Goal: Task Accomplishment & Management: Complete application form

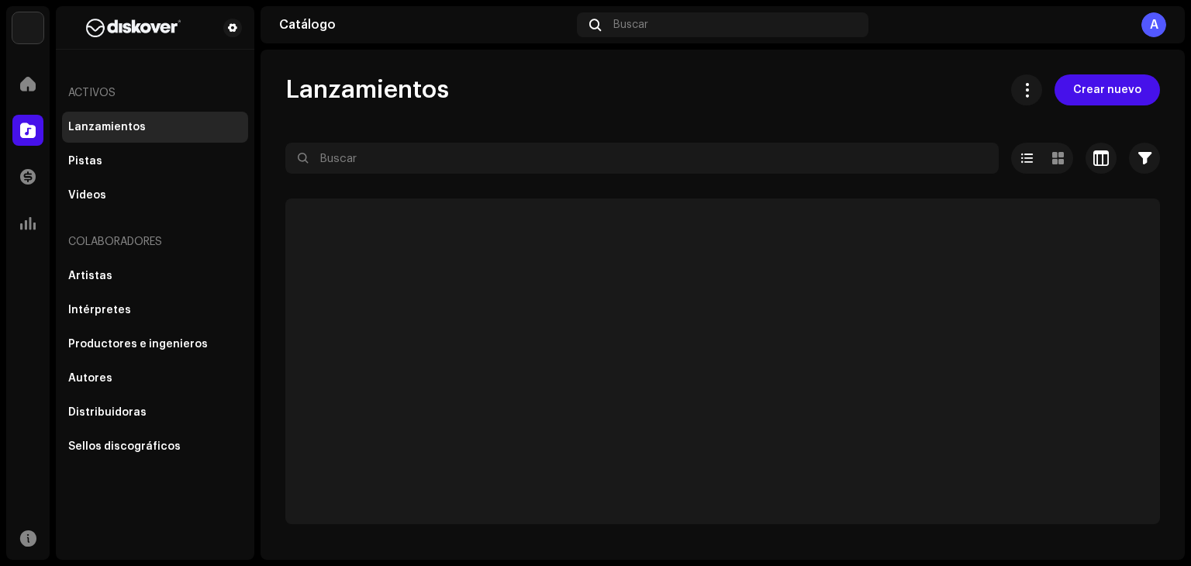
click at [907, 232] on p-skeleton at bounding box center [722, 362] width 875 height 326
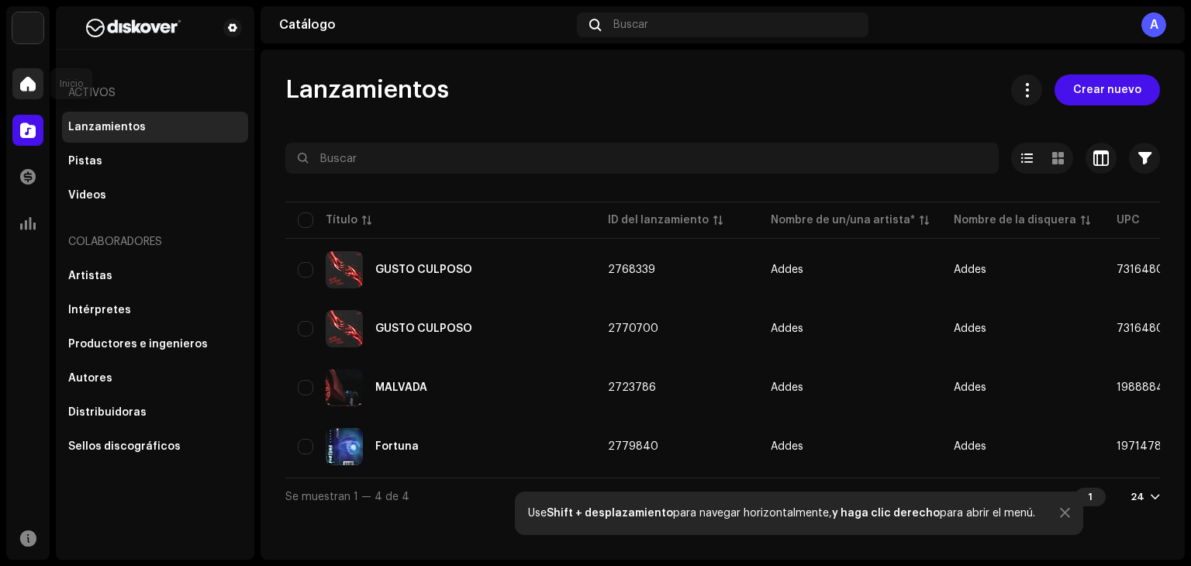
click at [29, 72] on div at bounding box center [27, 83] width 31 height 31
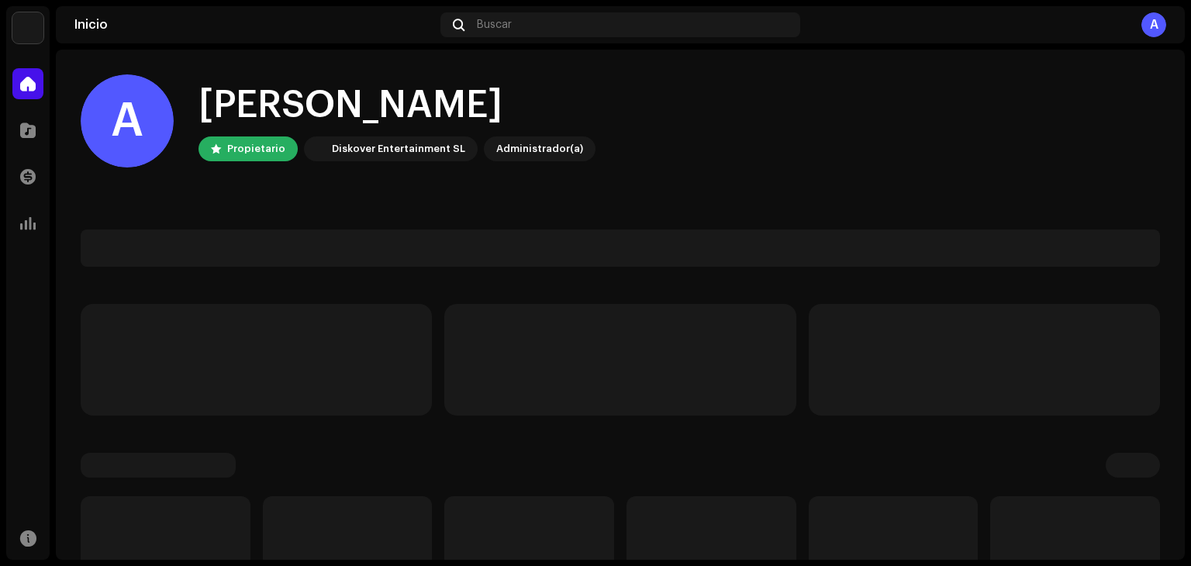
click at [29, 74] on div at bounding box center [27, 83] width 31 height 31
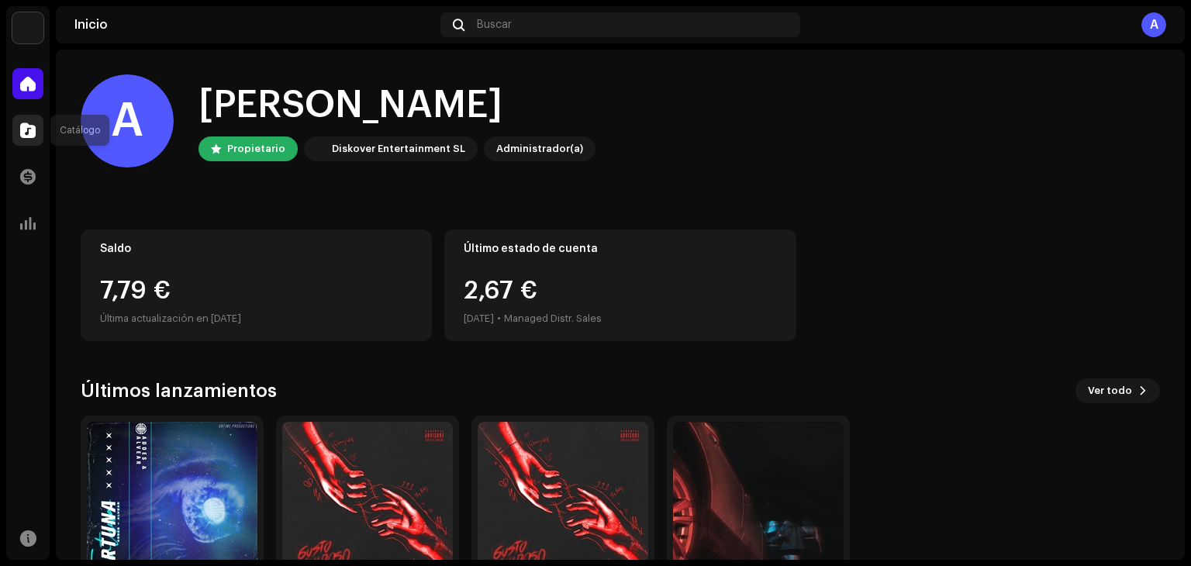
click at [37, 134] on div at bounding box center [27, 130] width 31 height 31
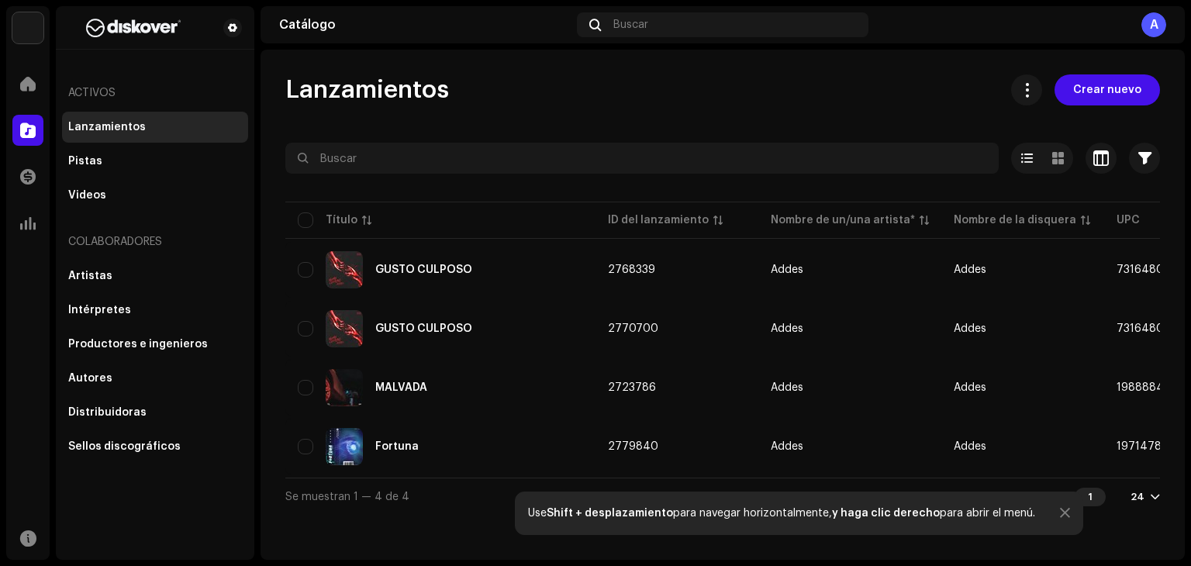
drag, startPoint x: 1125, startPoint y: 84, endPoint x: 942, endPoint y: 67, distance: 183.8
click at [1125, 82] on span "Crear nuevo" at bounding box center [1107, 89] width 68 height 31
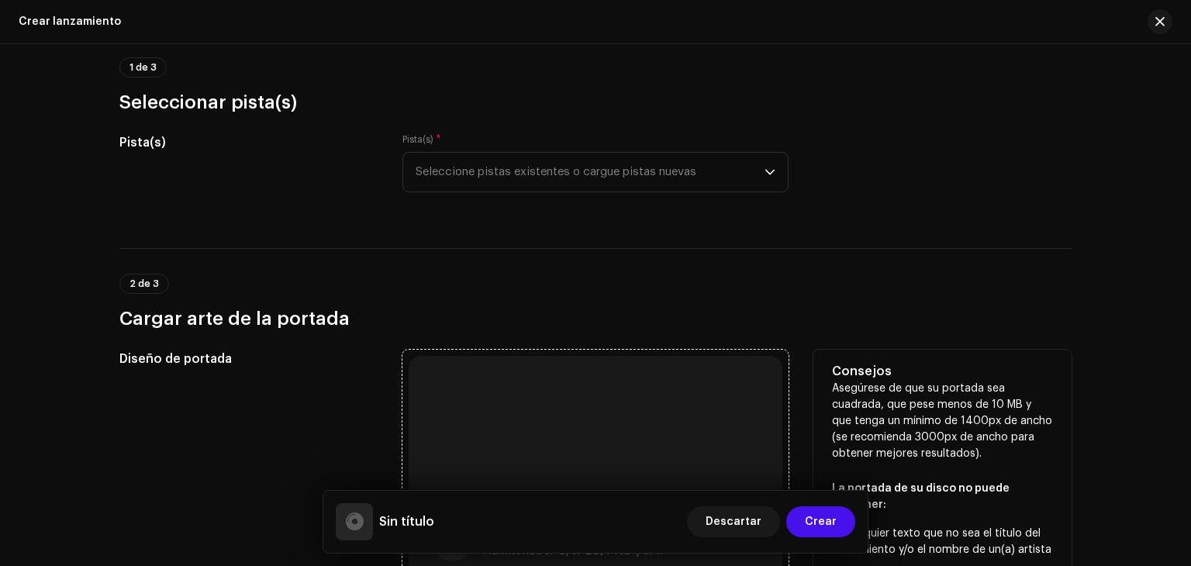
scroll to position [310, 0]
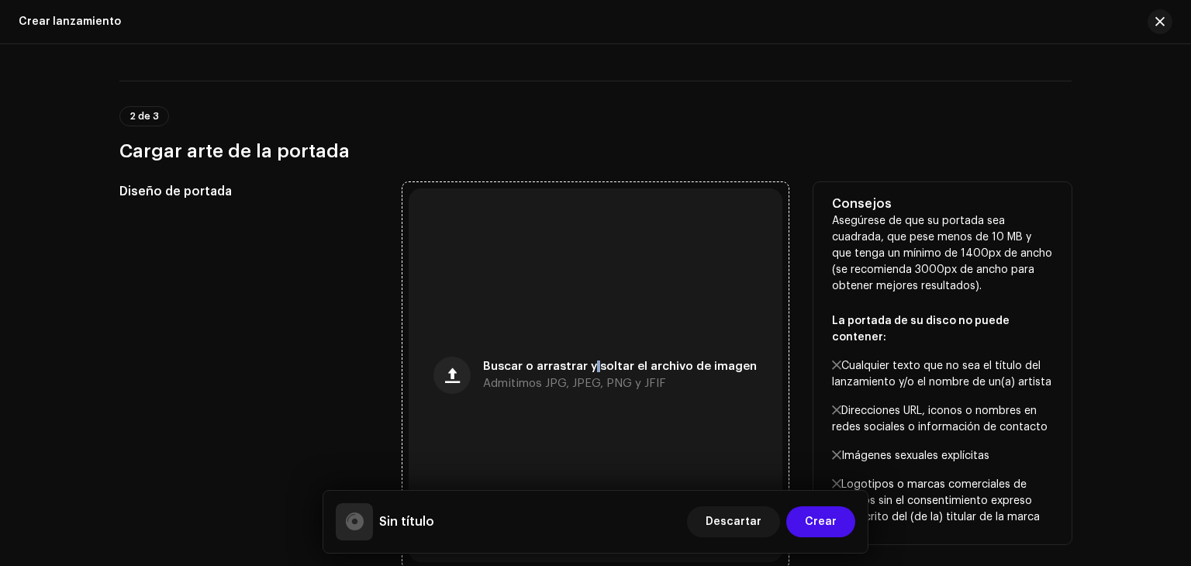
click at [595, 342] on div "Buscar o arrastrar y soltar el archivo de imagen Admitimos JPG, JPEG, PNG y JFIF" at bounding box center [596, 375] width 374 height 374
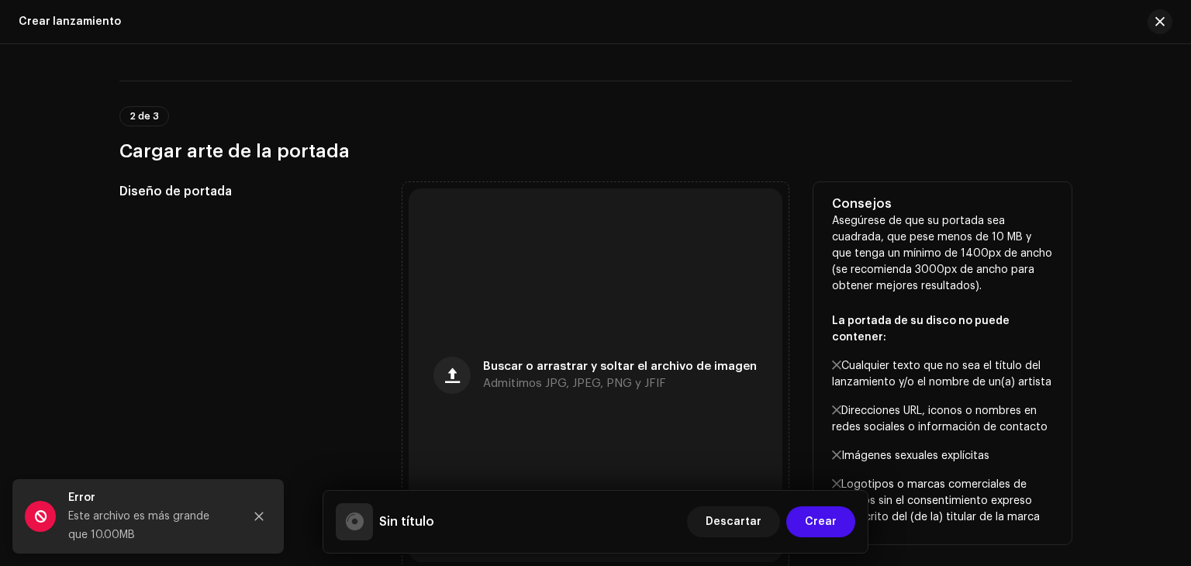
click at [248, 416] on div "Diseño de portada" at bounding box center [248, 375] width 258 height 386
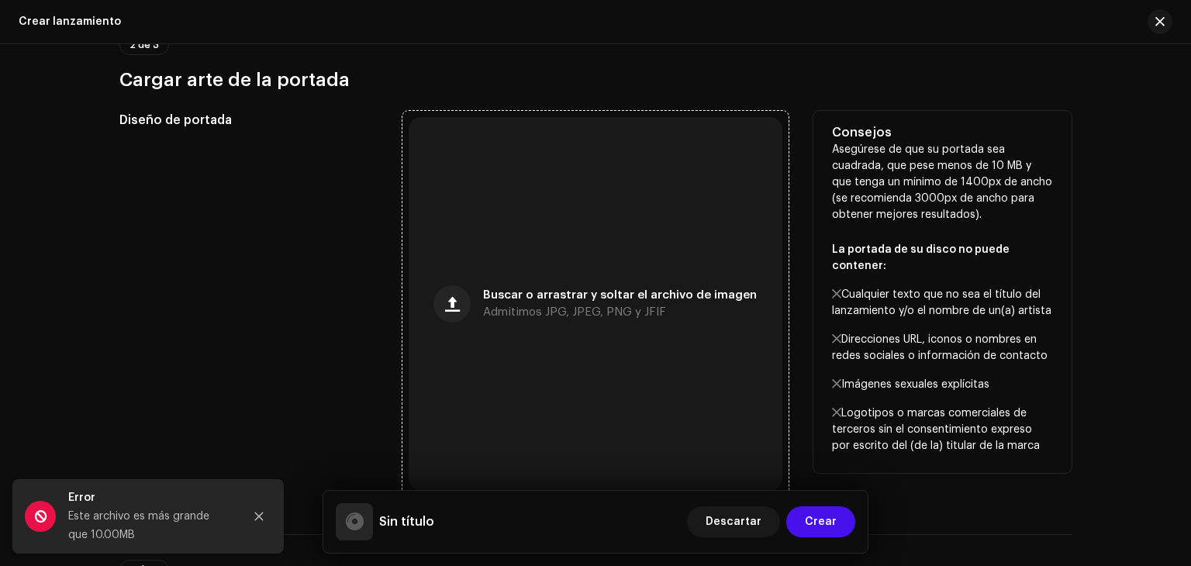
scroll to position [388, 0]
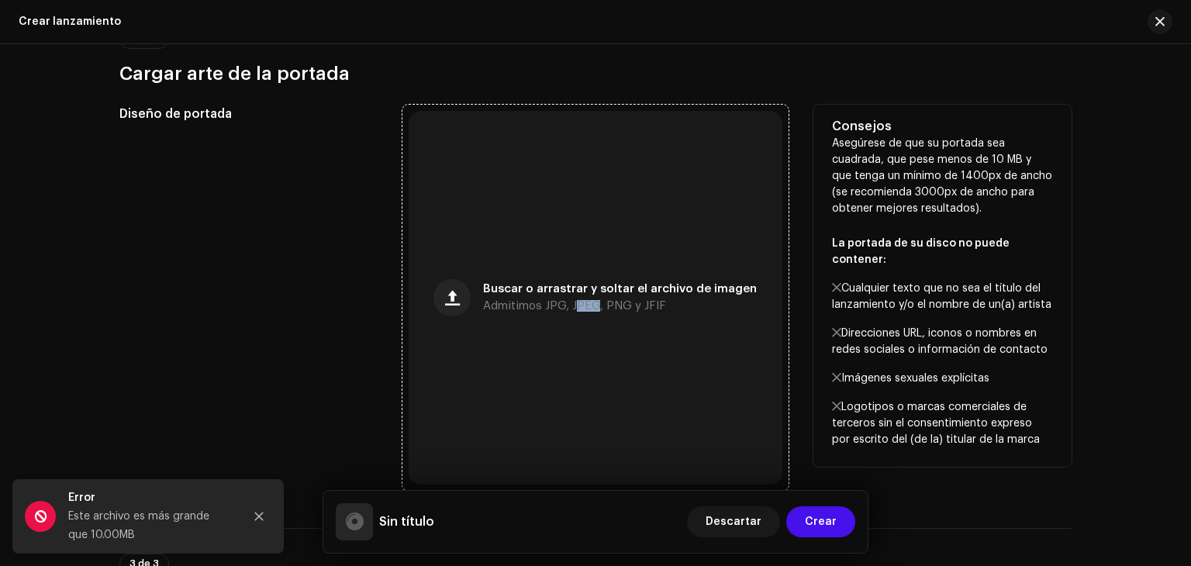
click at [577, 341] on div "Buscar o arrastrar y soltar el archivo de imagen Admitimos JPG, JPEG, PNG y JFIF" at bounding box center [596, 298] width 374 height 374
click at [304, 257] on div "Diseño de portada" at bounding box center [248, 298] width 258 height 386
click at [316, 273] on div "Diseño de portada" at bounding box center [248, 298] width 258 height 386
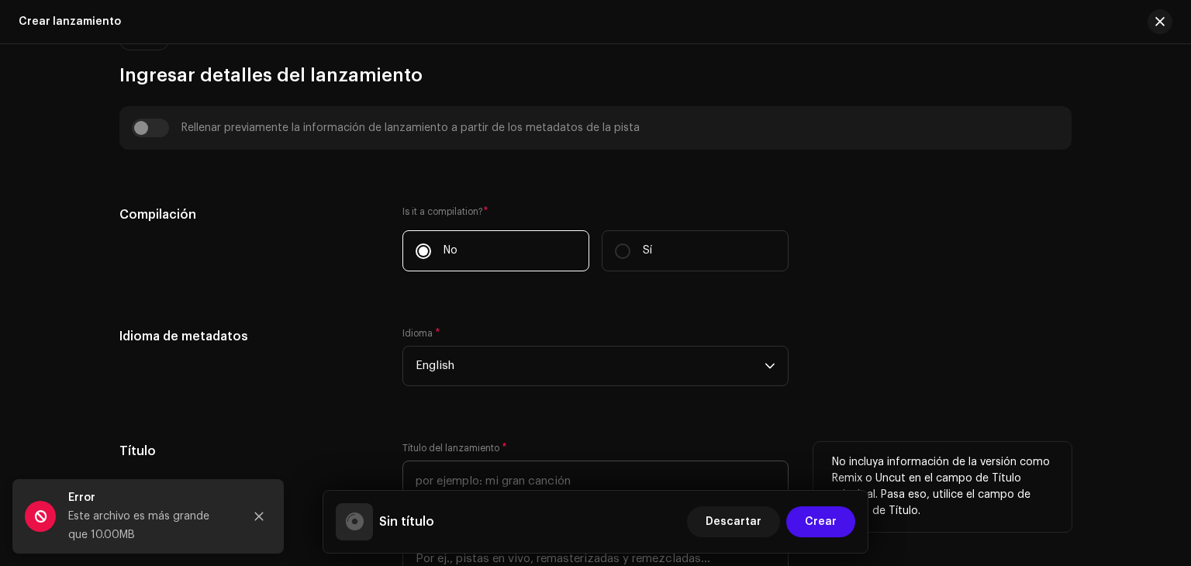
scroll to position [1086, 0]
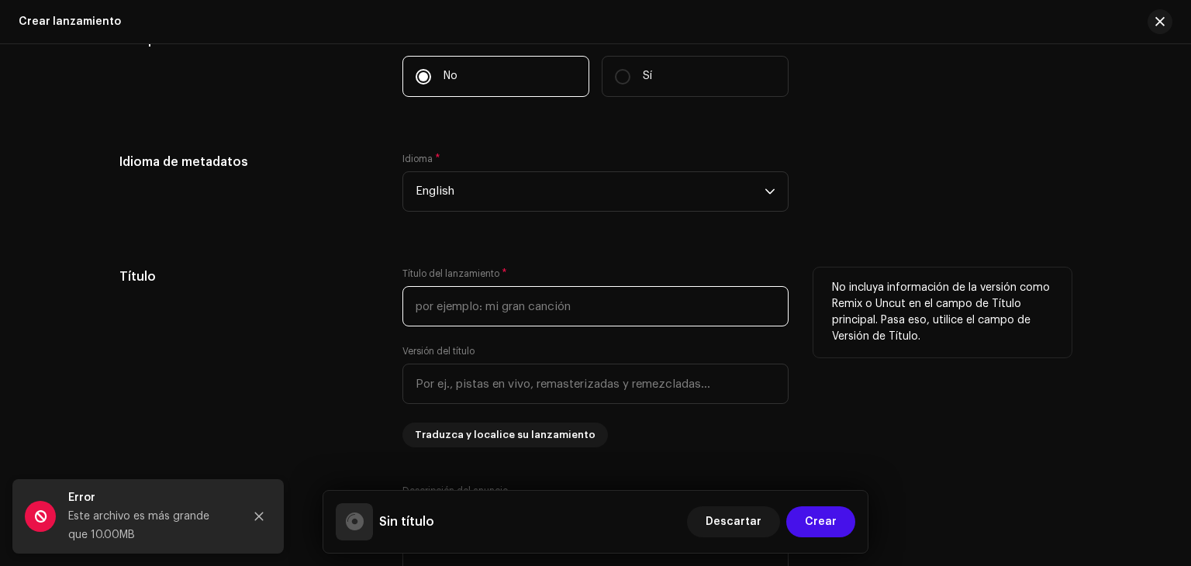
click at [519, 309] on input "text" at bounding box center [596, 306] width 386 height 40
type input "FIRST CLASS"
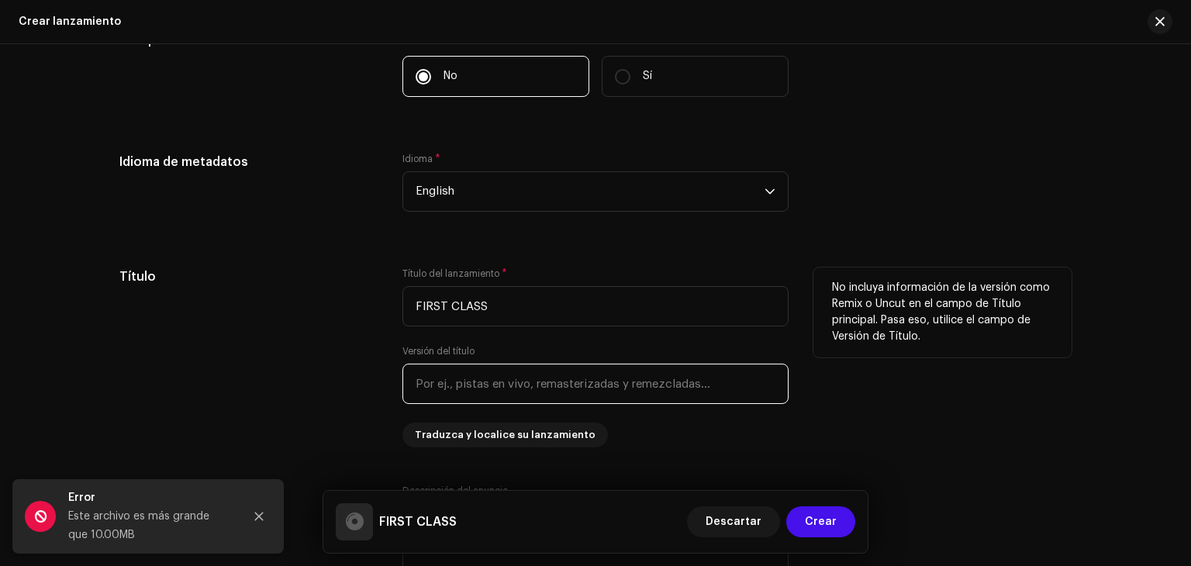
click at [491, 375] on input "text" at bounding box center [596, 384] width 386 height 40
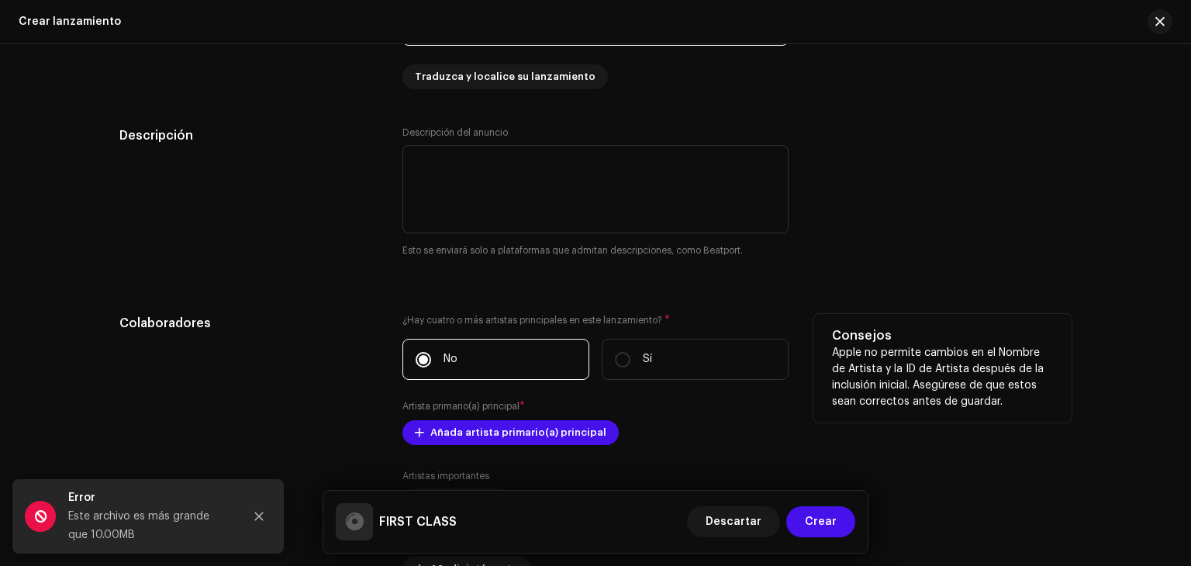
scroll to position [1629, 0]
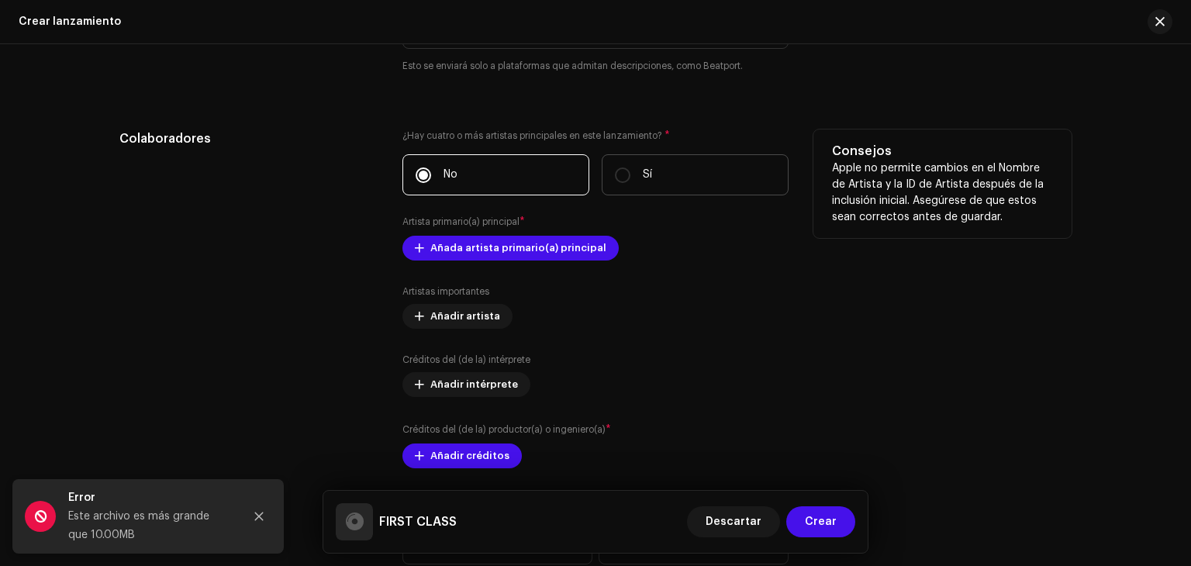
click at [630, 163] on label "Sí" at bounding box center [695, 174] width 187 height 41
click at [630, 168] on input "Sí" at bounding box center [623, 176] width 16 height 16
radio input "true"
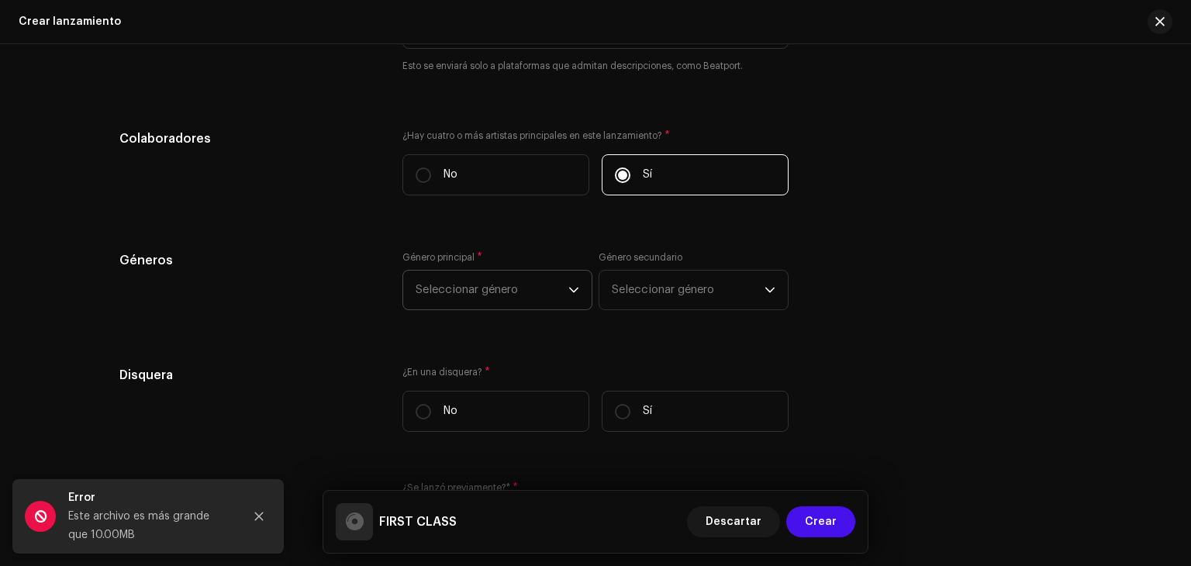
drag, startPoint x: 490, startPoint y: 292, endPoint x: 509, endPoint y: 292, distance: 18.6
click at [490, 292] on span "Seleccionar género" at bounding box center [492, 290] width 153 height 39
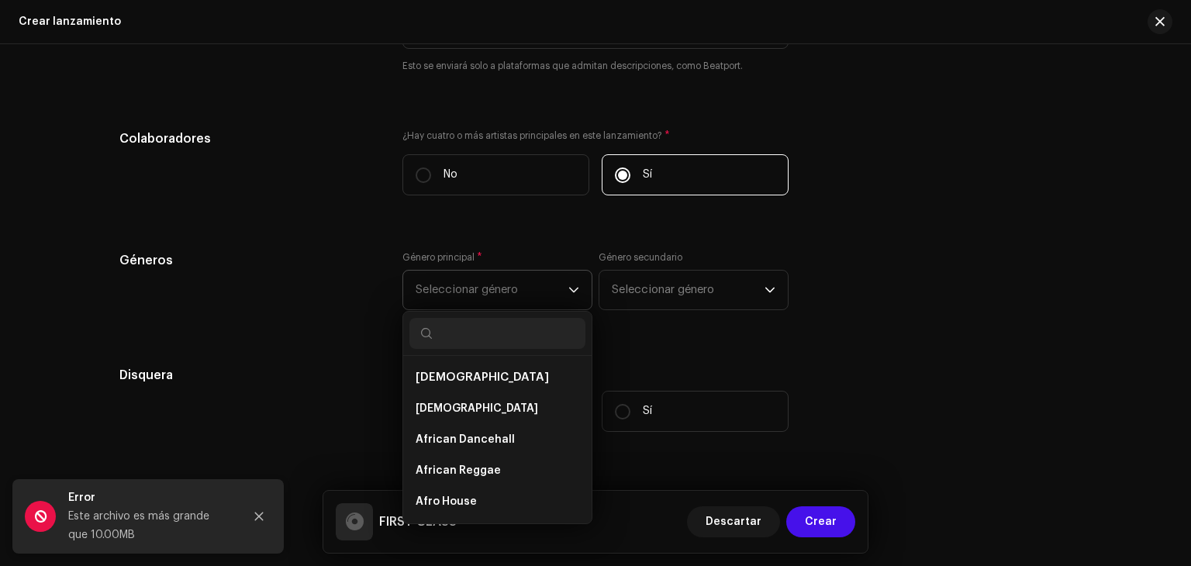
click at [525, 296] on span "Seleccionar género" at bounding box center [492, 290] width 153 height 39
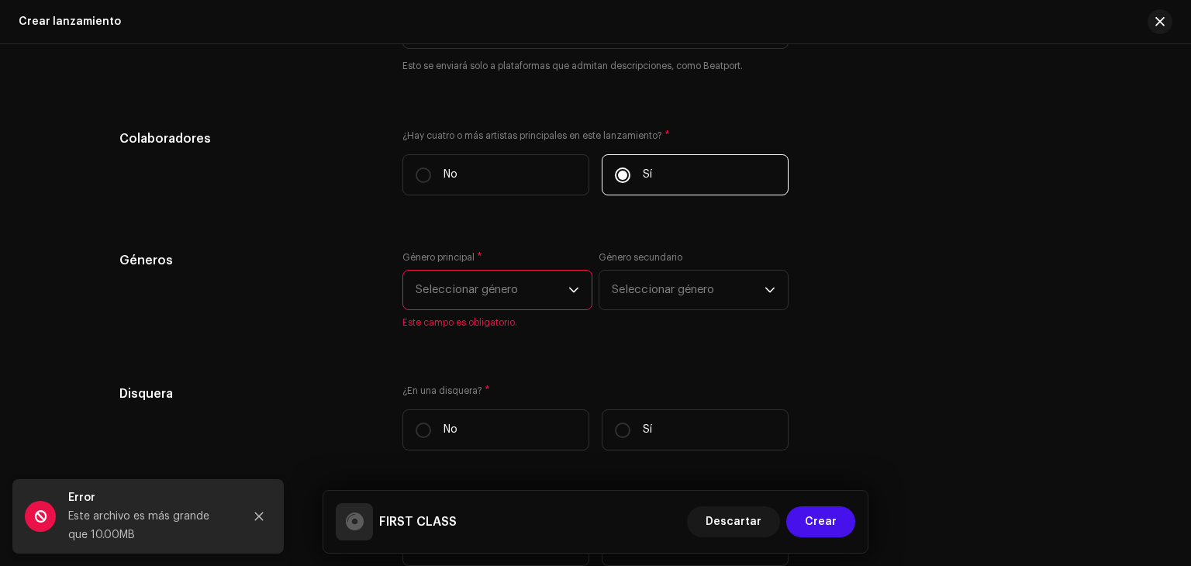
click at [525, 292] on span "Seleccionar género" at bounding box center [492, 290] width 153 height 39
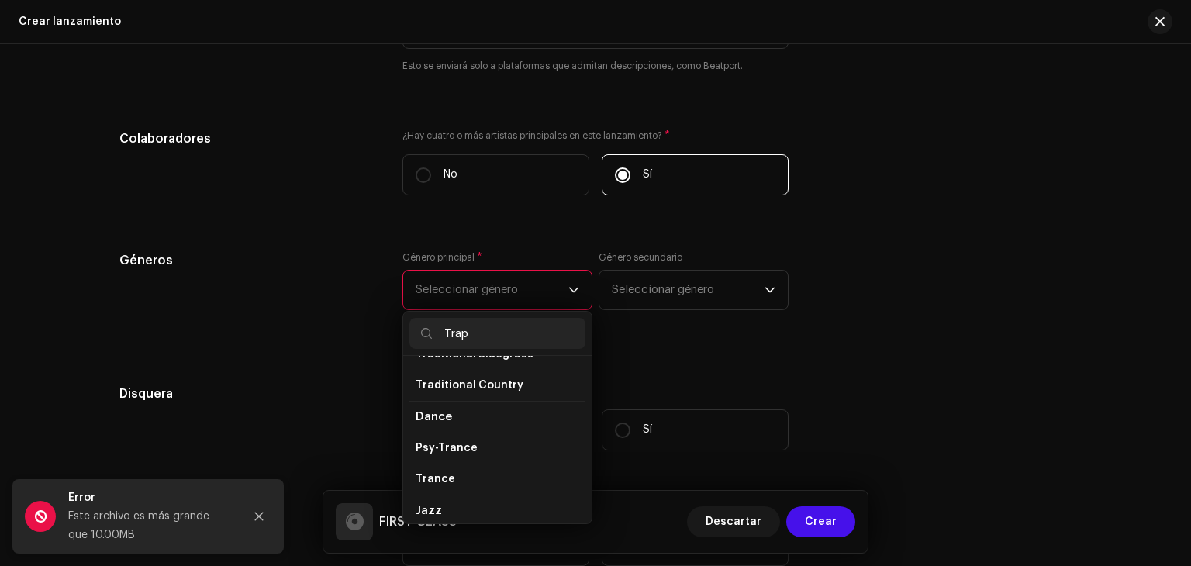
scroll to position [0, 0]
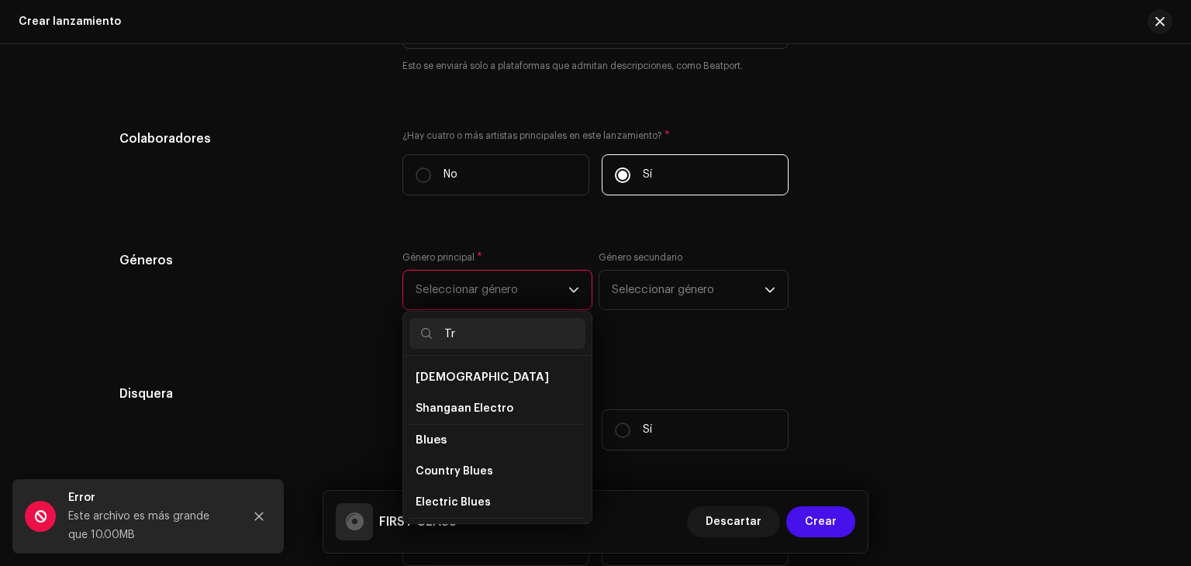
type input "T"
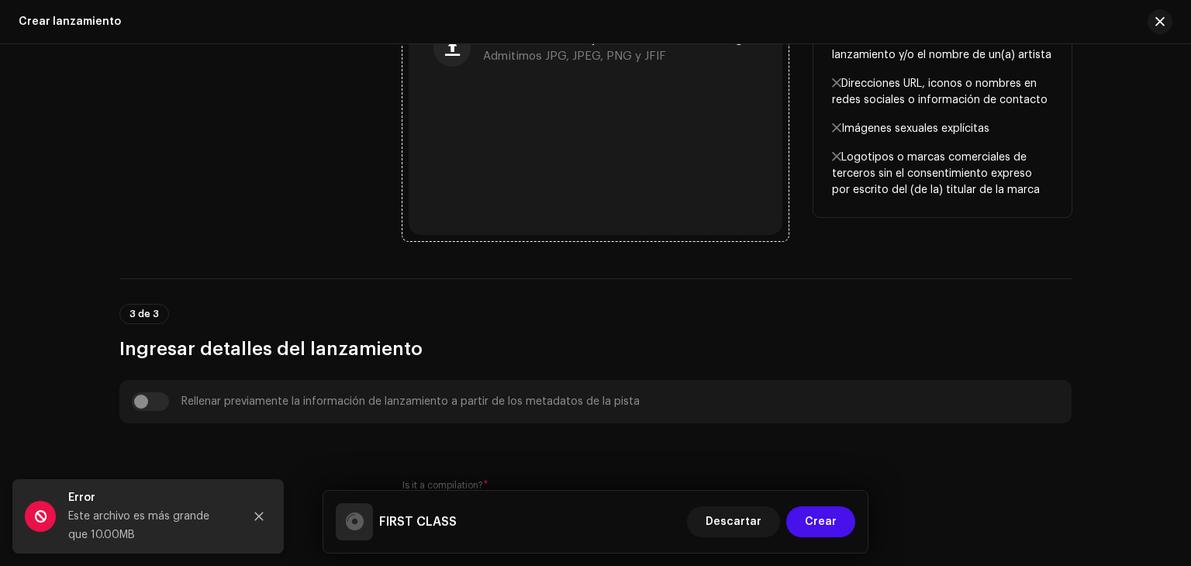
scroll to position [543, 0]
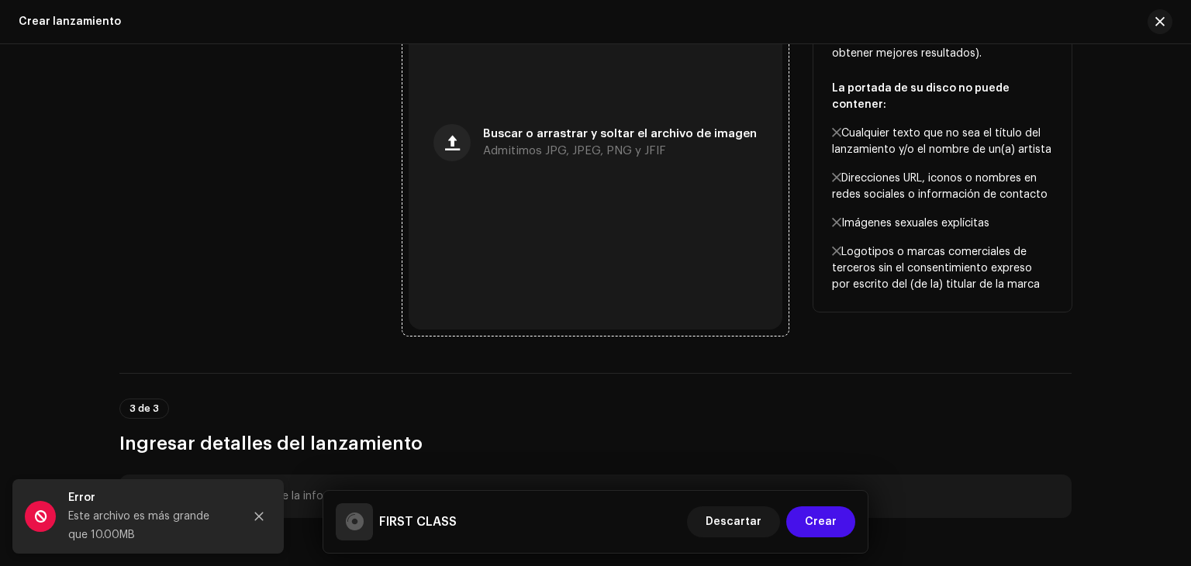
click at [558, 217] on div "Buscar o arrastrar y soltar el archivo de imagen Admitimos JPG, JPEG, PNG y JFIF" at bounding box center [596, 143] width 374 height 374
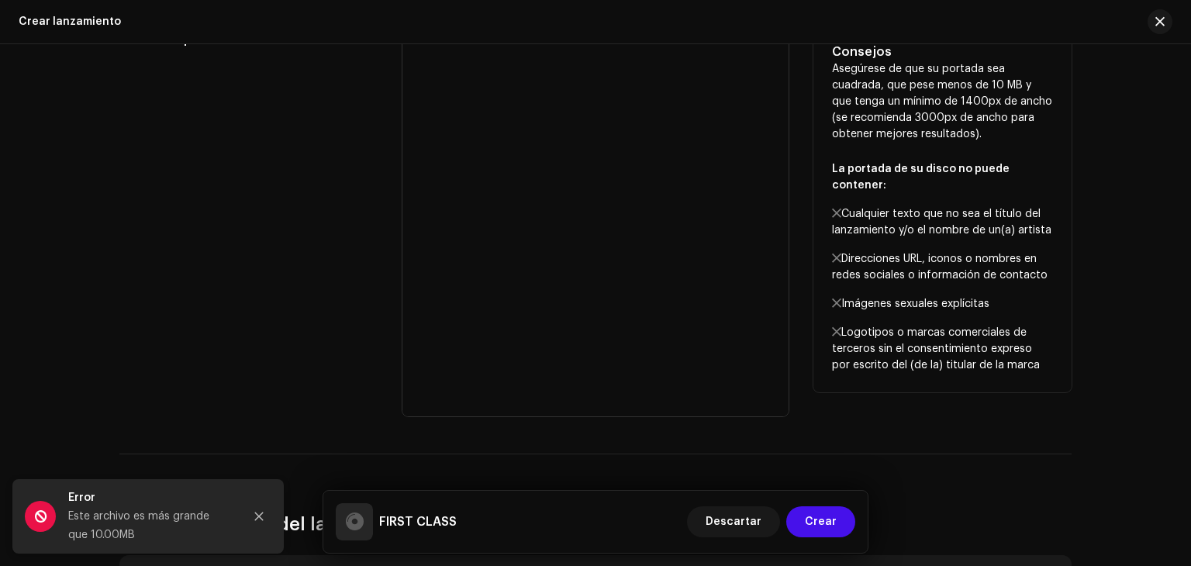
scroll to position [465, 0]
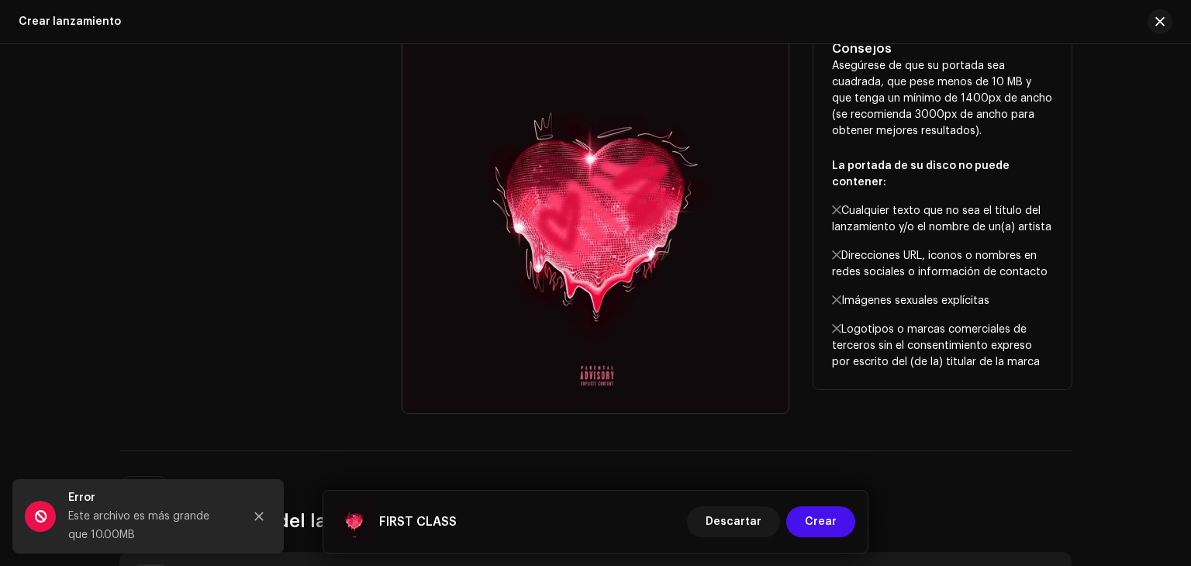
click at [209, 275] on div "Diseño de portada" at bounding box center [248, 220] width 258 height 386
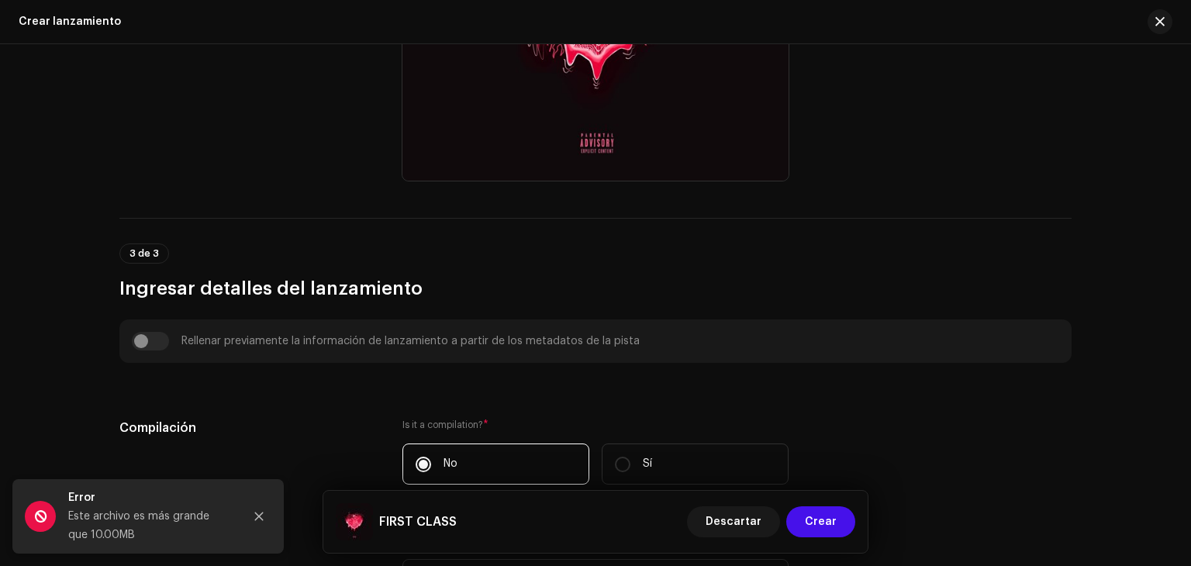
scroll to position [1086, 0]
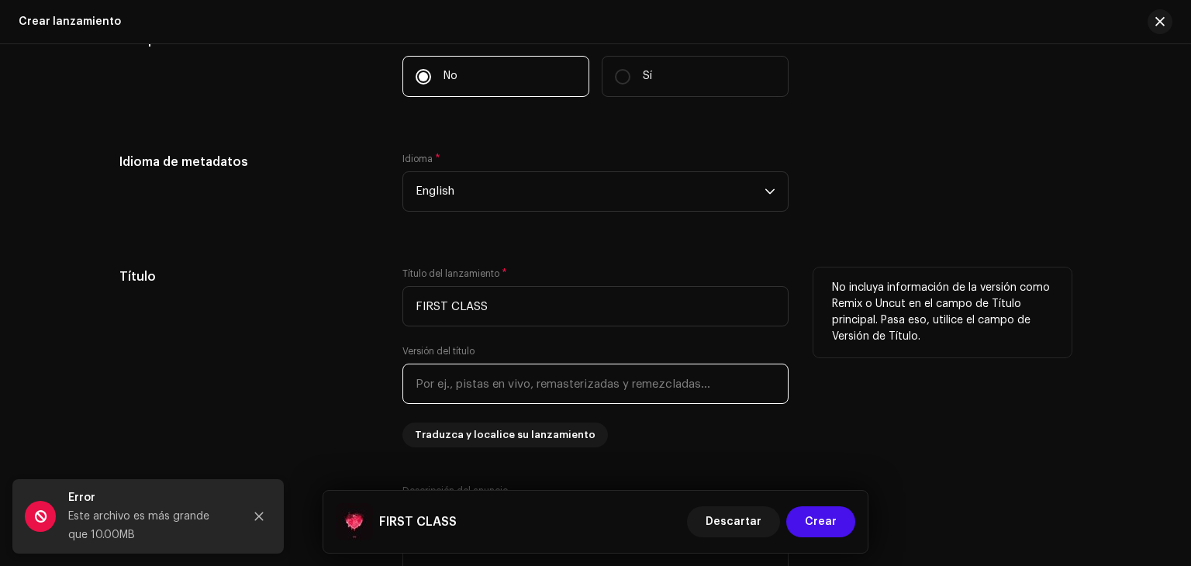
click at [501, 379] on input "text" at bounding box center [596, 384] width 386 height 40
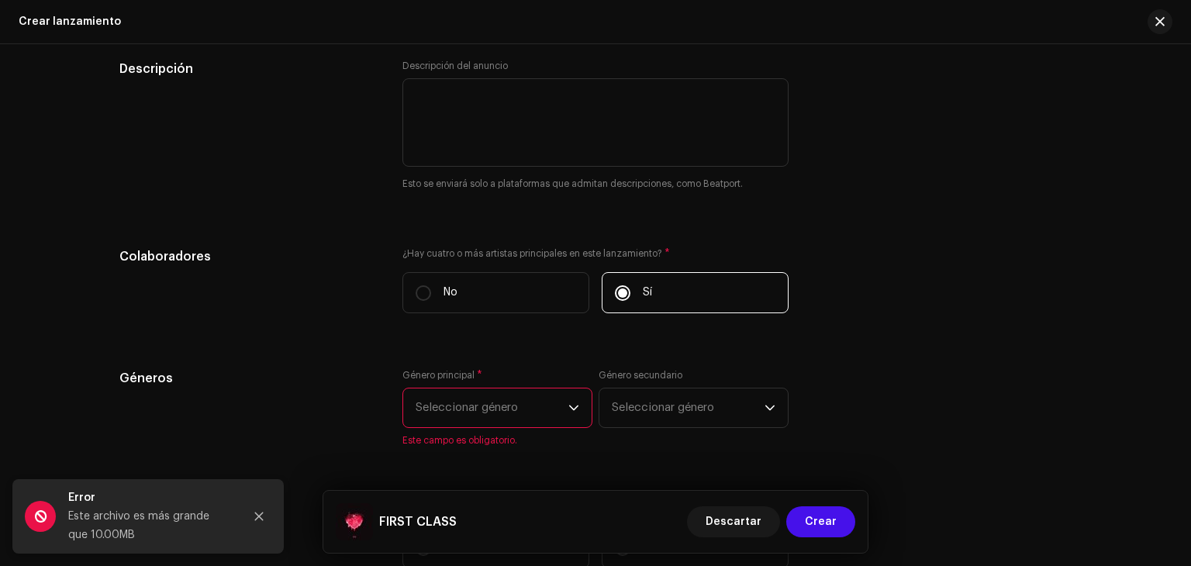
scroll to position [1551, 0]
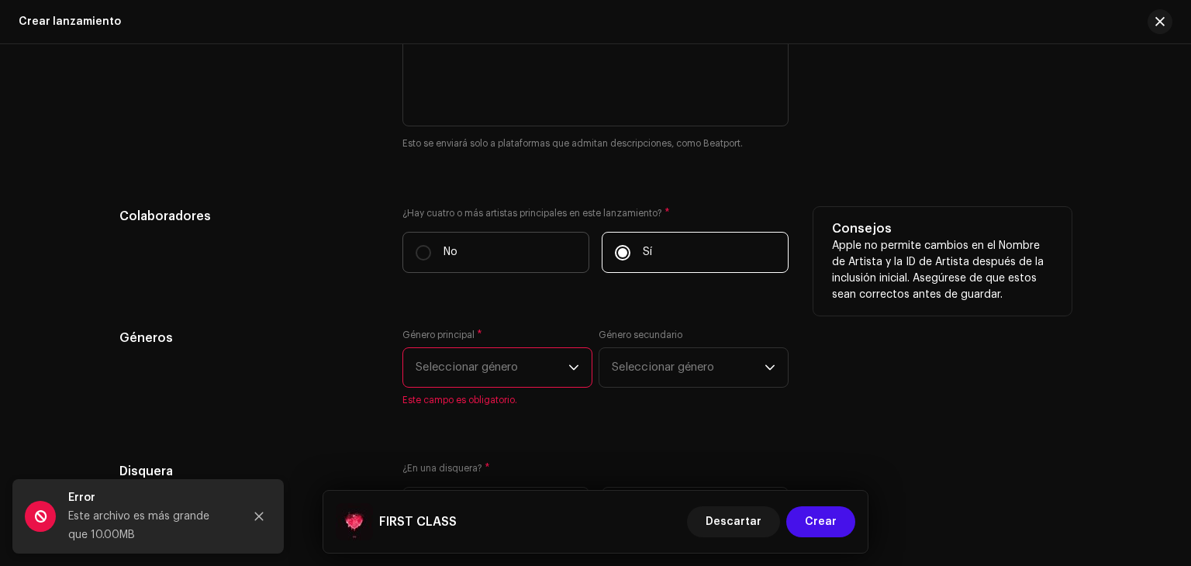
click at [486, 268] on label "No" at bounding box center [496, 252] width 187 height 41
click at [431, 261] on input "No" at bounding box center [424, 253] width 16 height 16
radio input "true"
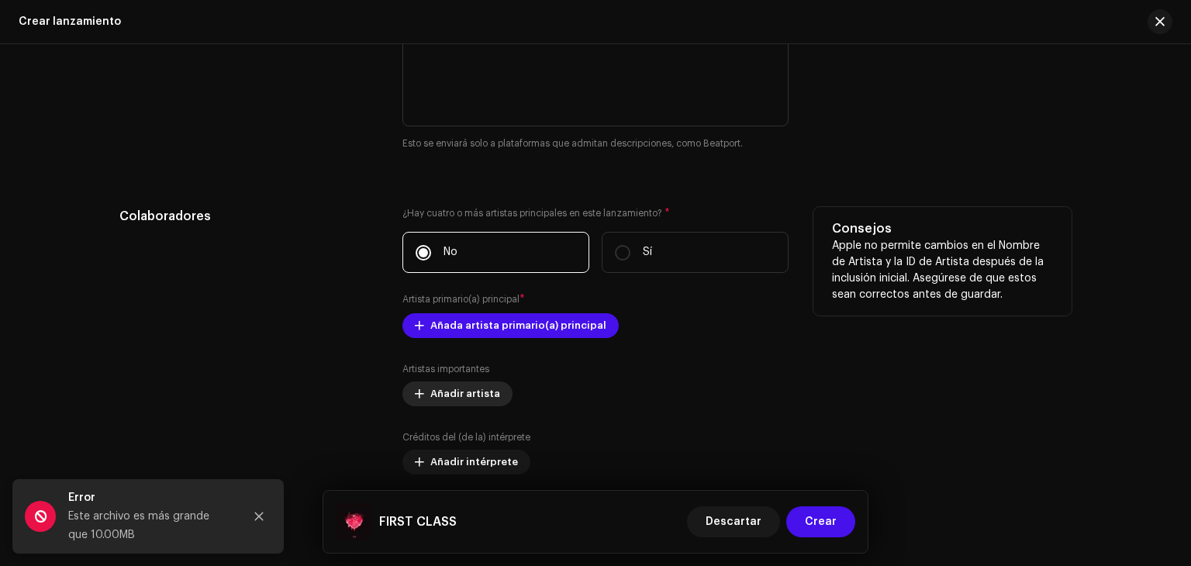
click at [462, 396] on span "Añadir artista" at bounding box center [465, 394] width 70 height 31
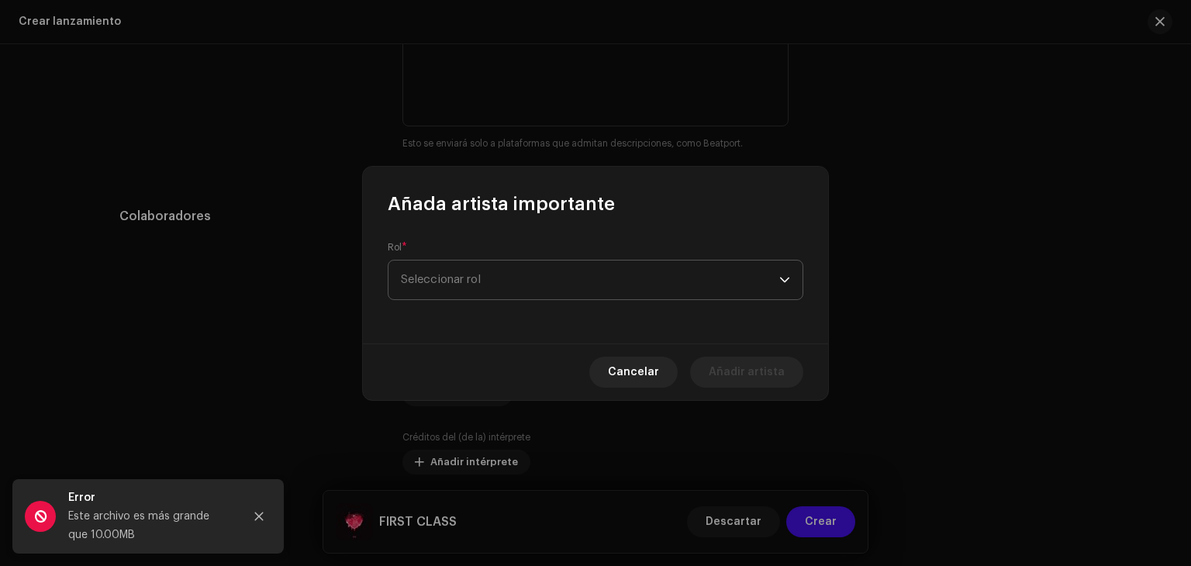
click at [496, 268] on span "Seleccionar rol" at bounding box center [590, 280] width 379 height 39
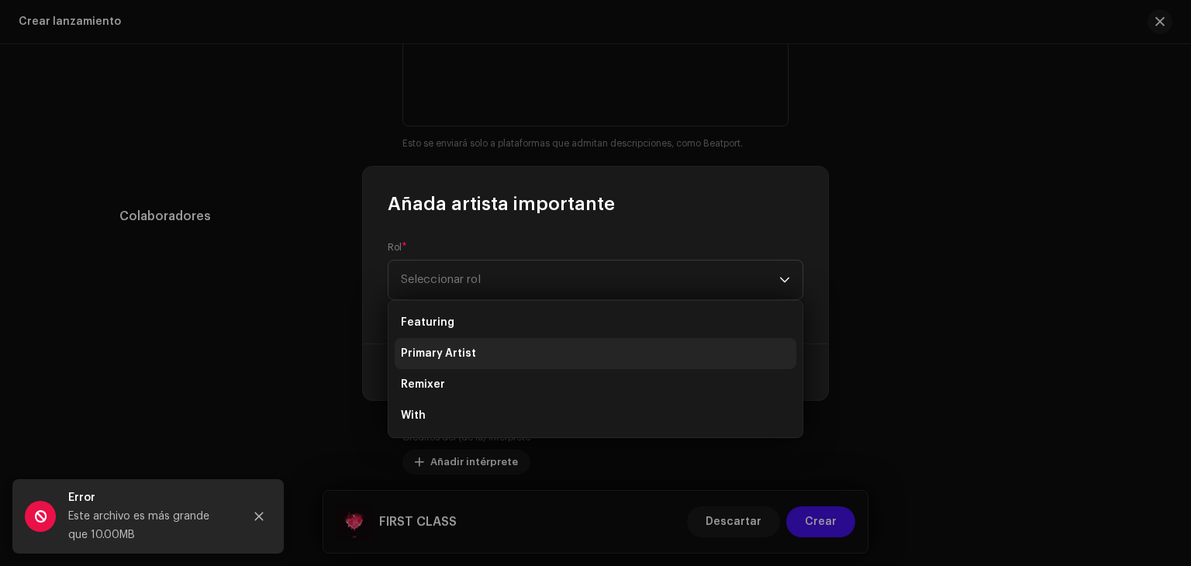
click at [466, 358] on span "Primary Artist" at bounding box center [438, 354] width 75 height 16
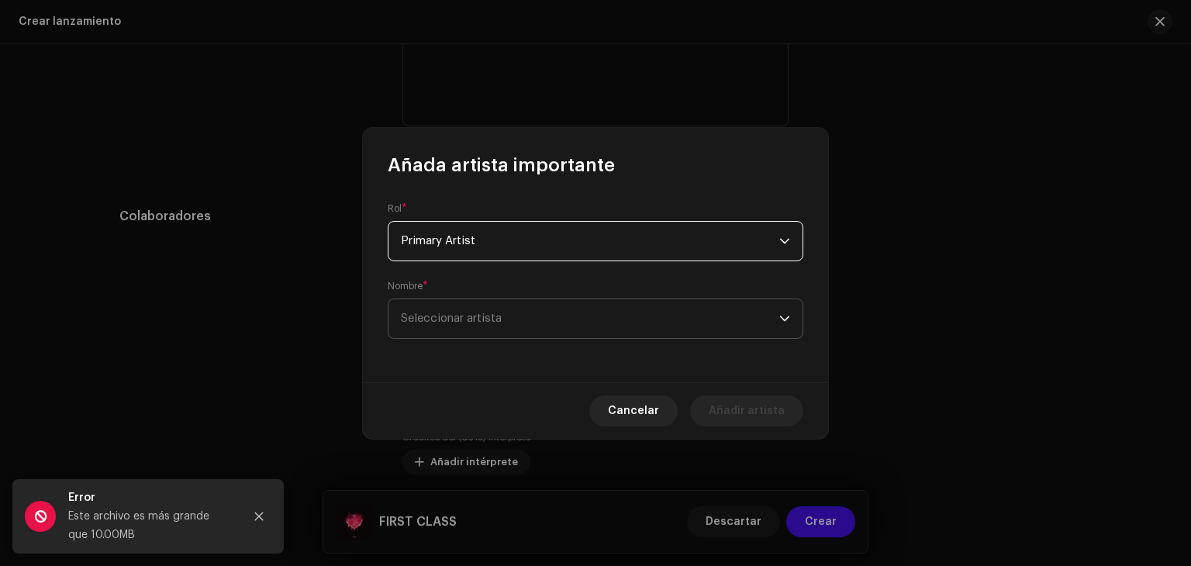
click at [490, 320] on span "Seleccionar artista" at bounding box center [451, 319] width 101 height 12
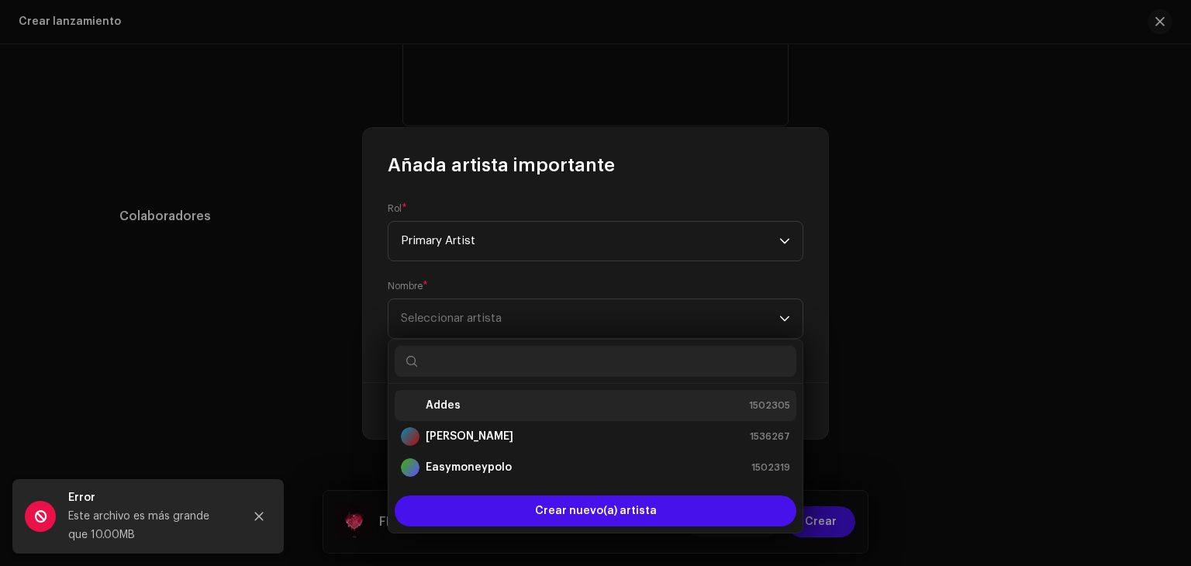
click at [490, 394] on li "Addes 1502305" at bounding box center [596, 405] width 402 height 31
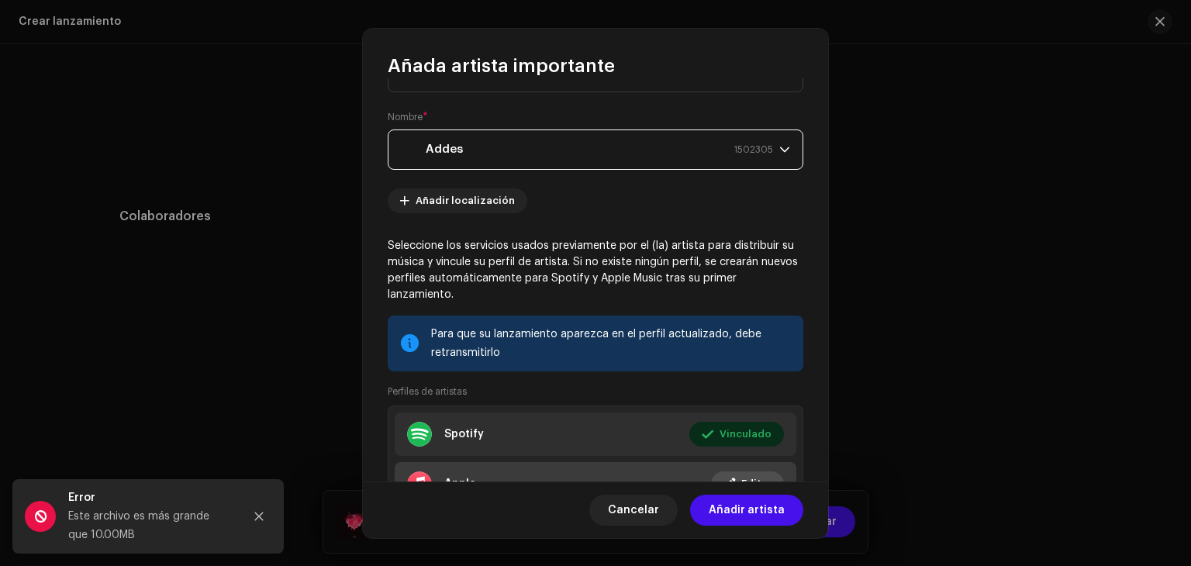
scroll to position [195, 0]
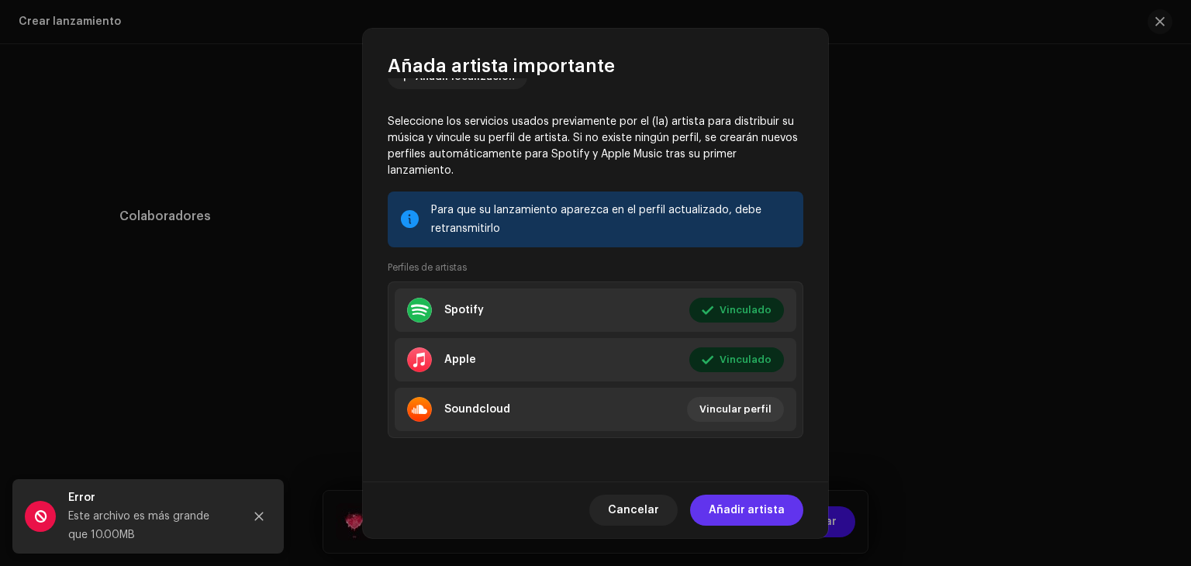
click at [769, 506] on span "Añadir artista" at bounding box center [747, 510] width 76 height 31
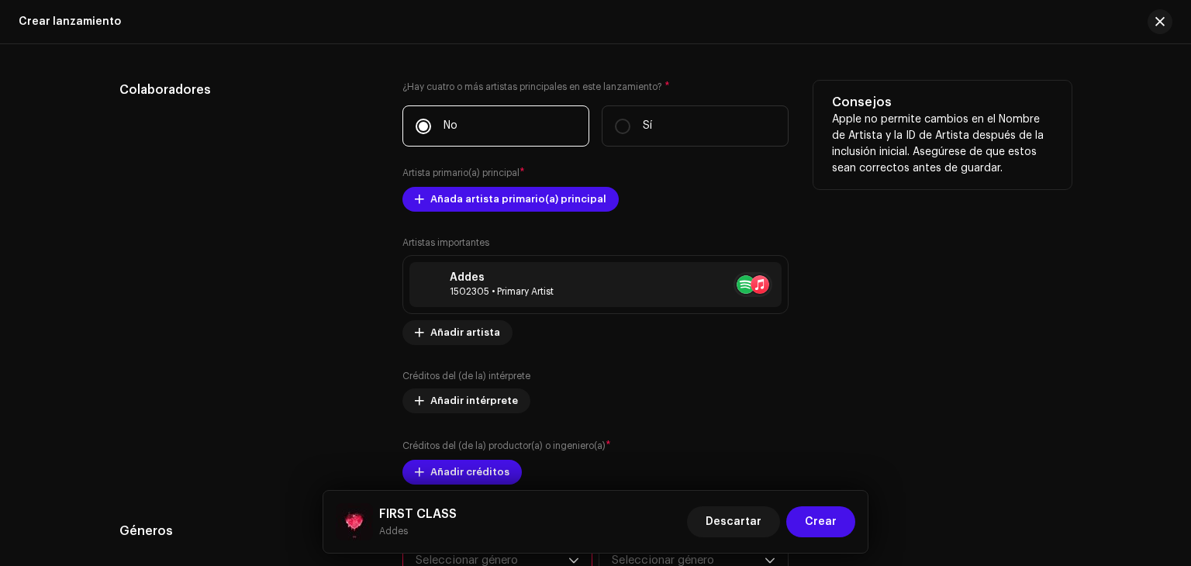
scroll to position [1629, 0]
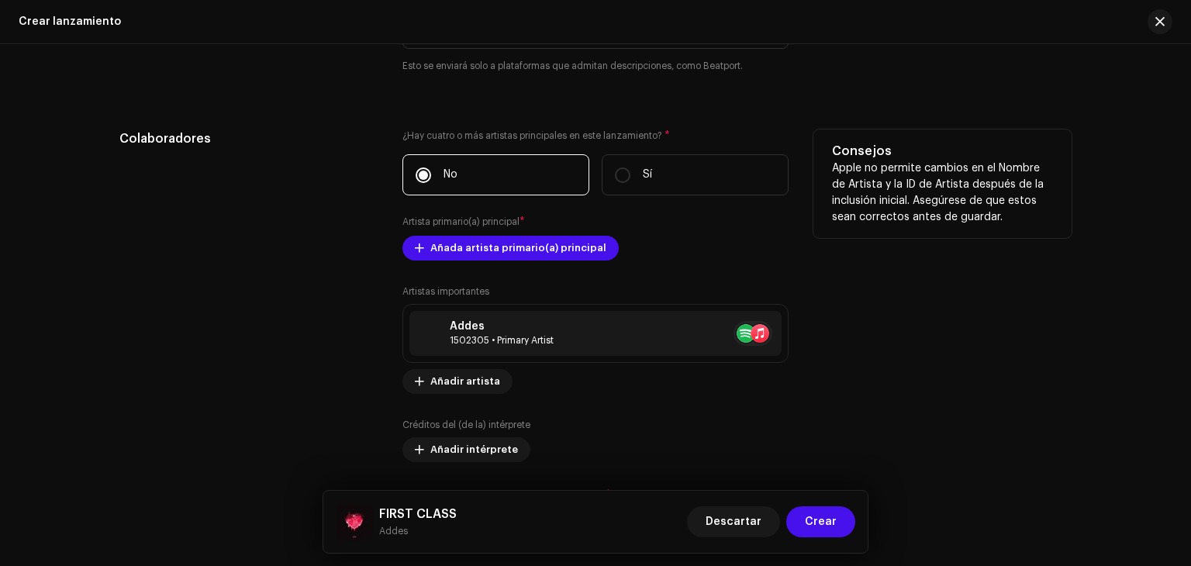
click at [482, 396] on div "Artistas importantes Addes 1502305 • Primary Artist No selected item Añadir art…" at bounding box center [596, 409] width 386 height 248
click at [483, 389] on span "Añadir artista" at bounding box center [465, 381] width 70 height 31
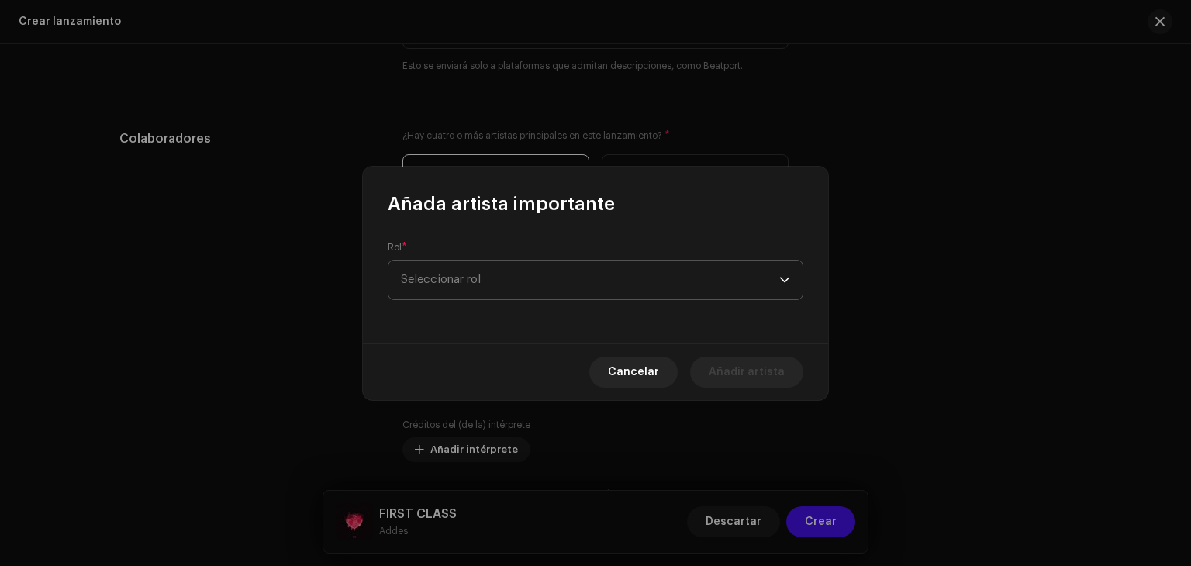
click at [543, 274] on span "Seleccionar rol" at bounding box center [590, 280] width 379 height 39
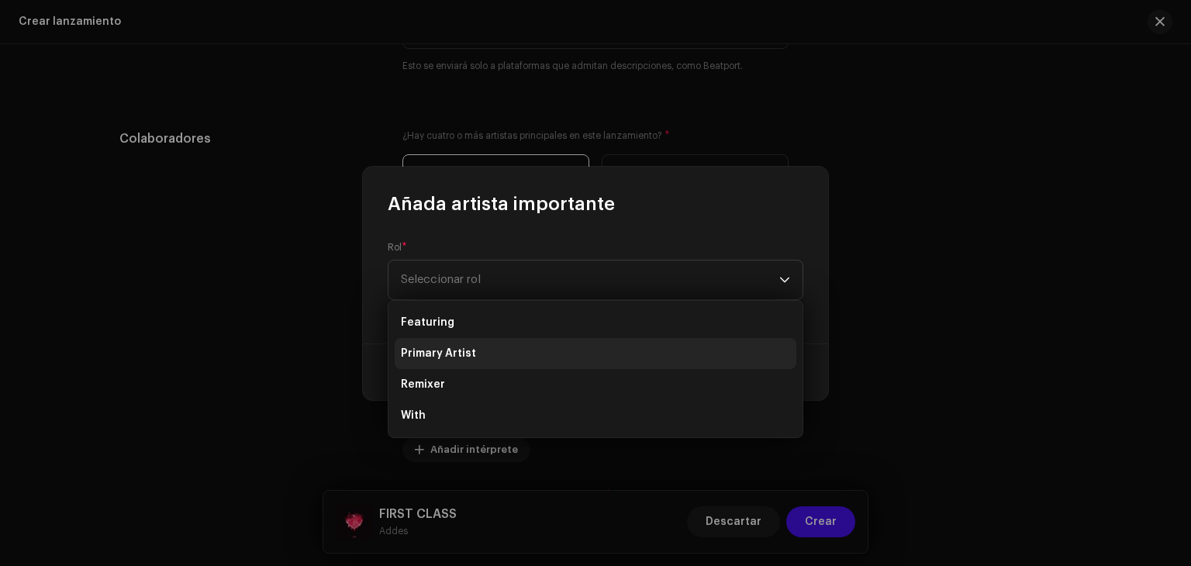
click at [485, 345] on li "Primary Artist" at bounding box center [596, 353] width 402 height 31
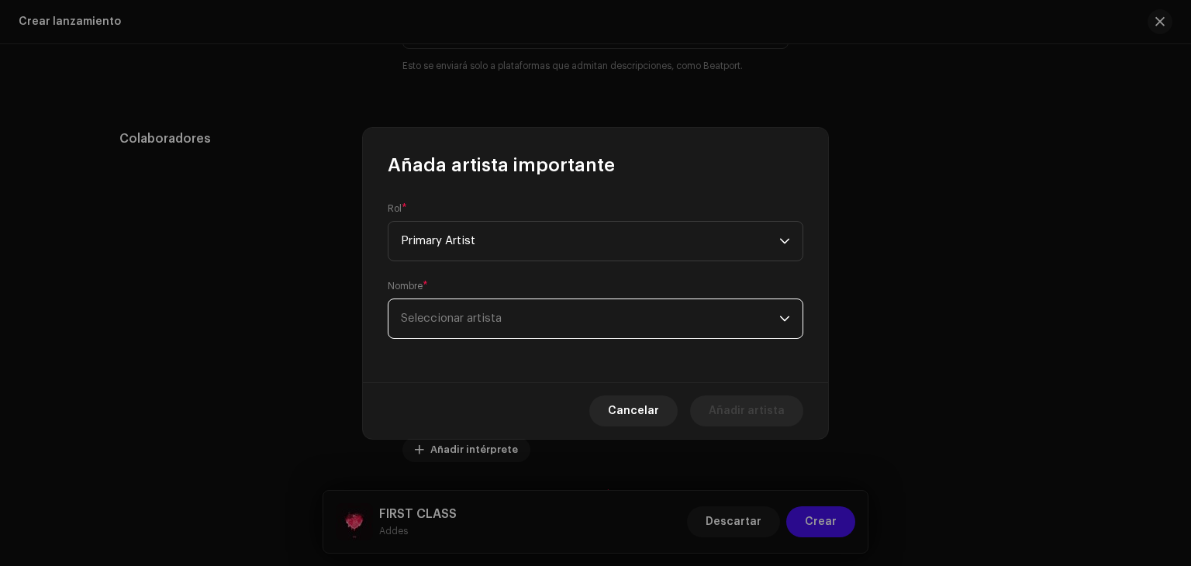
click at [498, 309] on span "Seleccionar artista" at bounding box center [590, 318] width 379 height 39
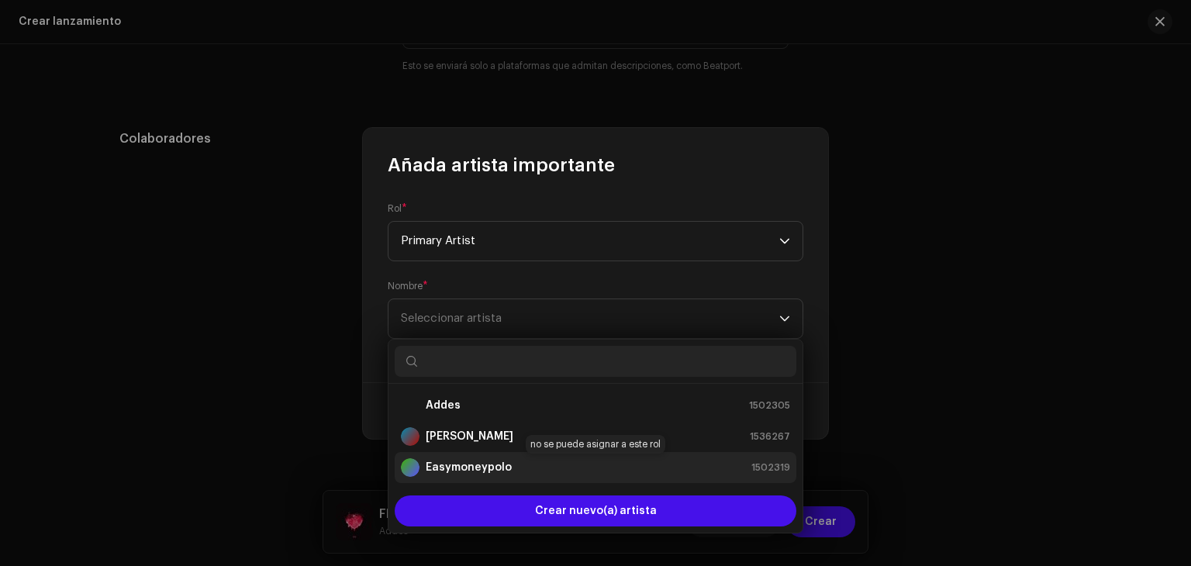
click at [484, 466] on strong "Easymoneypolo" at bounding box center [469, 468] width 86 height 16
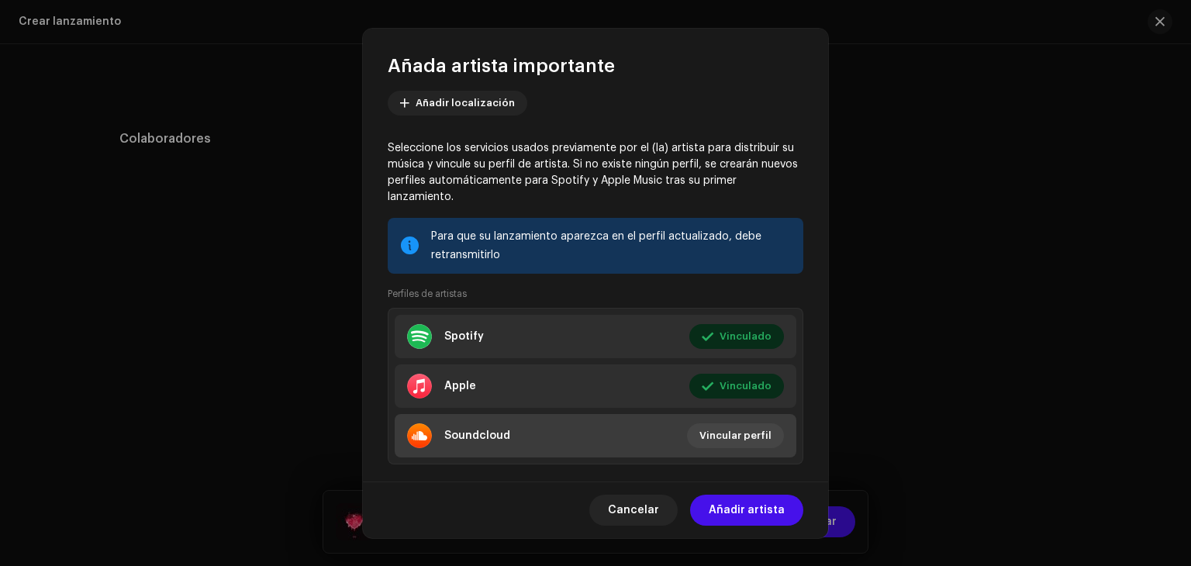
scroll to position [195, 0]
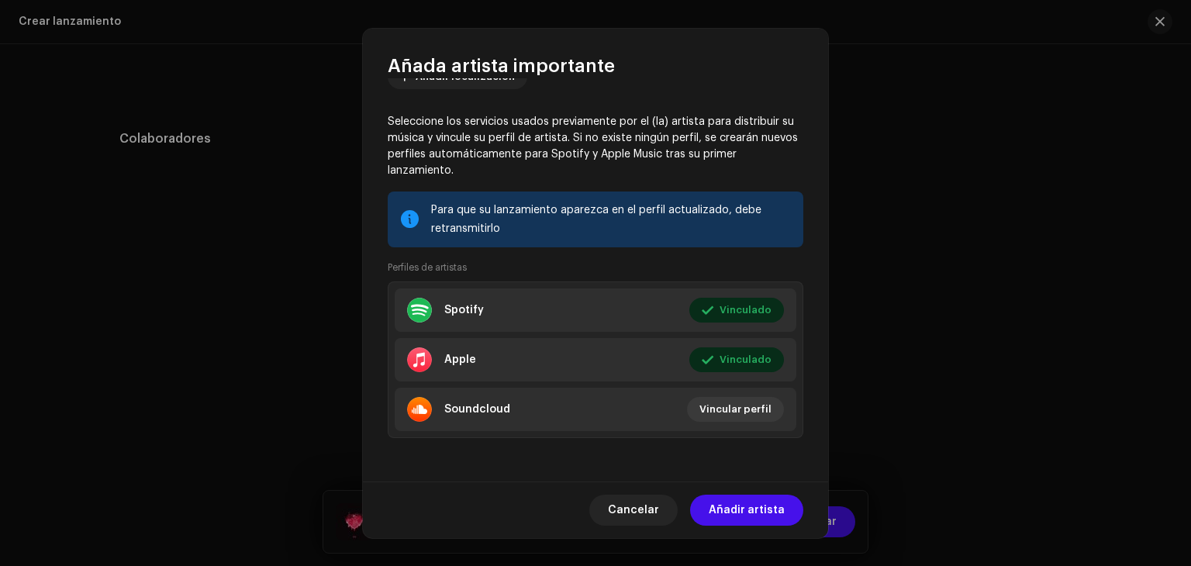
click at [763, 511] on span "Añadir artista" at bounding box center [747, 510] width 76 height 31
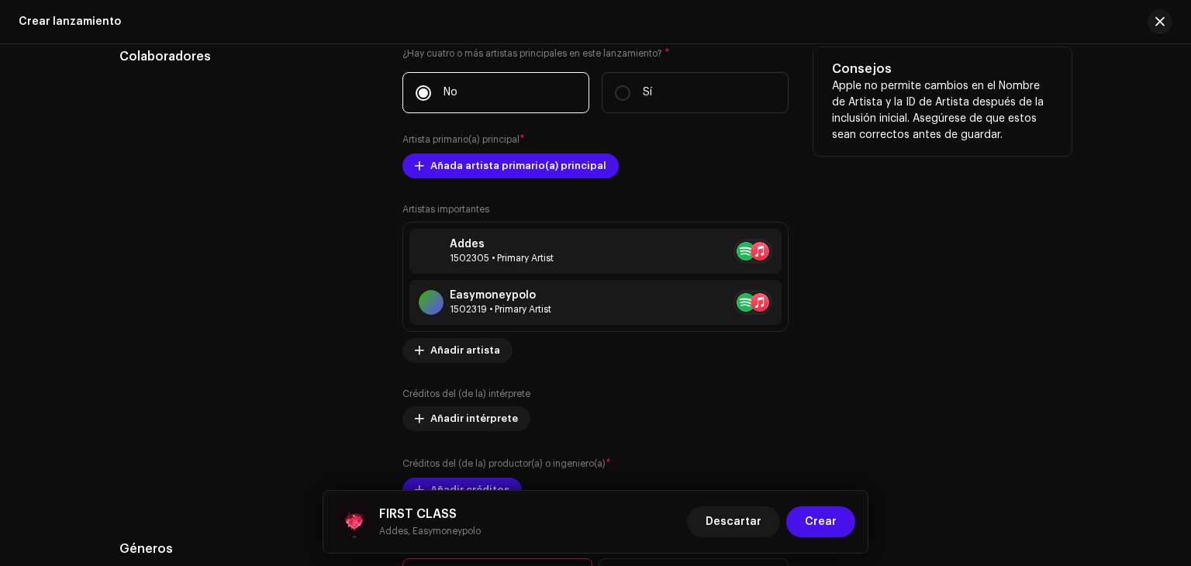
scroll to position [1706, 0]
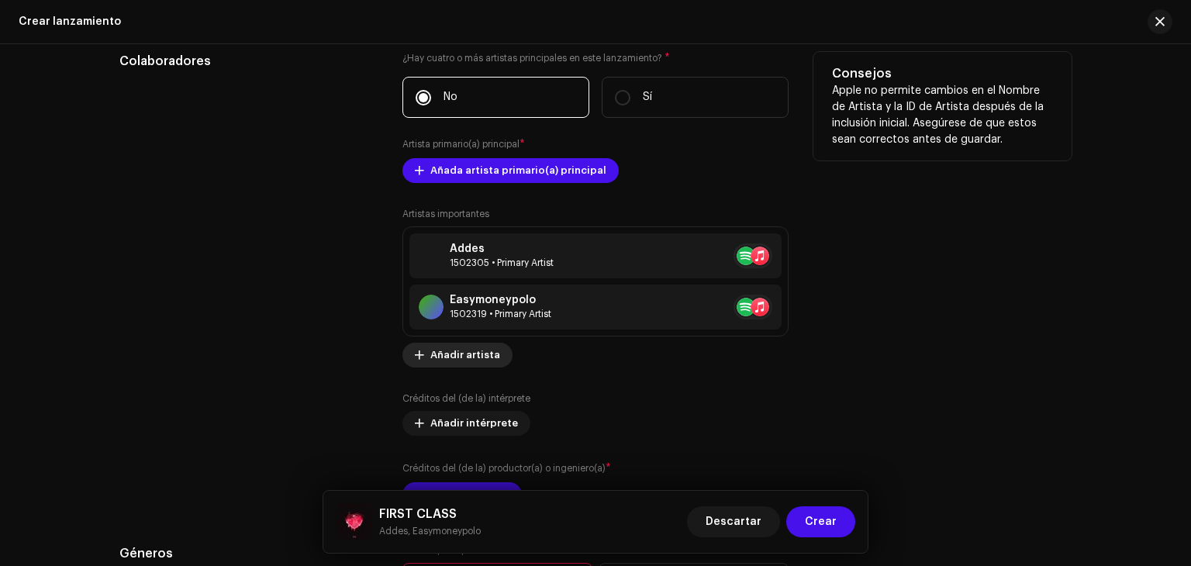
click at [489, 349] on span "Añadir artista" at bounding box center [465, 355] width 70 height 31
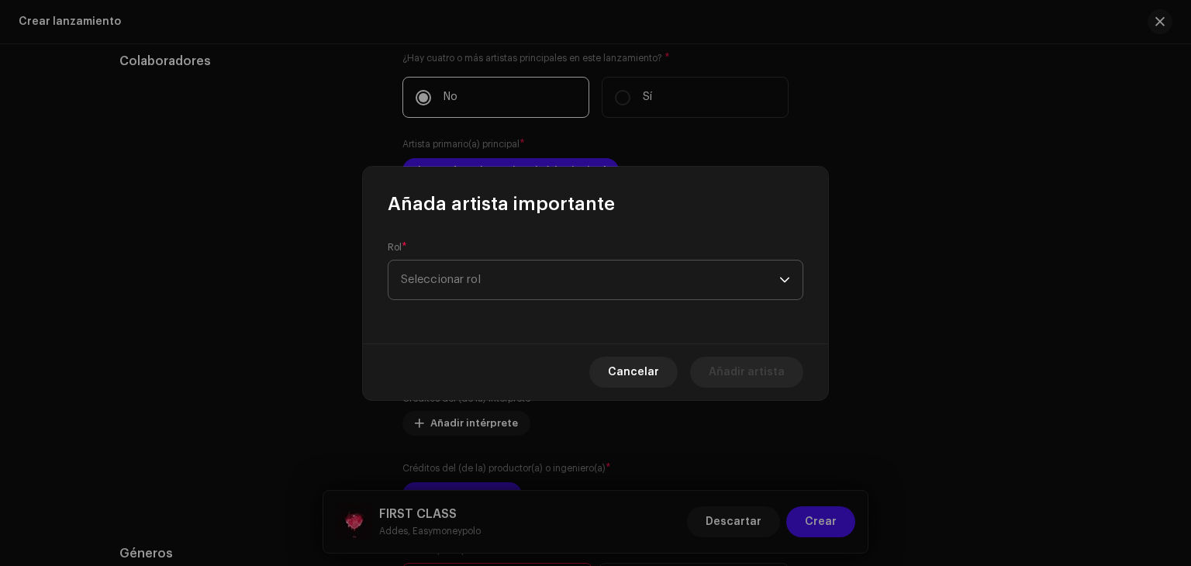
click at [552, 283] on span "Seleccionar rol" at bounding box center [590, 280] width 379 height 39
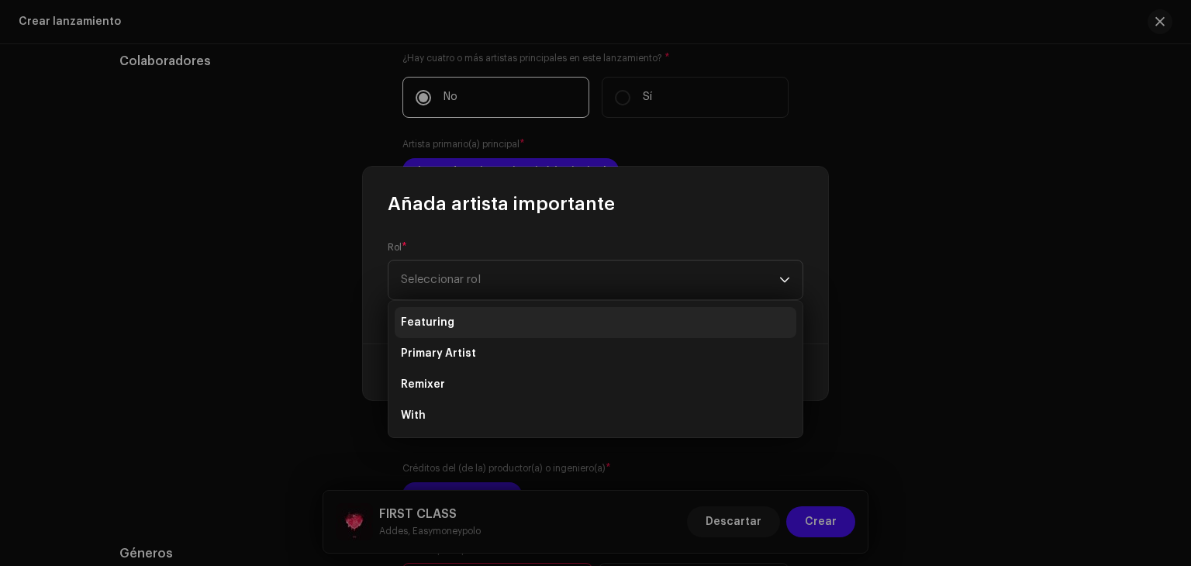
click at [511, 317] on li "Featuring" at bounding box center [596, 322] width 402 height 31
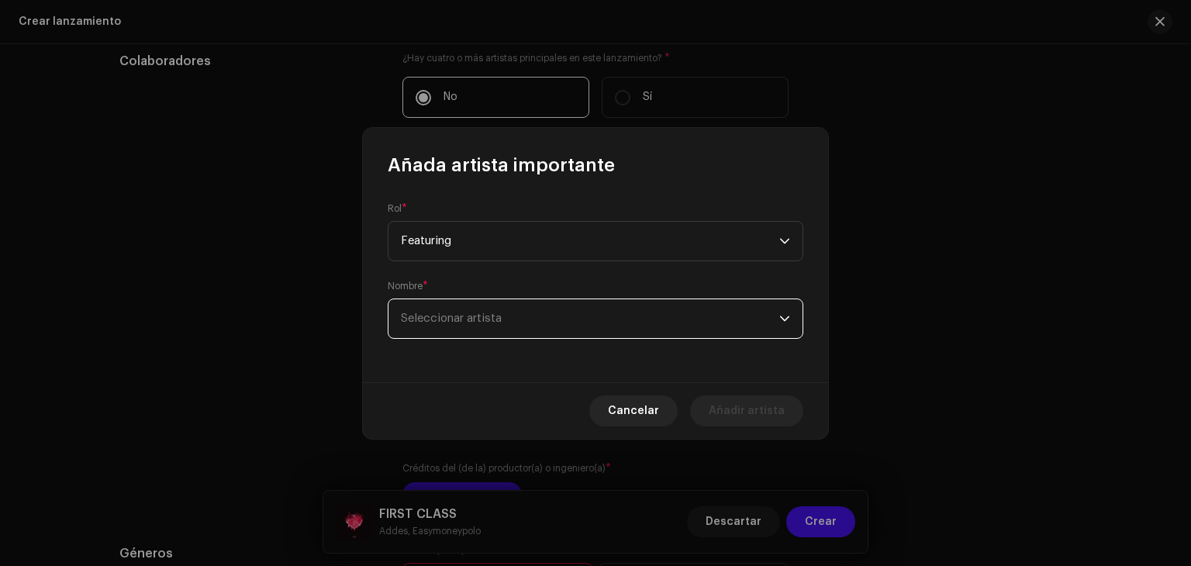
click at [517, 313] on span "Seleccionar artista" at bounding box center [590, 318] width 379 height 39
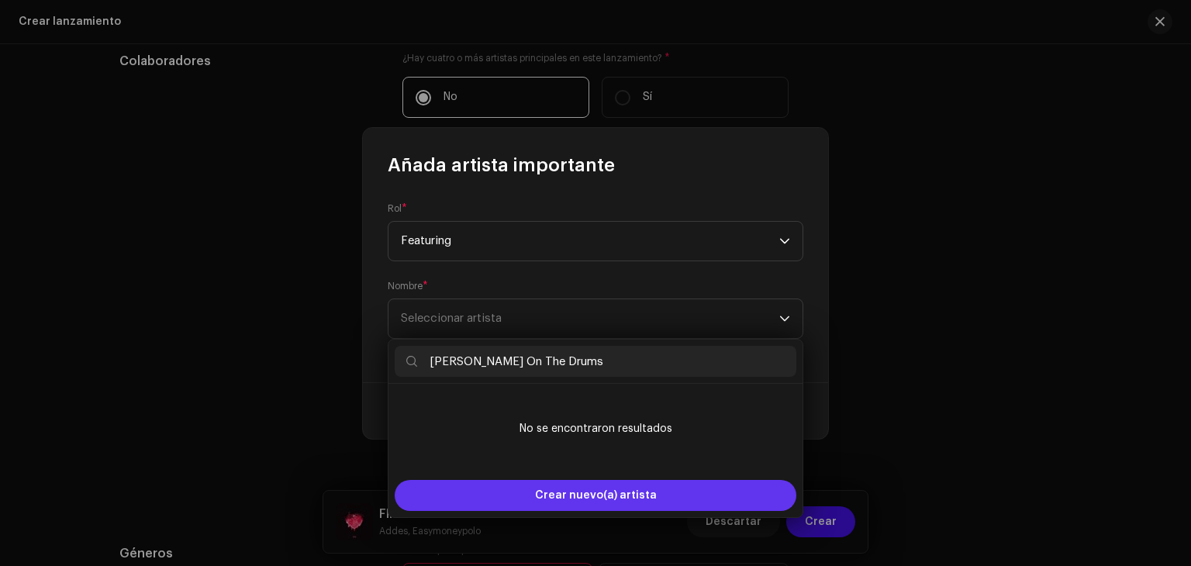
type input "[PERSON_NAME] On The Drums"
click at [616, 486] on span "Crear nuevo(a) artista" at bounding box center [596, 495] width 122 height 31
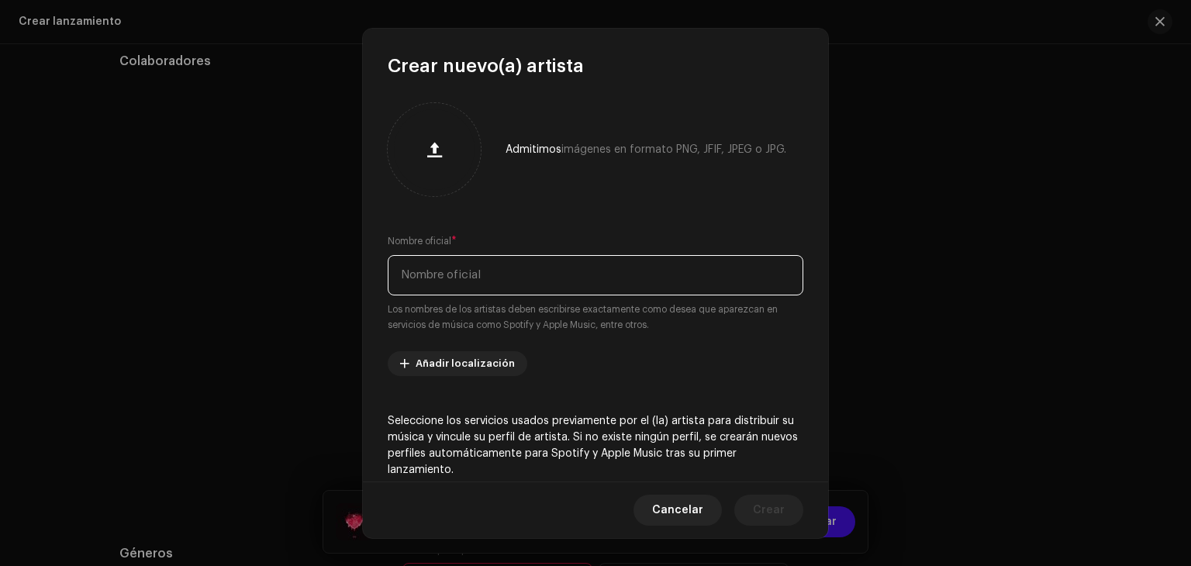
click at [558, 267] on input "text" at bounding box center [596, 275] width 416 height 40
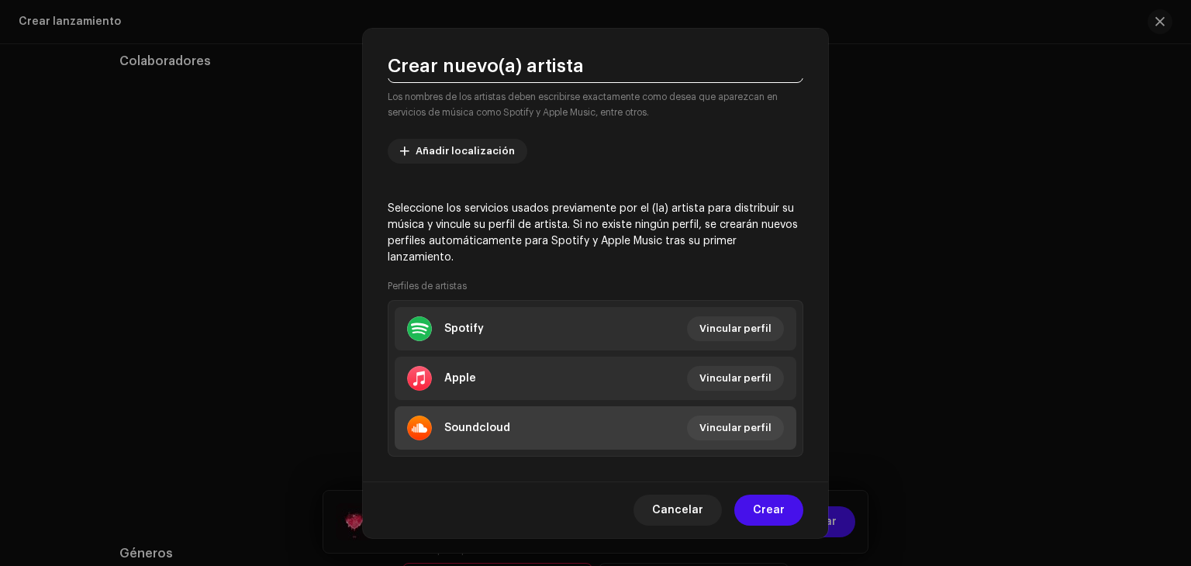
scroll to position [230, 0]
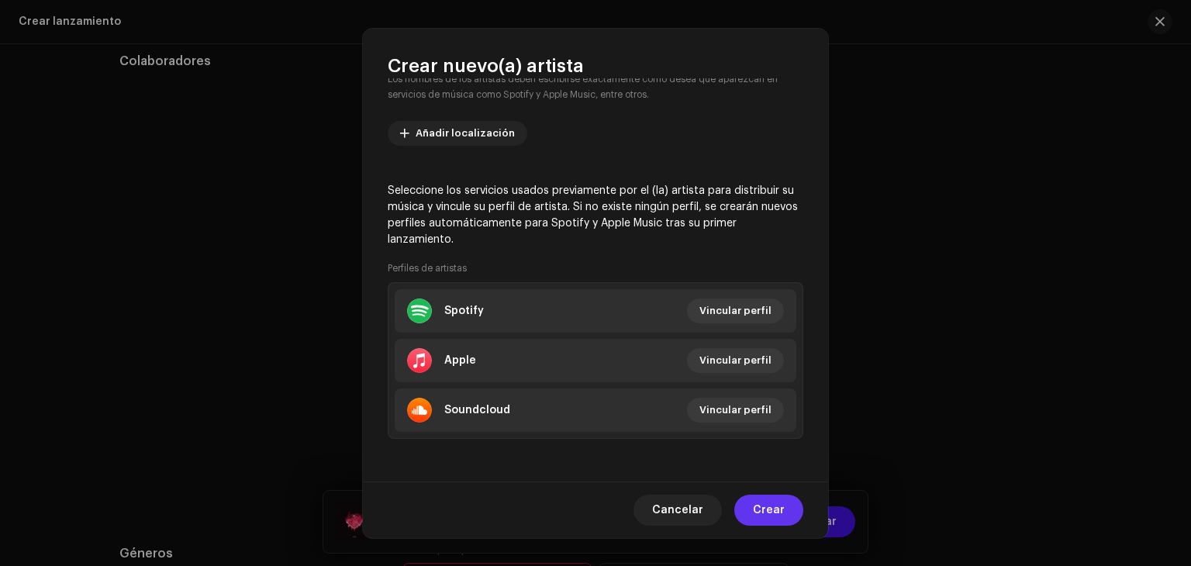
type input "[PERSON_NAME] On The Drums"
click at [782, 510] on span "Crear" at bounding box center [769, 510] width 32 height 31
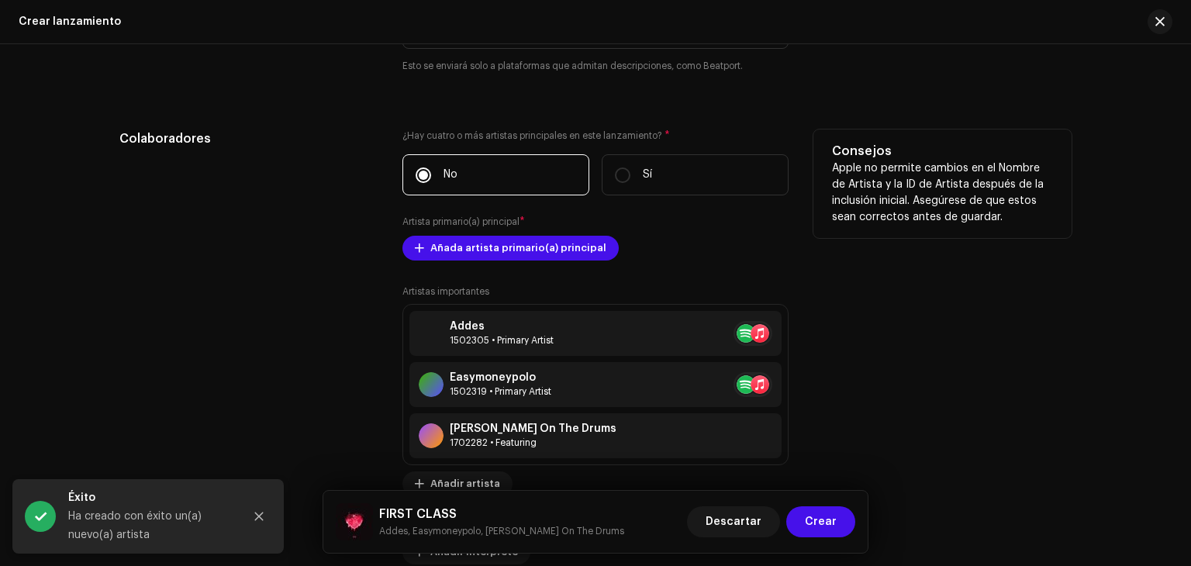
scroll to position [1629, 0]
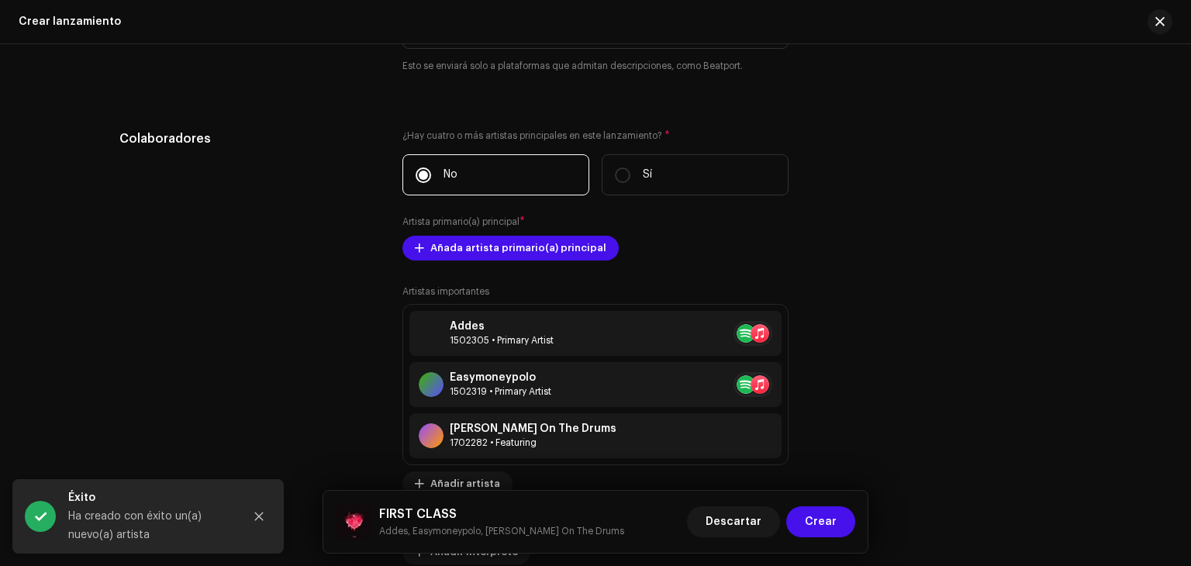
click at [434, 513] on h5 "FIRST CLASS" at bounding box center [501, 514] width 245 height 19
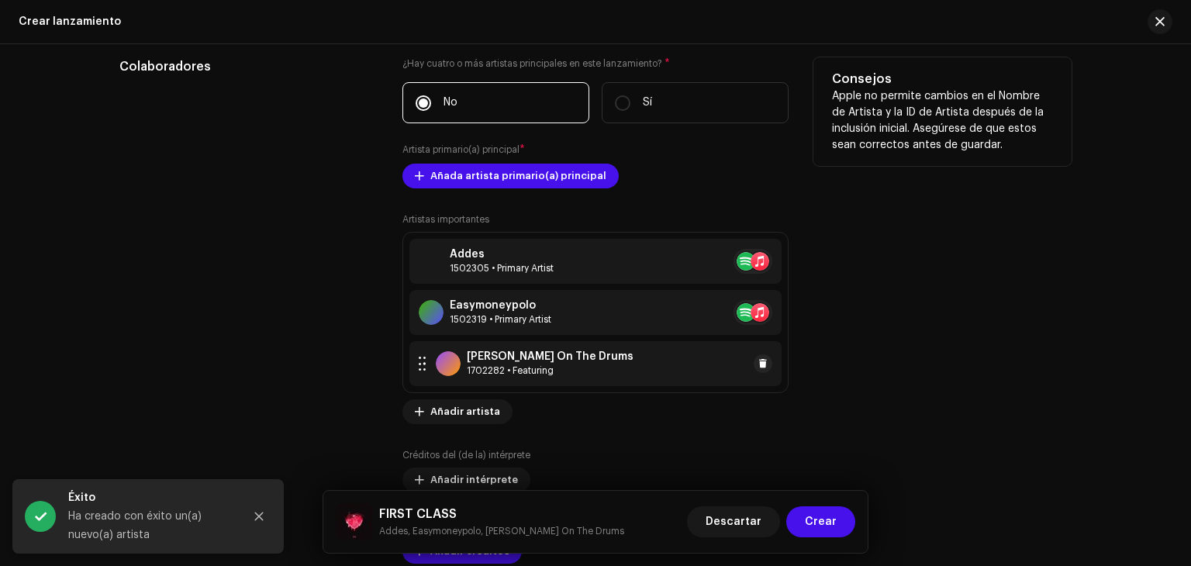
scroll to position [1706, 0]
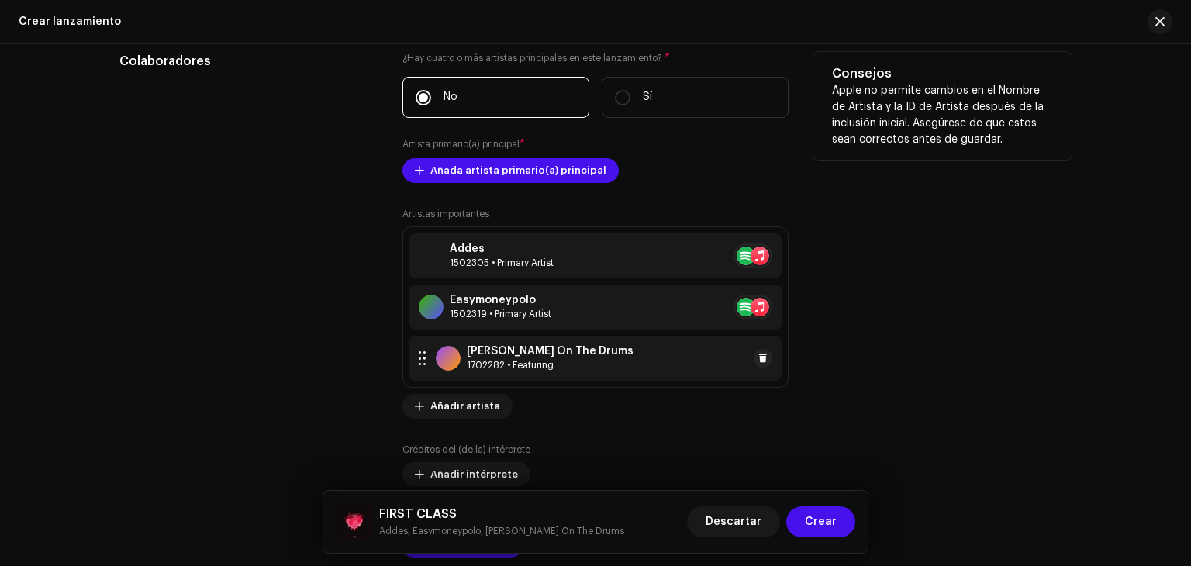
click at [506, 353] on div "[PERSON_NAME] On The Drums" at bounding box center [550, 351] width 167 height 12
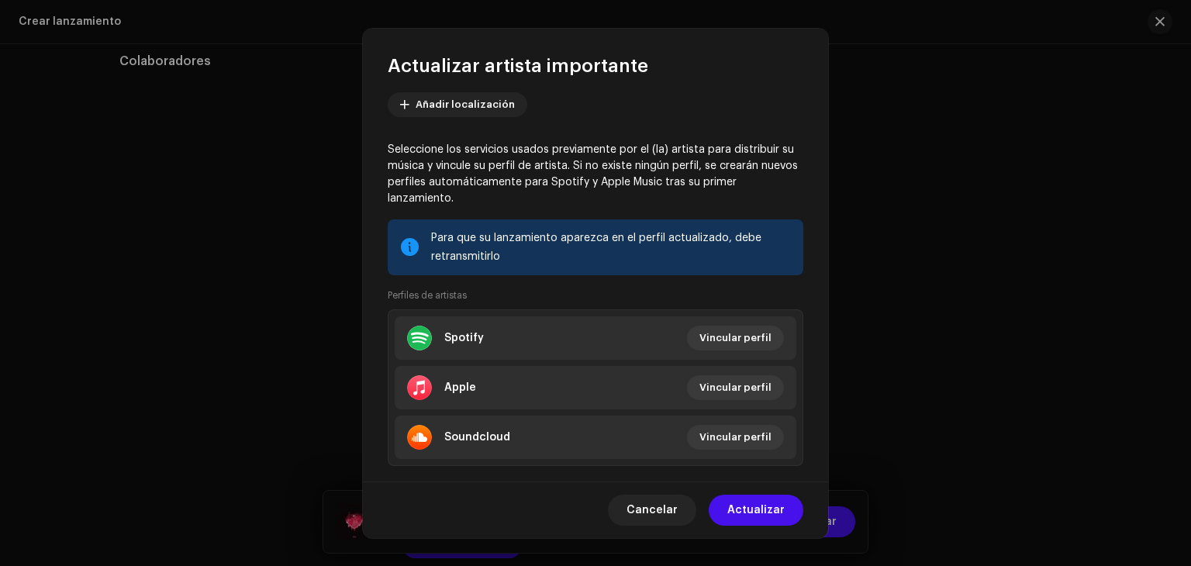
scroll to position [195, 0]
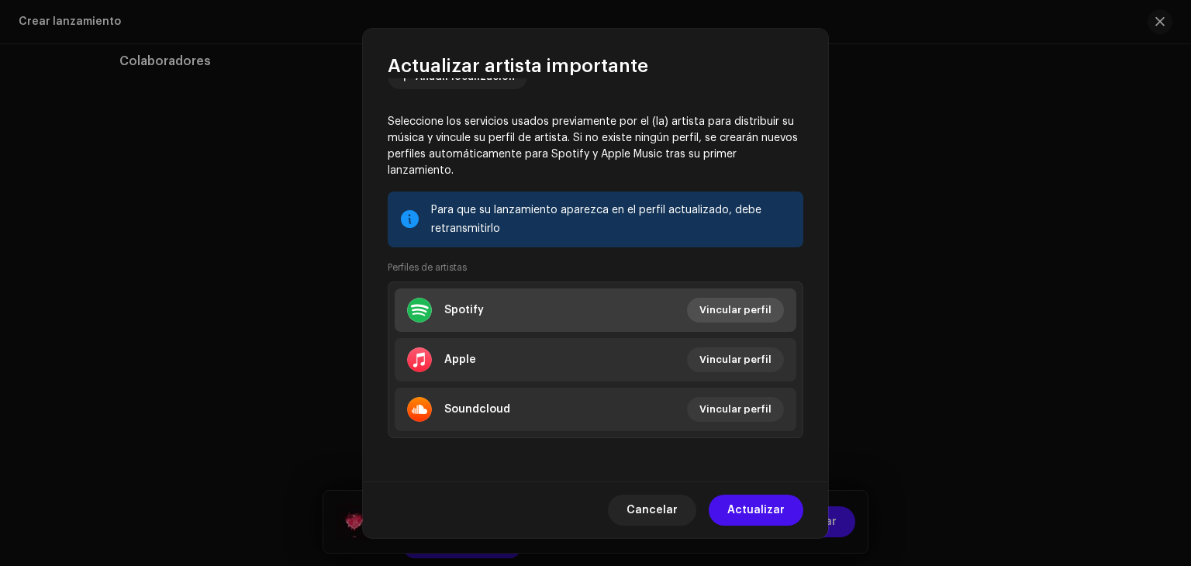
click at [741, 306] on span "Vincular perfil" at bounding box center [736, 310] width 72 height 31
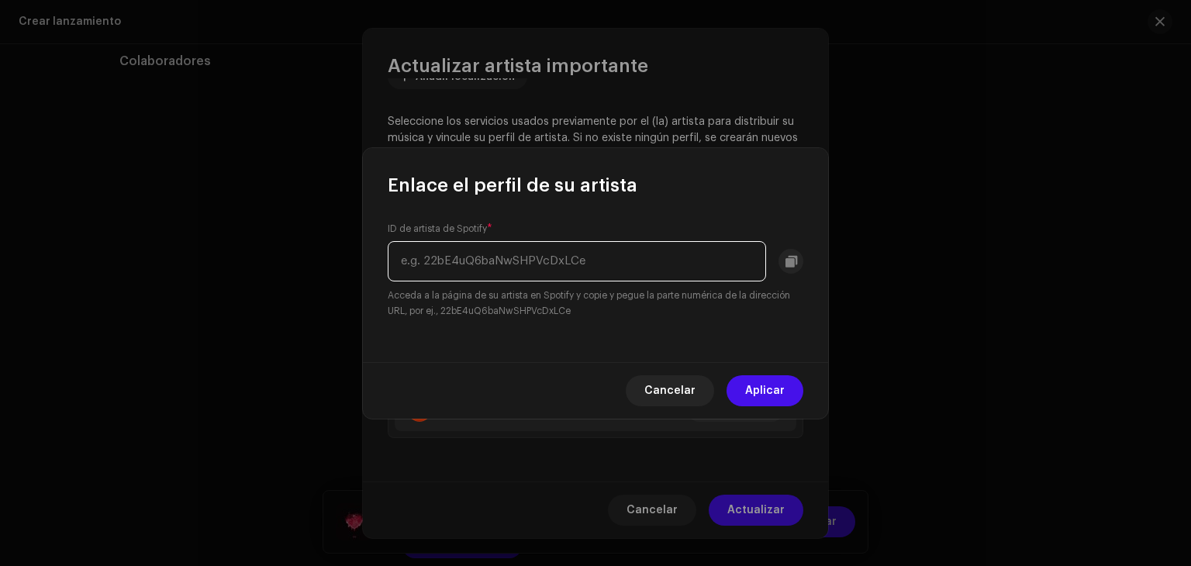
click at [562, 256] on input "text" at bounding box center [577, 261] width 379 height 40
paste input "[URL][DOMAIN_NAME]"
type input "[URL][DOMAIN_NAME]"
click at [720, 272] on input "[URL][DOMAIN_NAME]" at bounding box center [577, 261] width 379 height 40
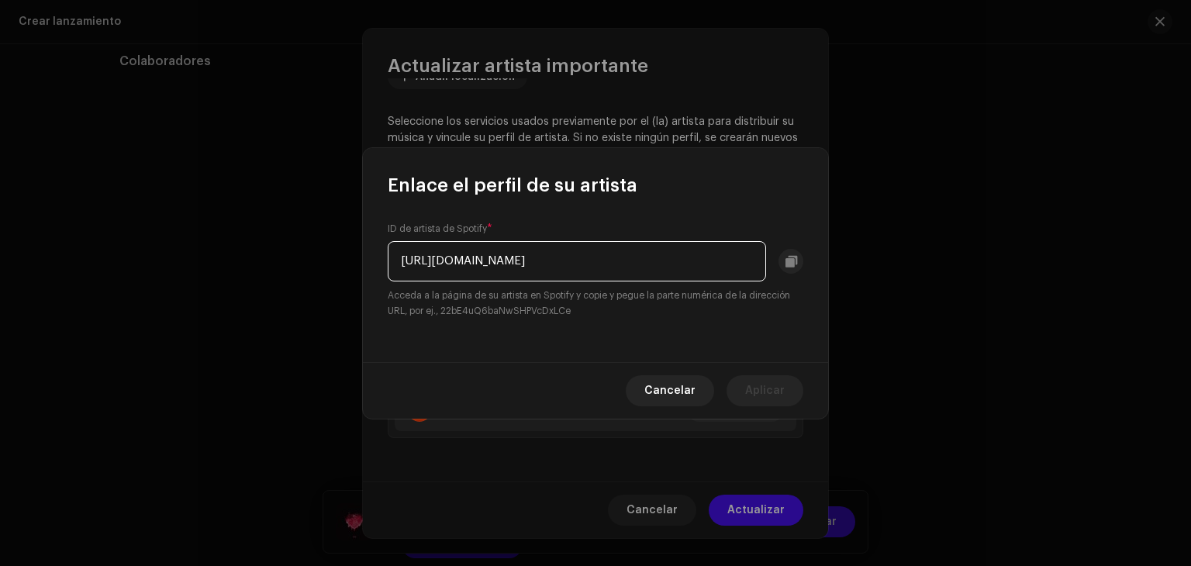
click at [720, 272] on input "[URL][DOMAIN_NAME]" at bounding box center [577, 261] width 379 height 40
paste input "[URL][DOMAIN_NAME]"
drag, startPoint x: 758, startPoint y: 255, endPoint x: 728, endPoint y: 256, distance: 29.5
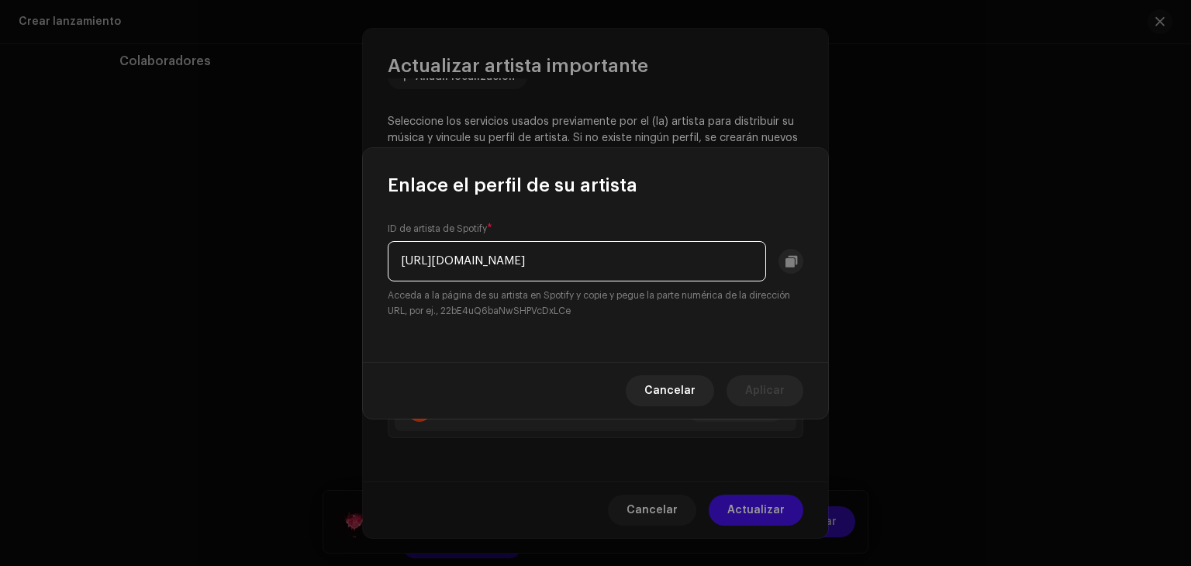
click at [728, 256] on input "[URL][DOMAIN_NAME]" at bounding box center [577, 261] width 379 height 40
type input "[URL][DOMAIN_NAME]"
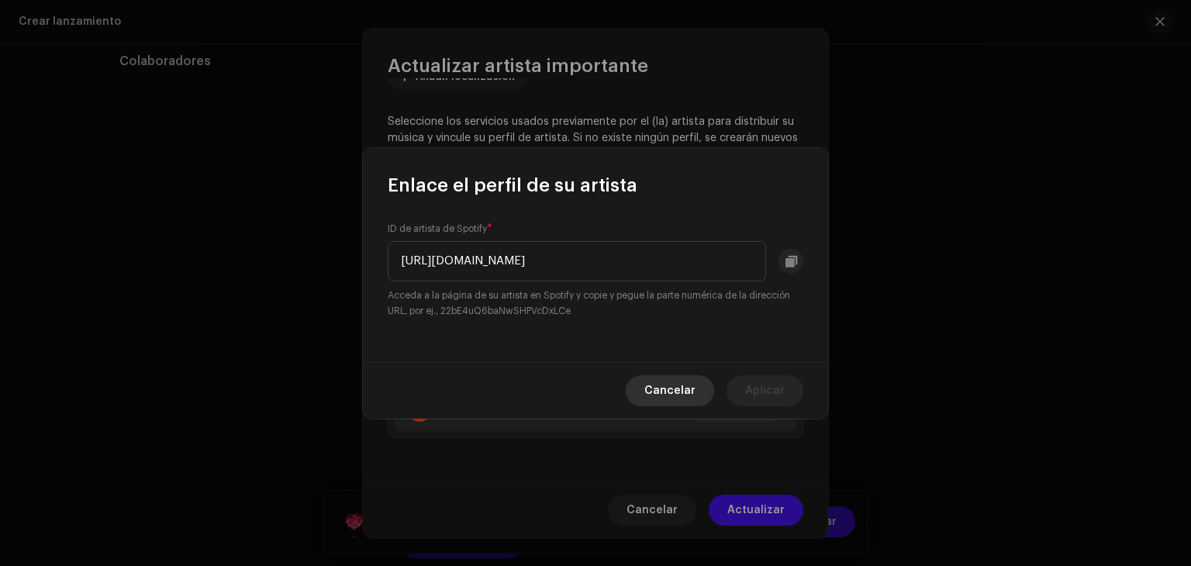
scroll to position [0, 0]
click at [700, 396] on button "Cancelar" at bounding box center [670, 390] width 88 height 31
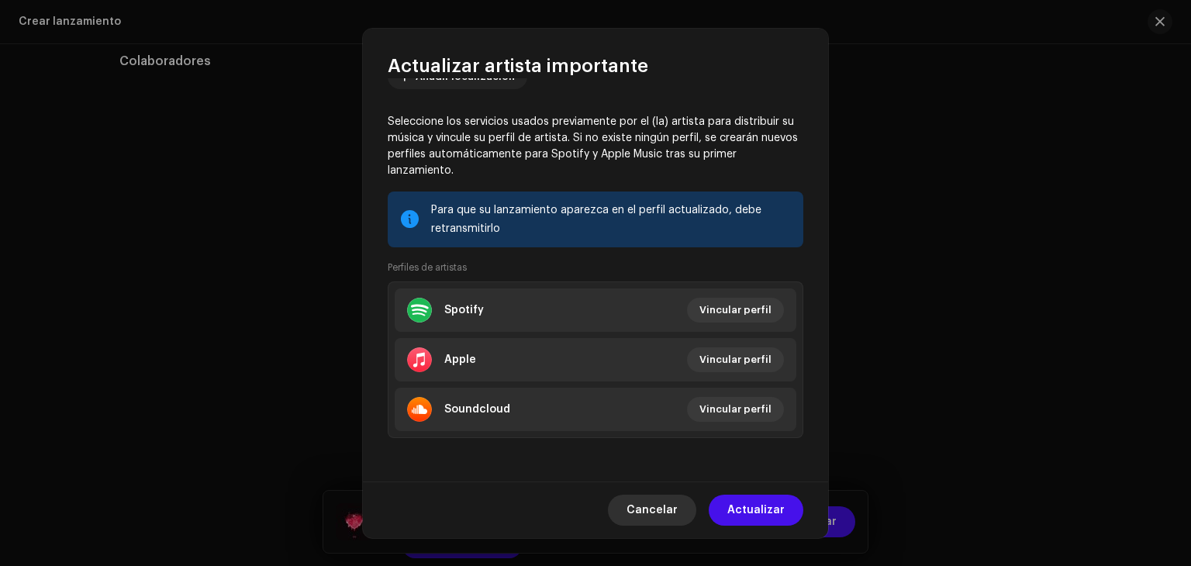
click at [647, 498] on span "Cancelar" at bounding box center [652, 510] width 51 height 31
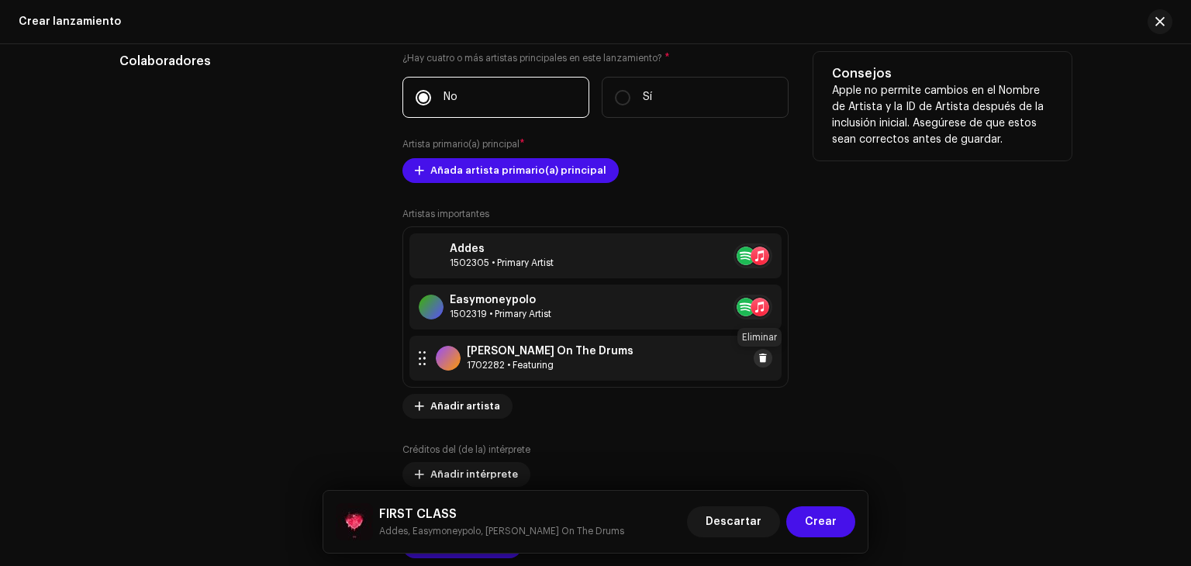
click at [765, 358] on button at bounding box center [763, 358] width 19 height 19
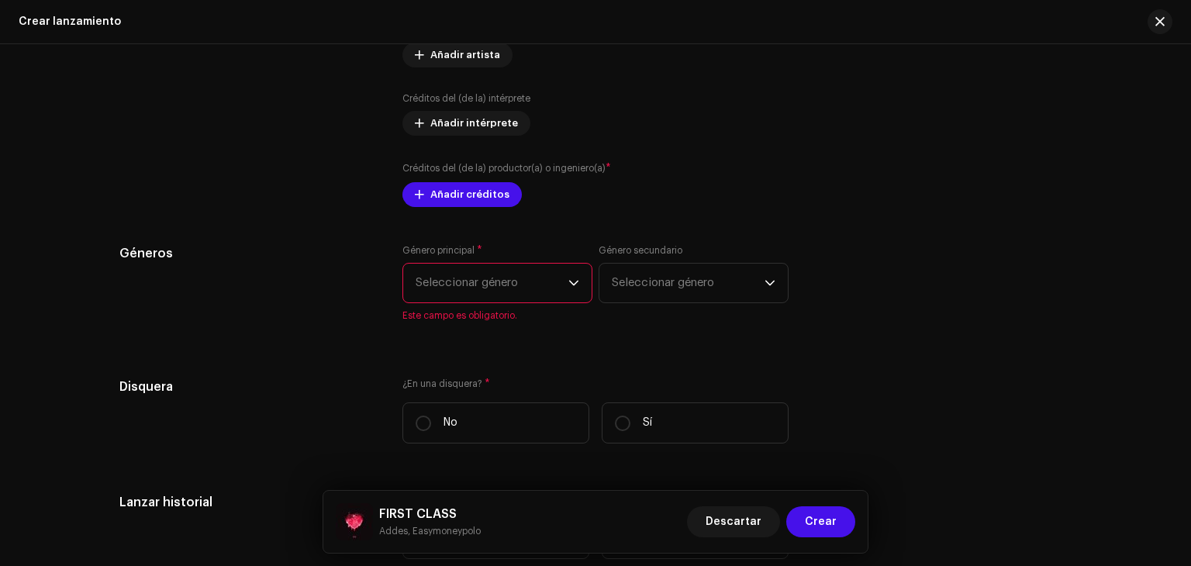
scroll to position [2017, 0]
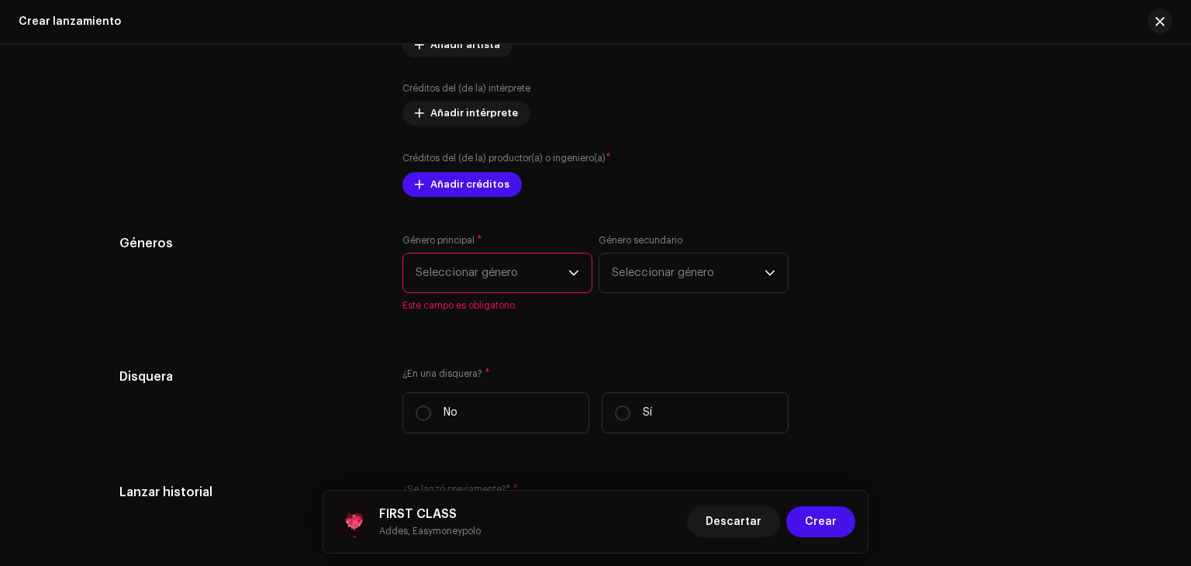
click at [522, 259] on span "Seleccionar género" at bounding box center [492, 273] width 153 height 39
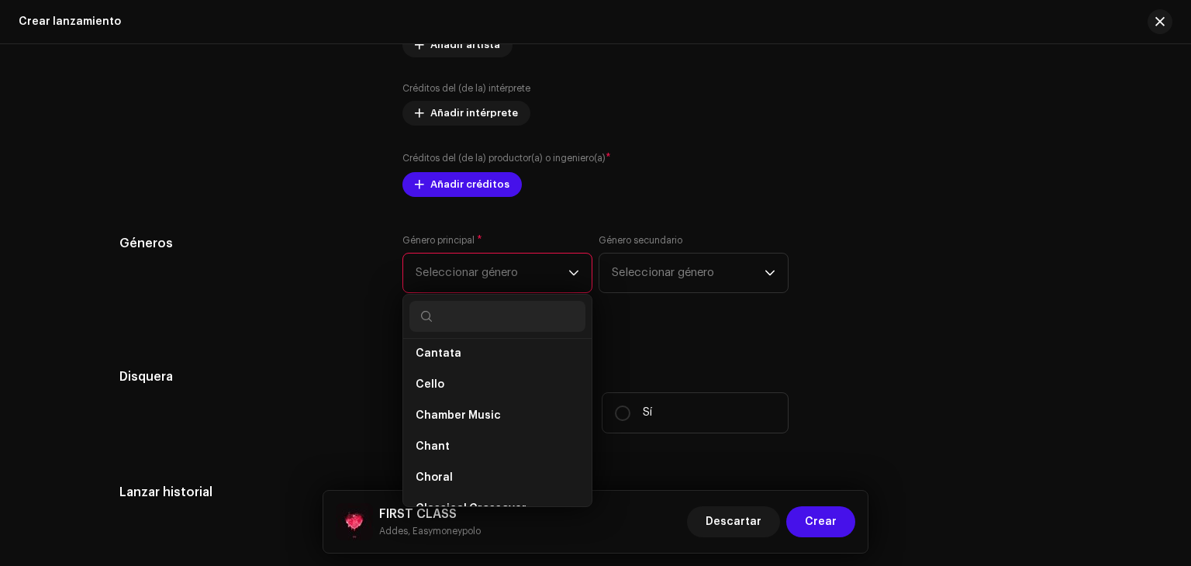
scroll to position [3549, 0]
click at [482, 310] on input "text" at bounding box center [498, 316] width 176 height 31
type input "urb"
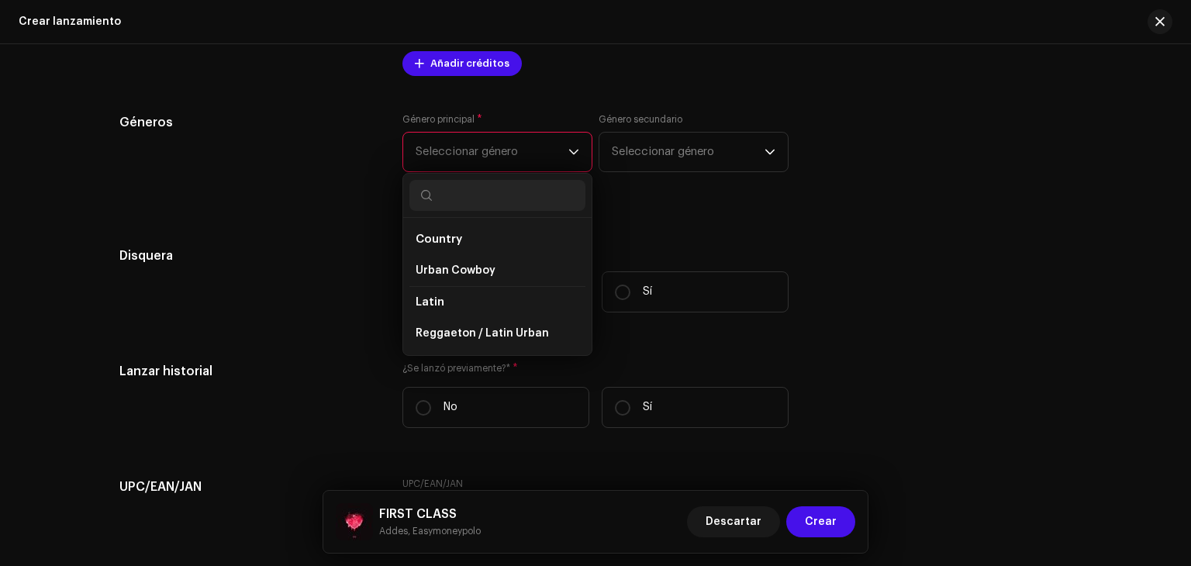
scroll to position [2172, 0]
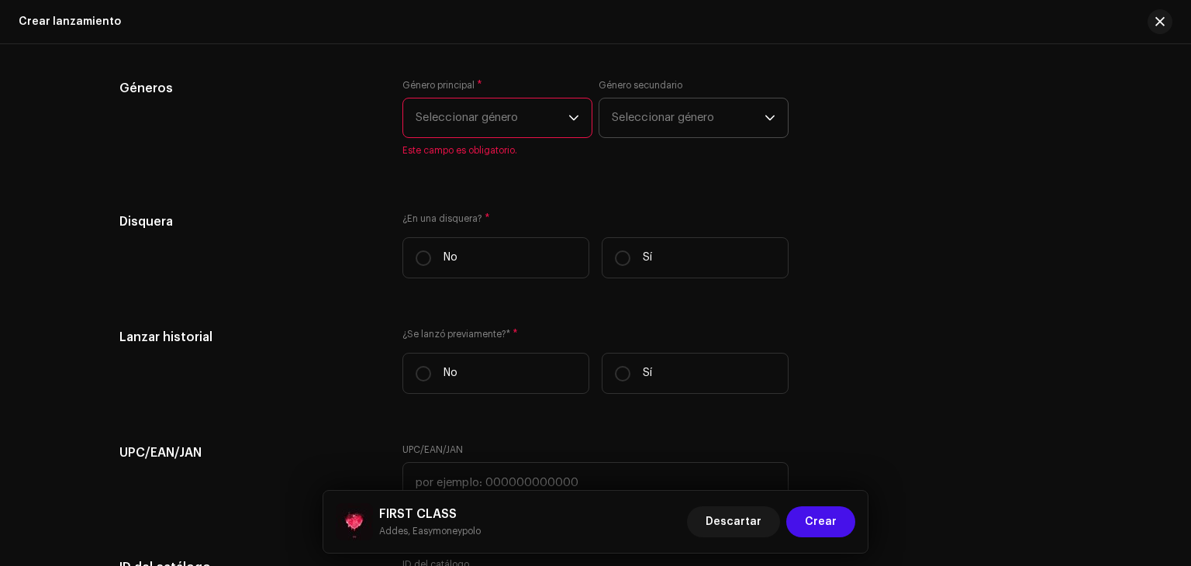
drag, startPoint x: 690, startPoint y: 104, endPoint x: 666, endPoint y: 130, distance: 35.2
click at [690, 103] on span "Seleccionar género" at bounding box center [688, 118] width 153 height 39
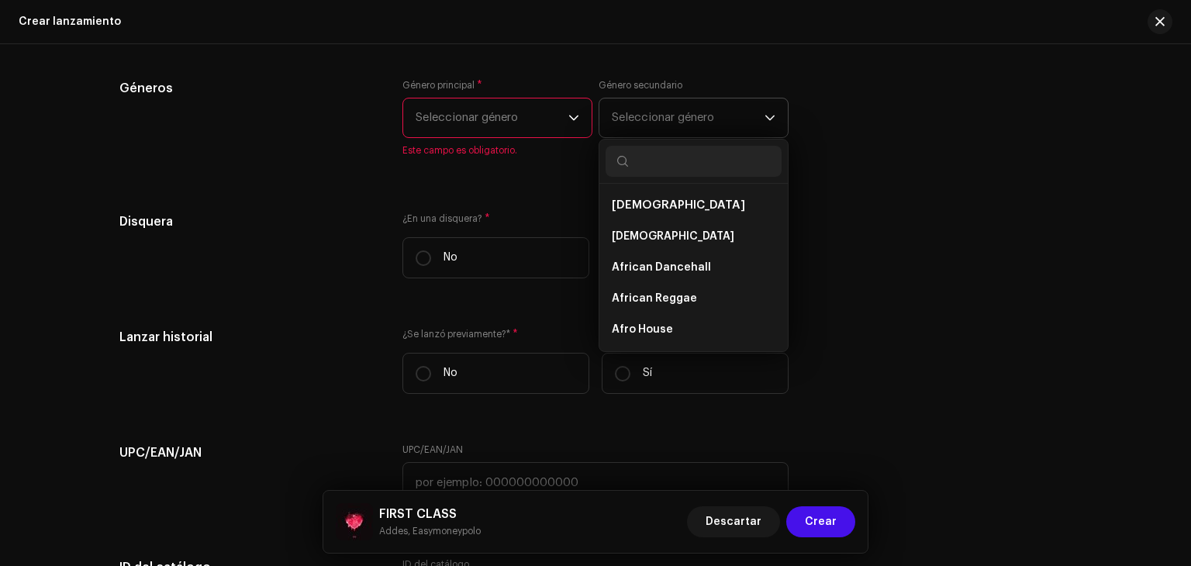
click at [668, 130] on span "Seleccionar género" at bounding box center [688, 118] width 153 height 39
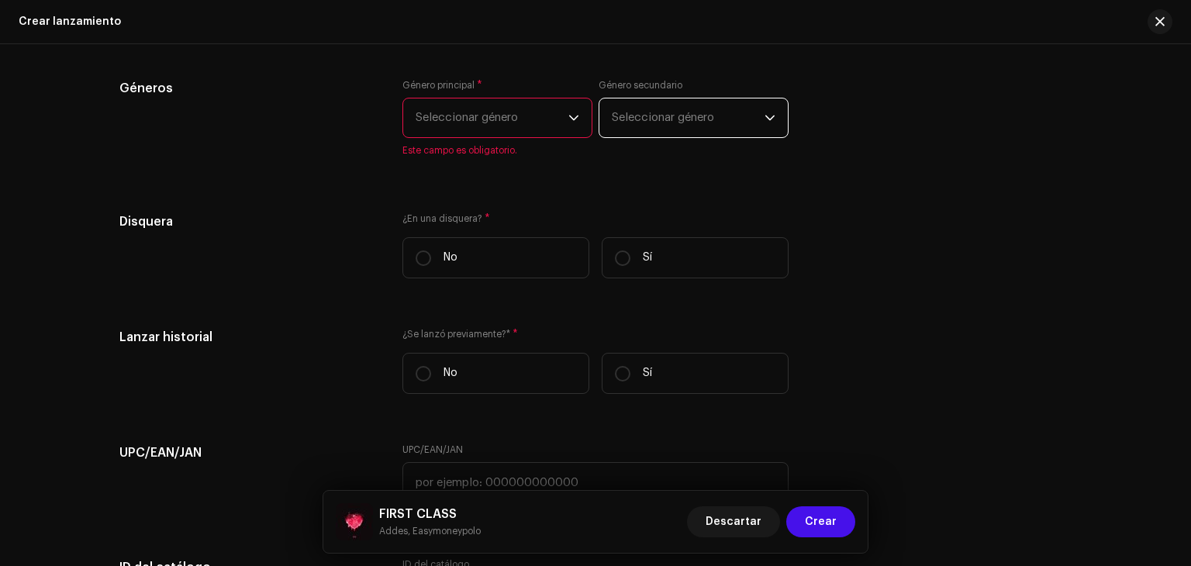
click at [682, 125] on span "Seleccionar género" at bounding box center [688, 118] width 153 height 39
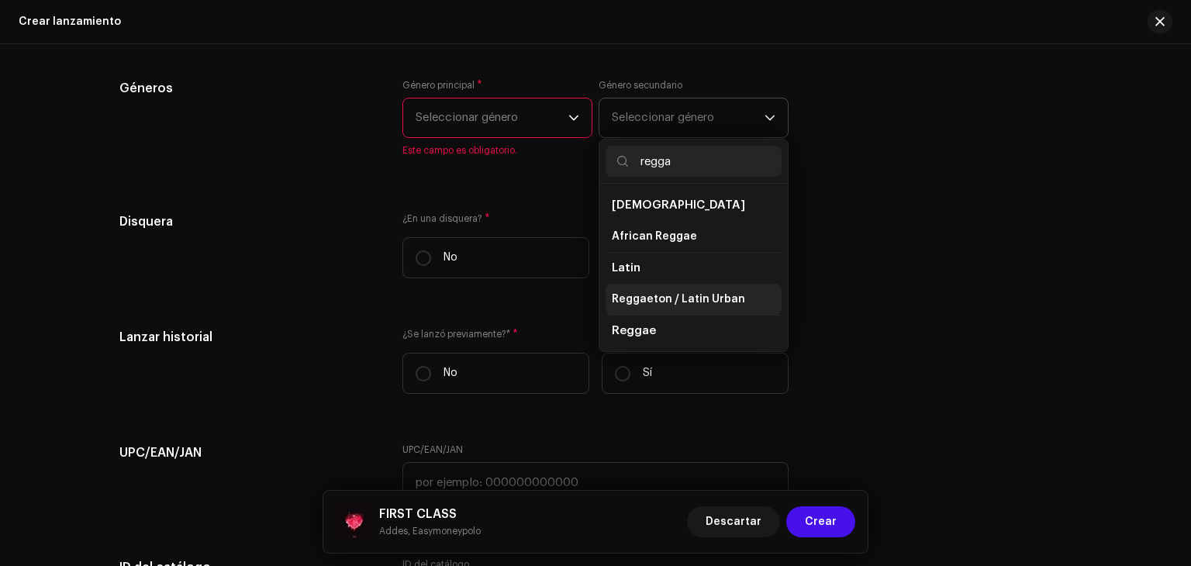
scroll to position [26, 0]
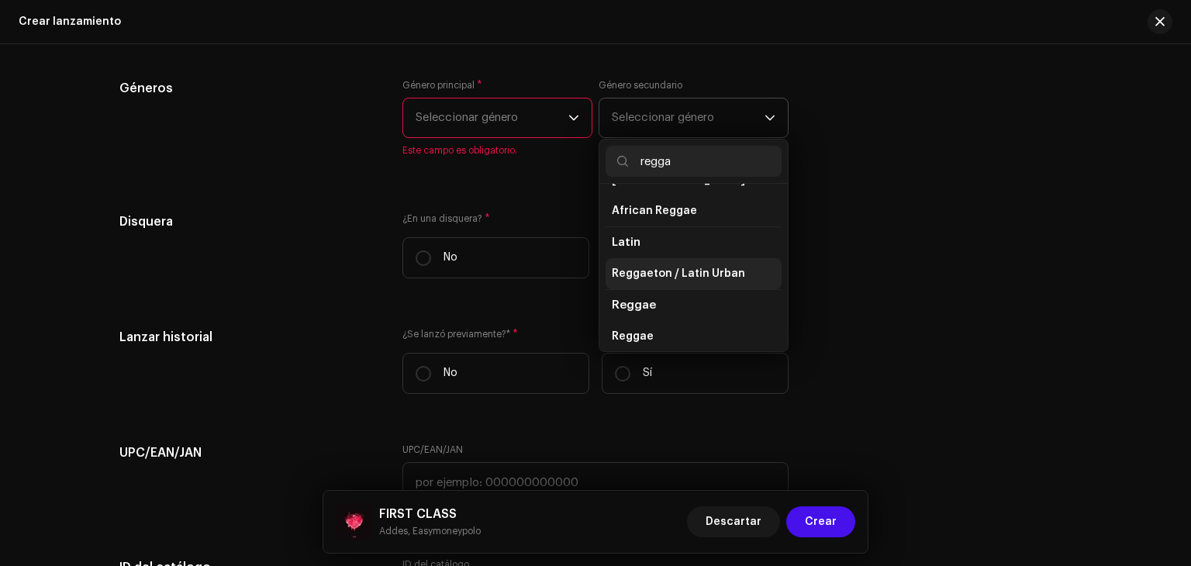
type input "regga"
click at [710, 268] on span "Reggaeton / Latin Urban" at bounding box center [678, 274] width 133 height 16
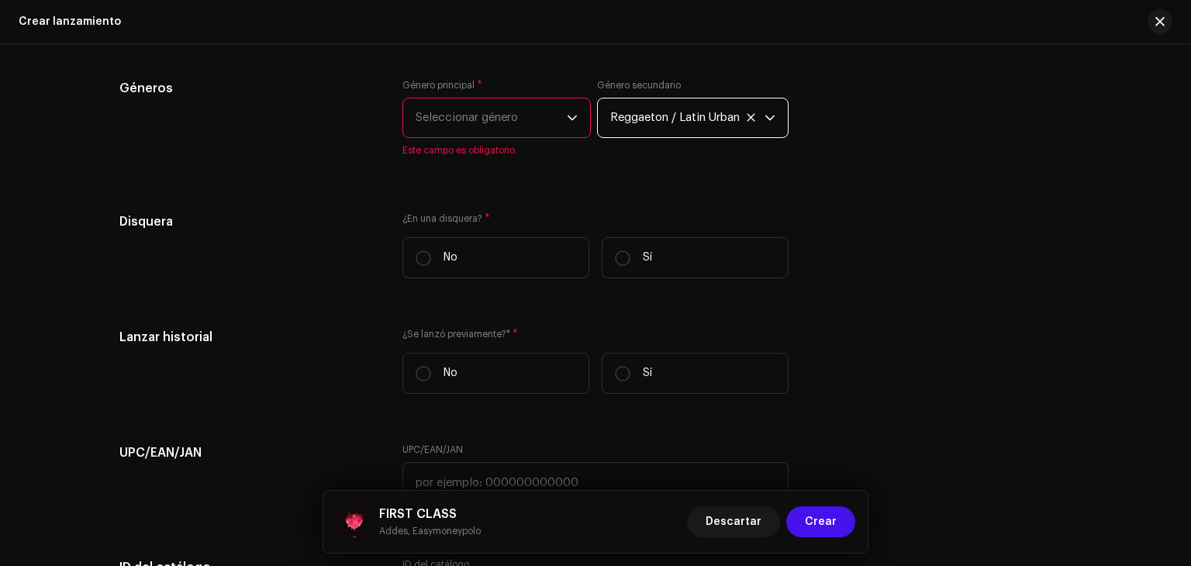
click at [556, 112] on span "Seleccionar género" at bounding box center [491, 118] width 151 height 39
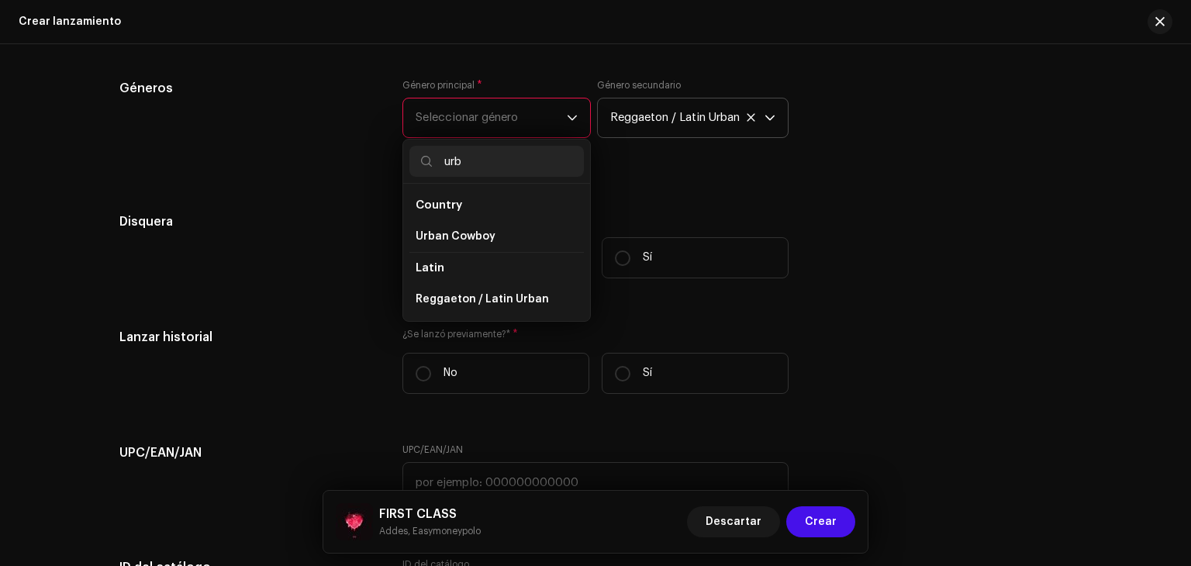
scroll to position [0, 0]
type input "urba"
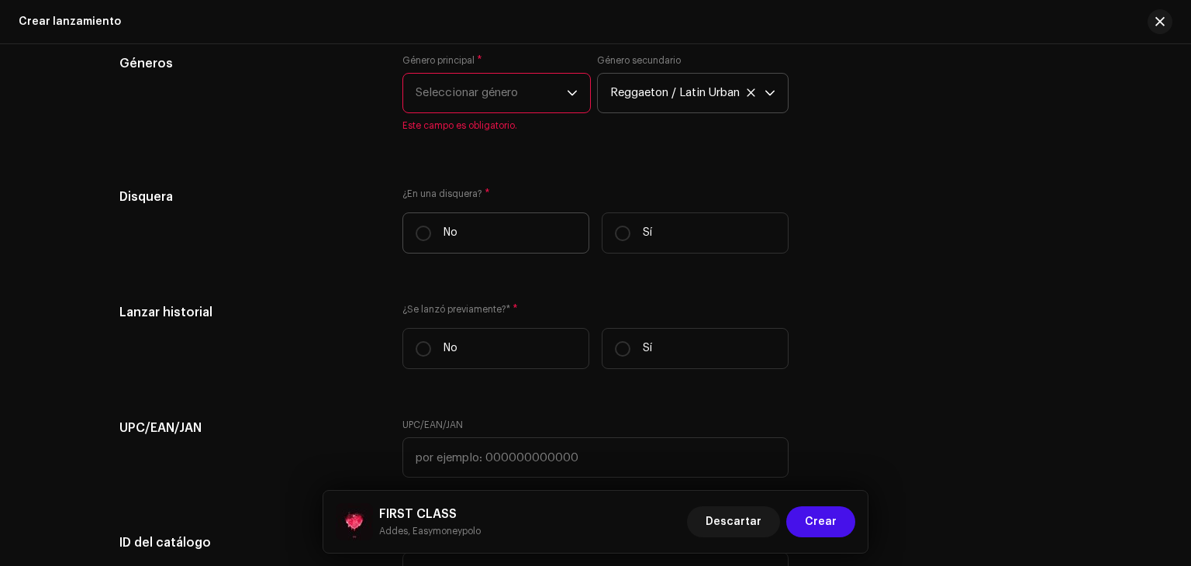
scroll to position [2172, 0]
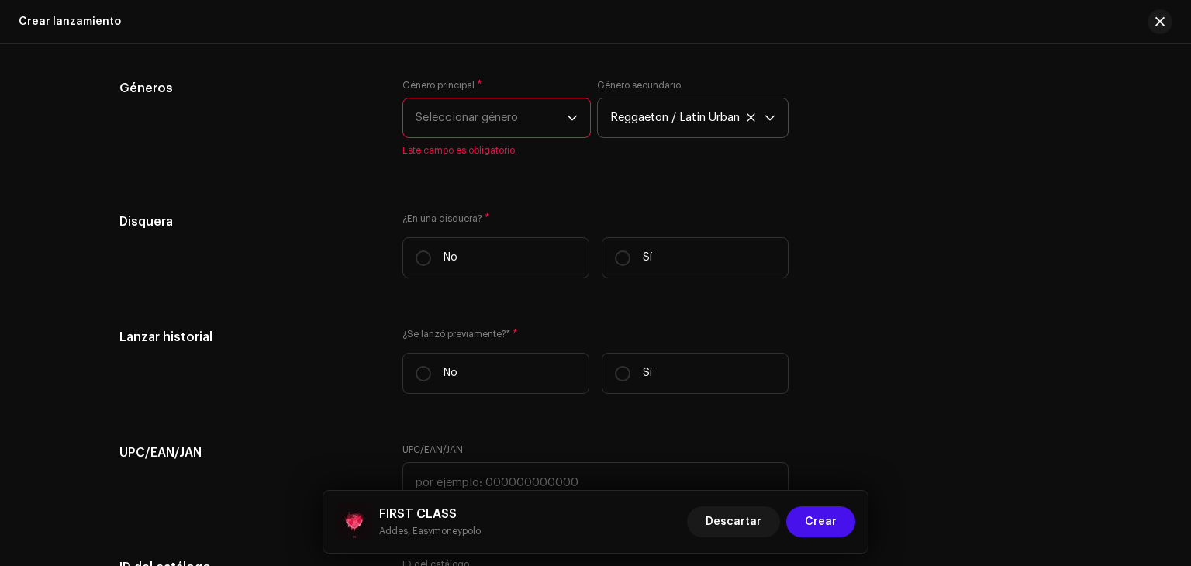
click at [484, 119] on span "Seleccionar género" at bounding box center [491, 118] width 151 height 39
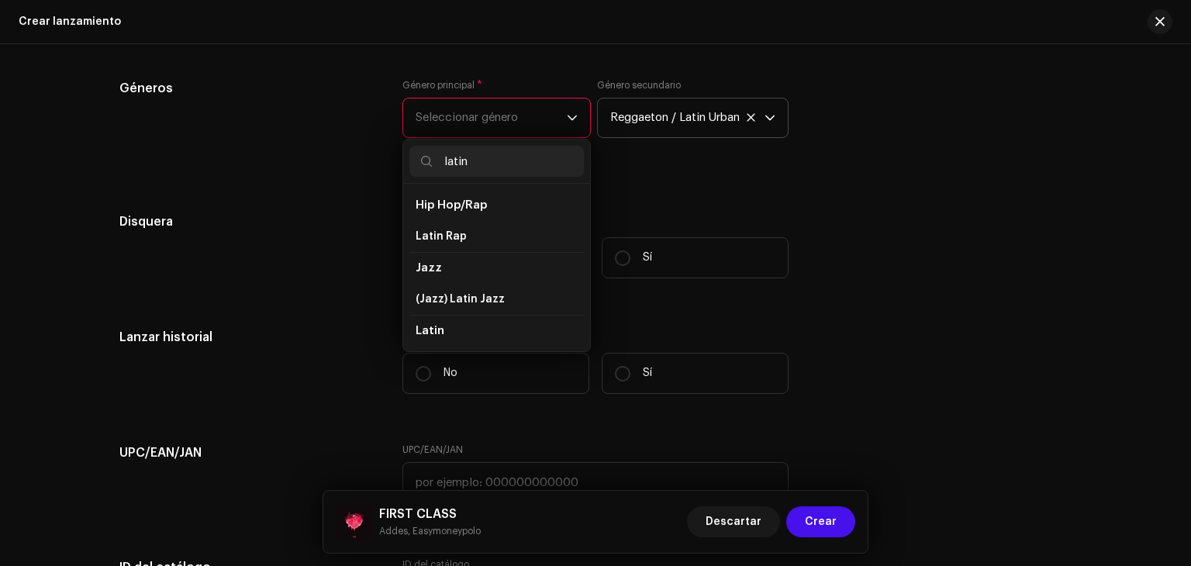
type input "latin"
click at [434, 337] on span "Latin" at bounding box center [430, 331] width 29 height 12
click at [423, 335] on span "Latin" at bounding box center [430, 331] width 29 height 12
click at [485, 327] on li "Latin" at bounding box center [497, 331] width 175 height 32
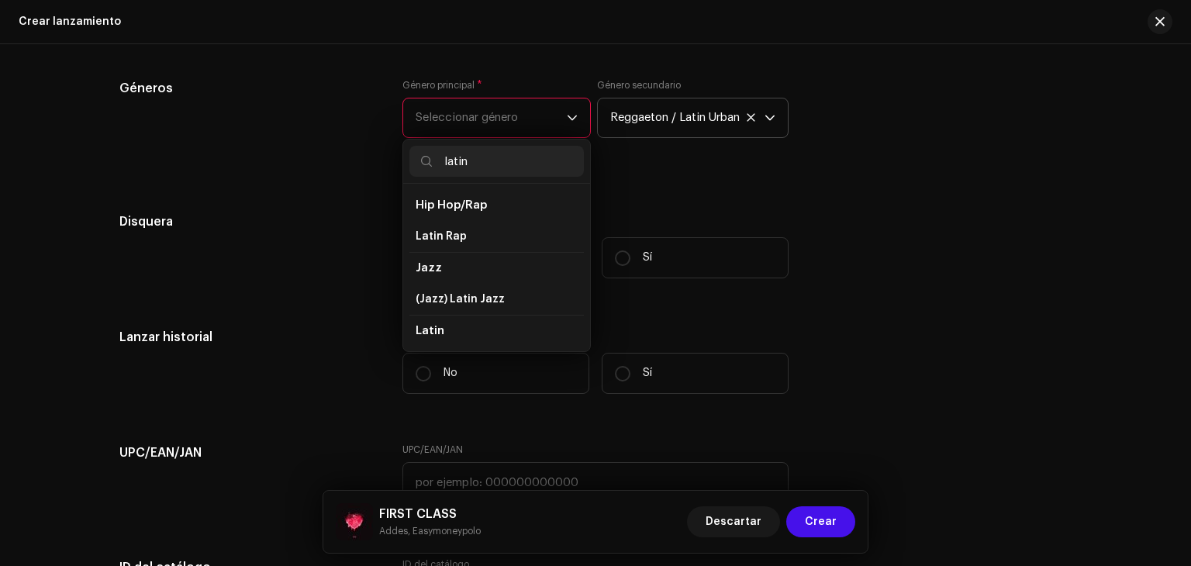
click at [476, 333] on li "Latin" at bounding box center [497, 331] width 175 height 32
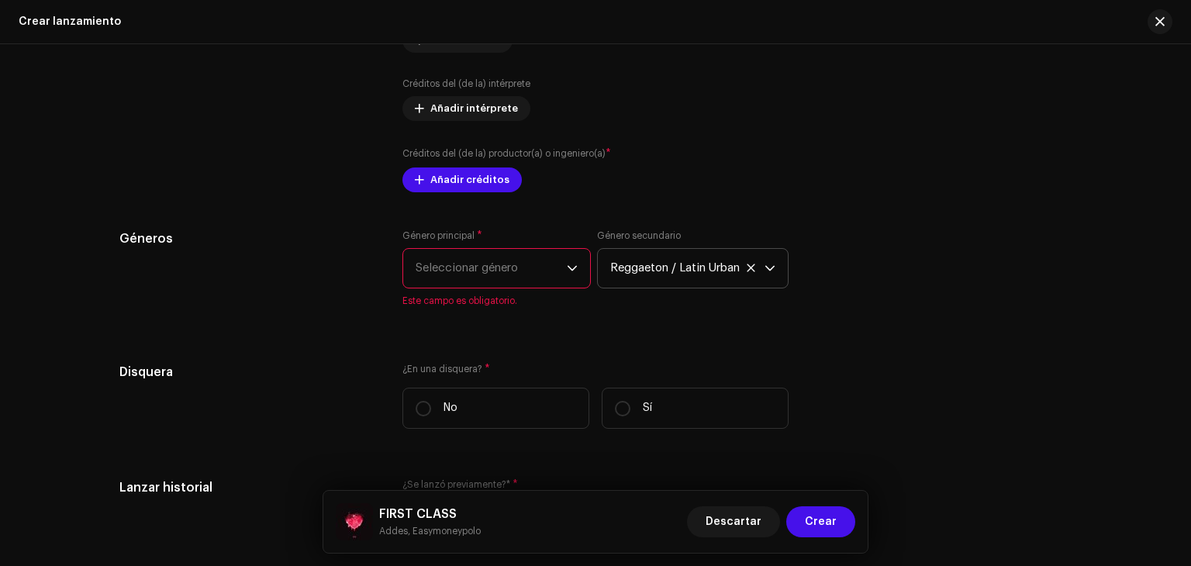
scroll to position [2017, 0]
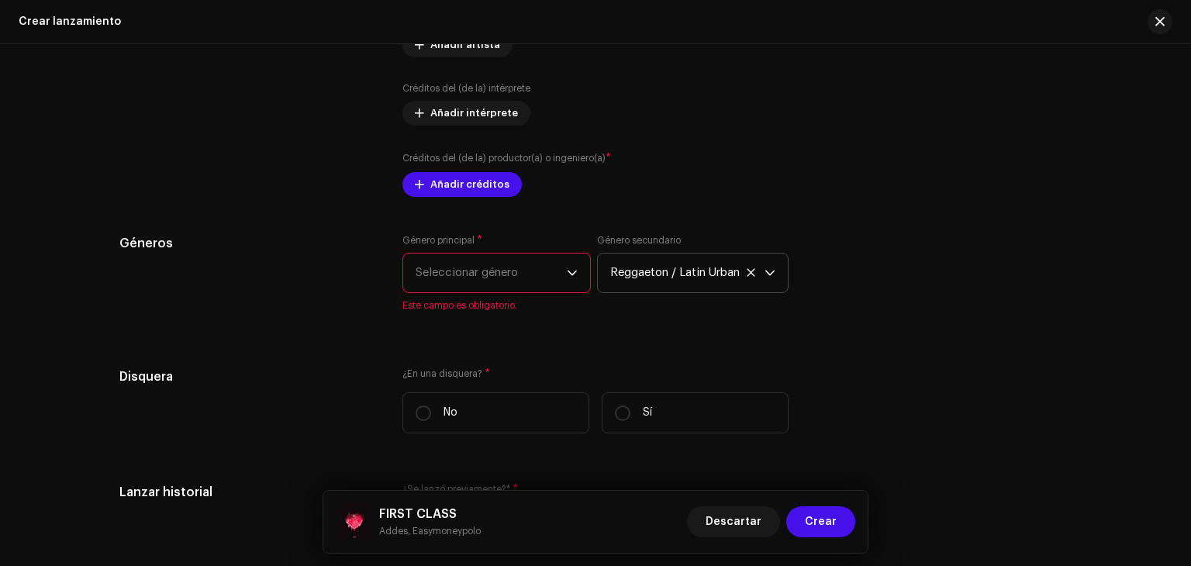
click at [517, 274] on span "Seleccionar género" at bounding box center [491, 273] width 151 height 39
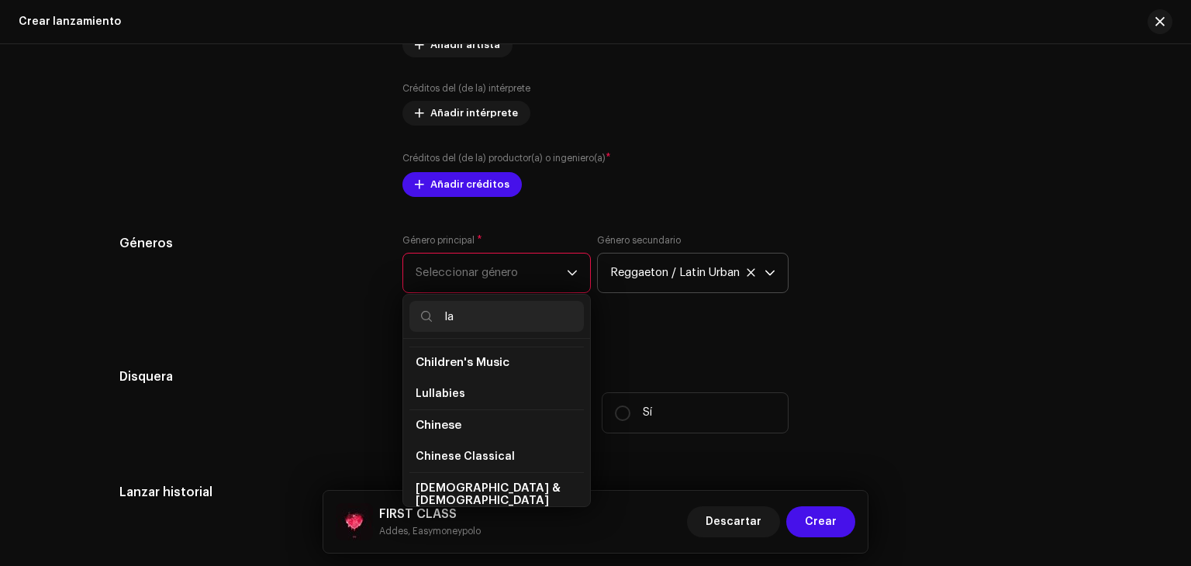
scroll to position [0, 0]
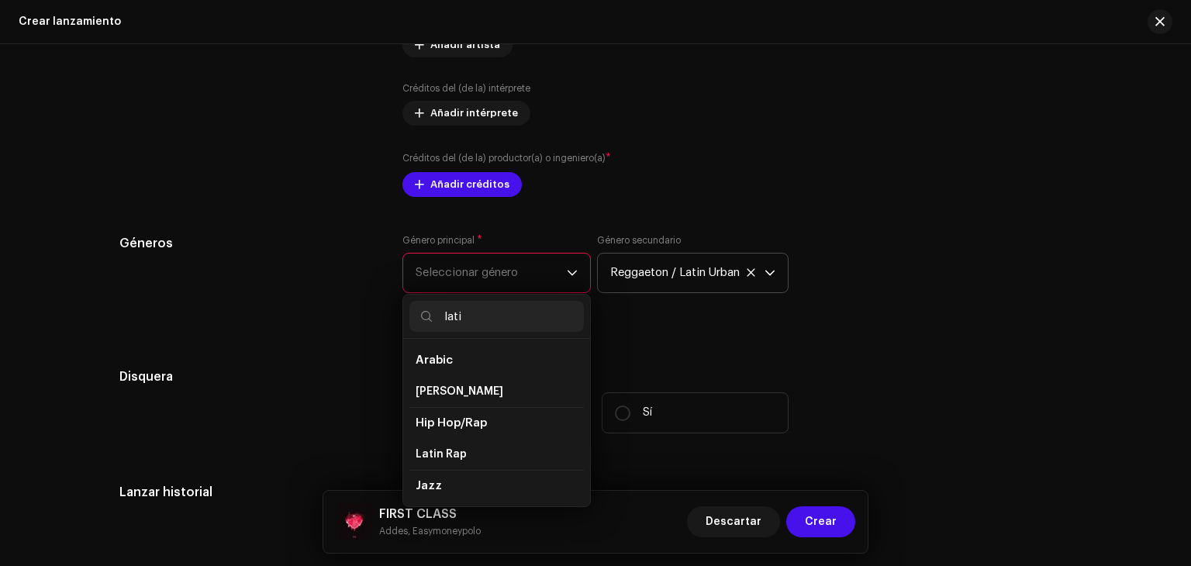
type input "latin"
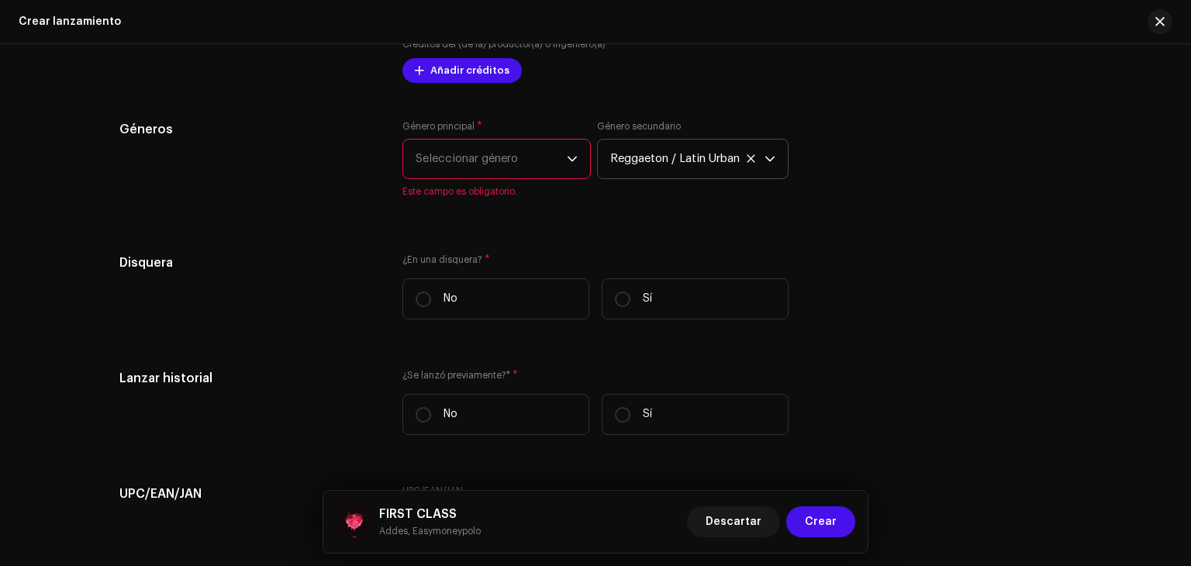
scroll to position [2094, 0]
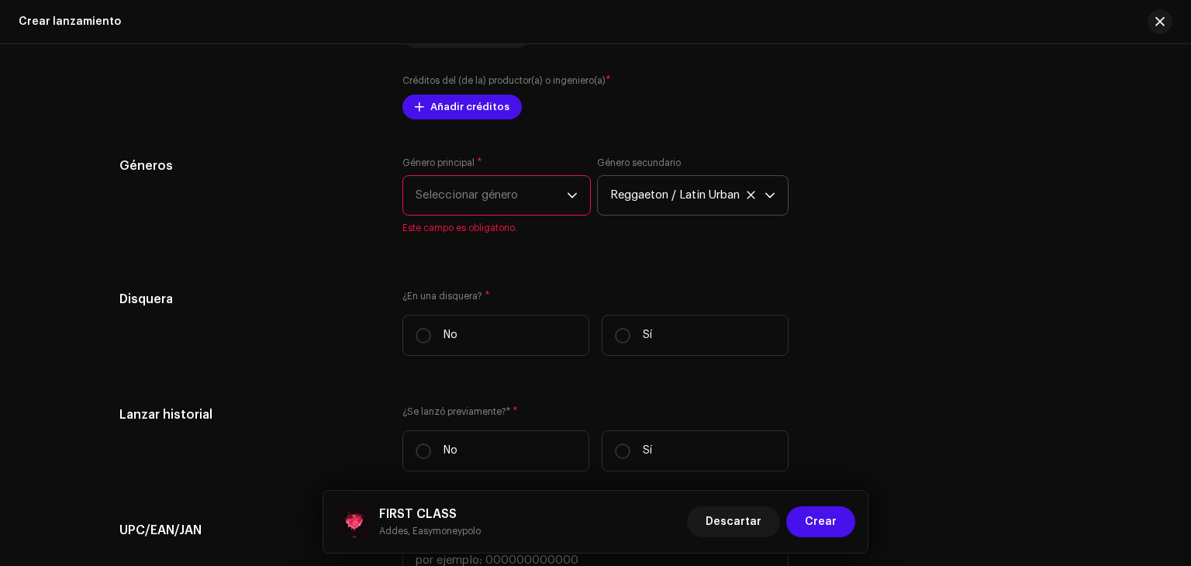
click at [513, 189] on span "Seleccionar género" at bounding box center [491, 195] width 151 height 39
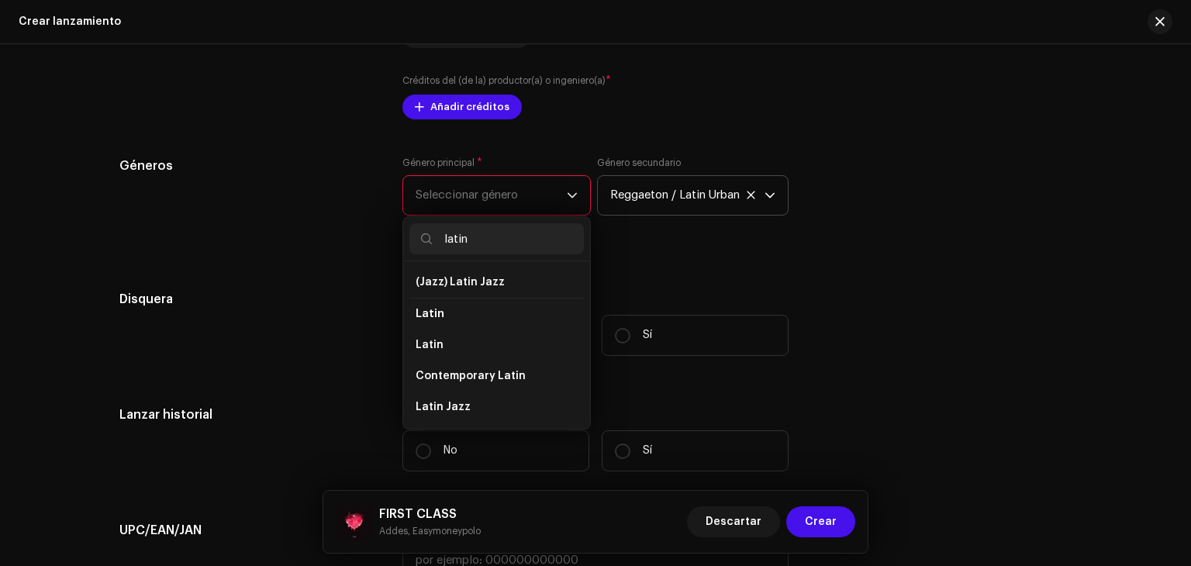
scroll to position [125, 0]
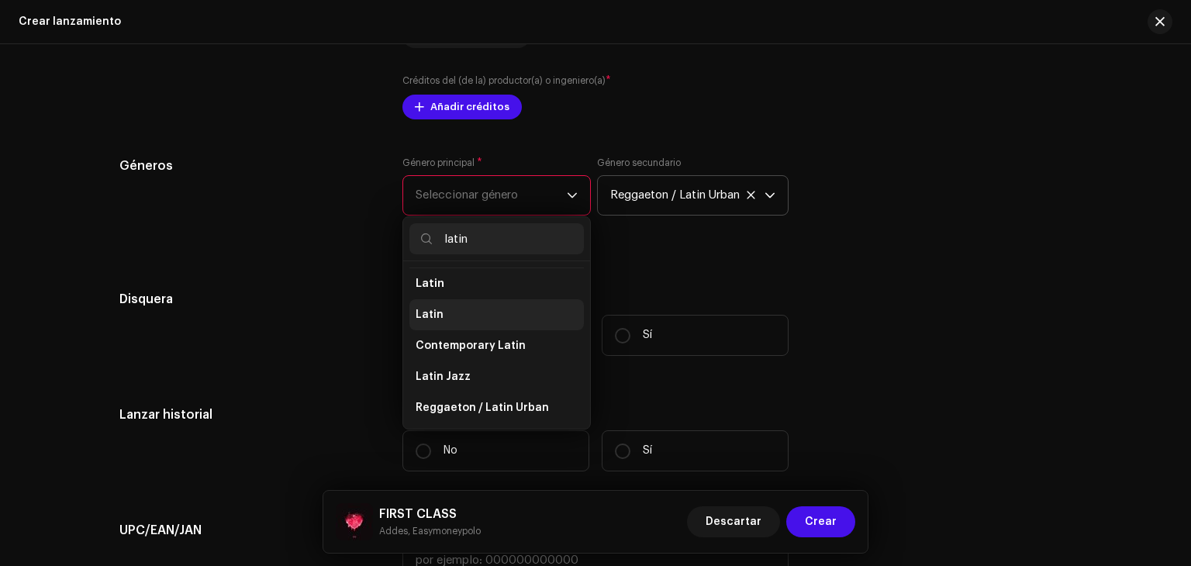
type input "latin"
click at [445, 319] on li "Latin" at bounding box center [497, 314] width 175 height 31
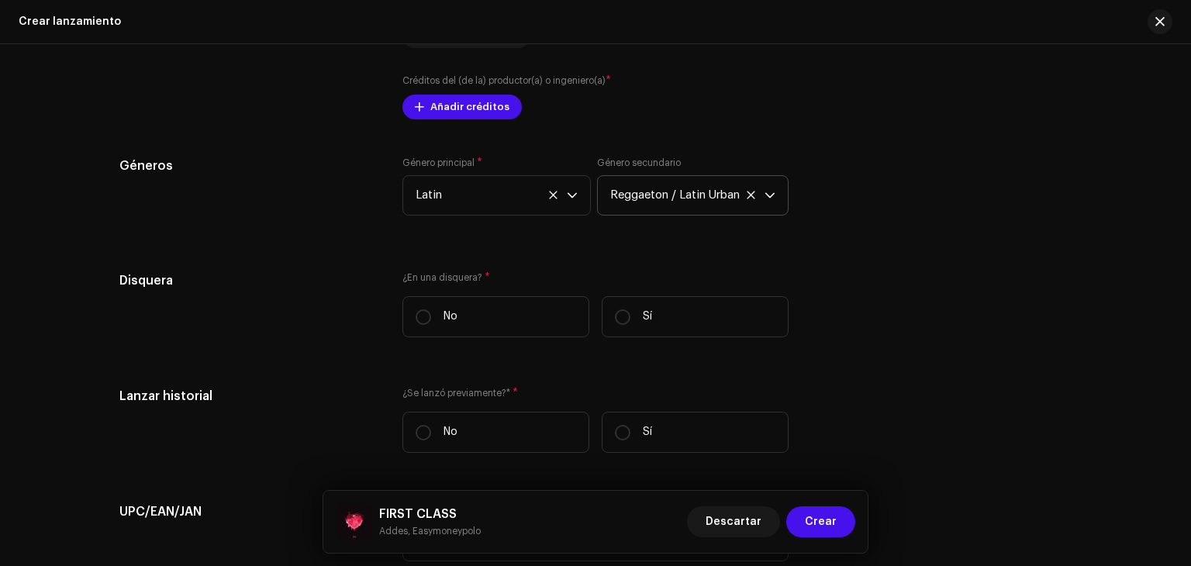
click at [884, 277] on div "Disquera ¿En una disquera? * No Sí" at bounding box center [595, 310] width 952 height 78
click at [419, 312] on input "No" at bounding box center [424, 317] width 16 height 16
radio input "true"
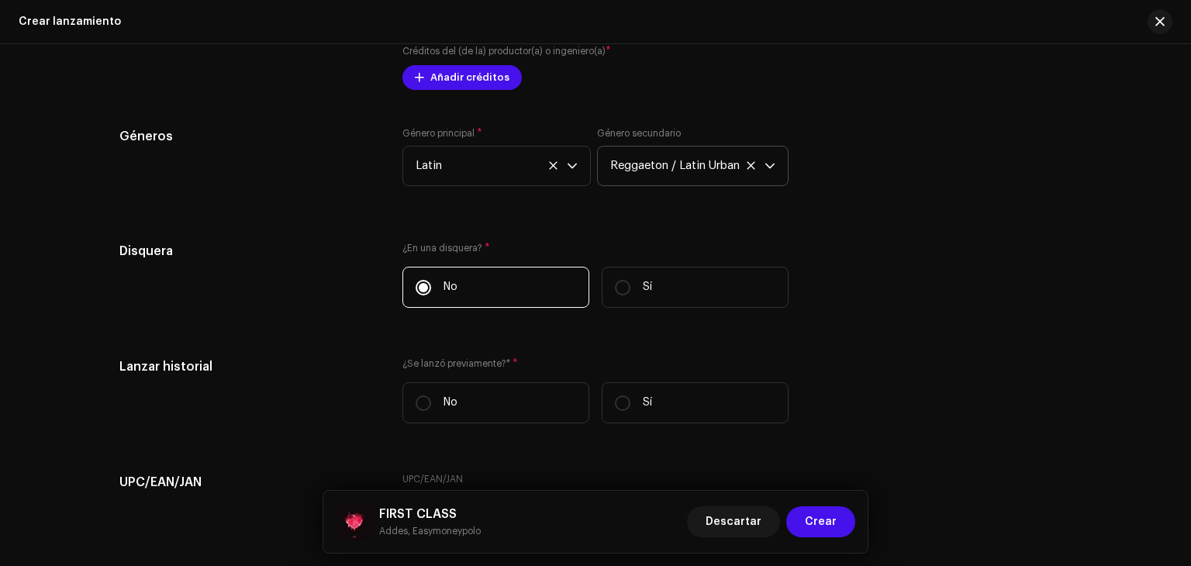
scroll to position [2172, 0]
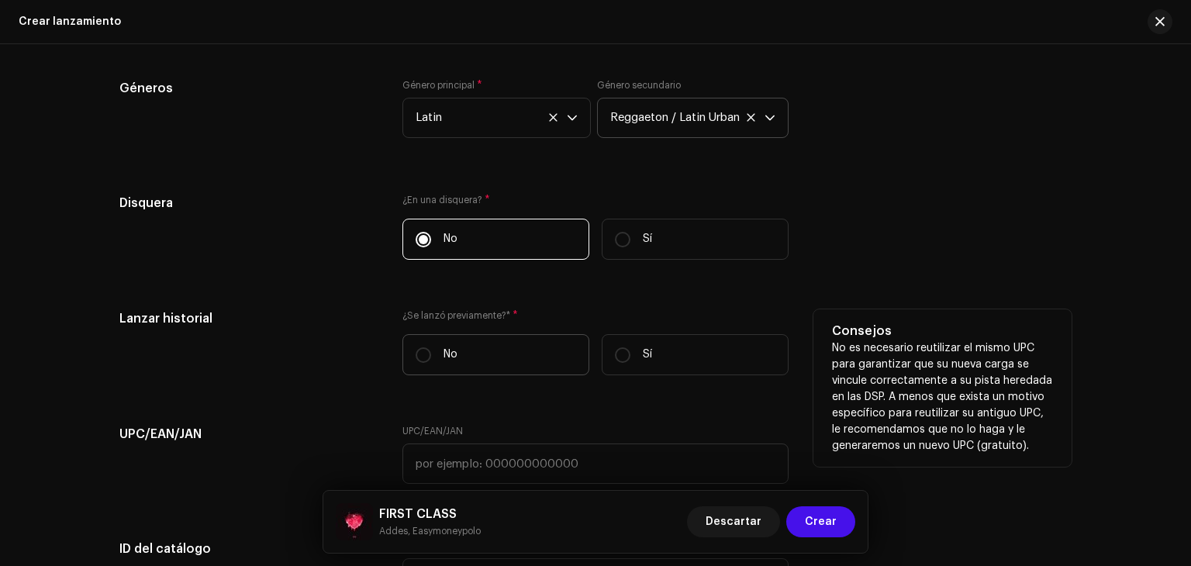
click at [444, 359] on p "No" at bounding box center [451, 355] width 14 height 16
click at [431, 359] on input "No" at bounding box center [424, 355] width 16 height 16
radio input "true"
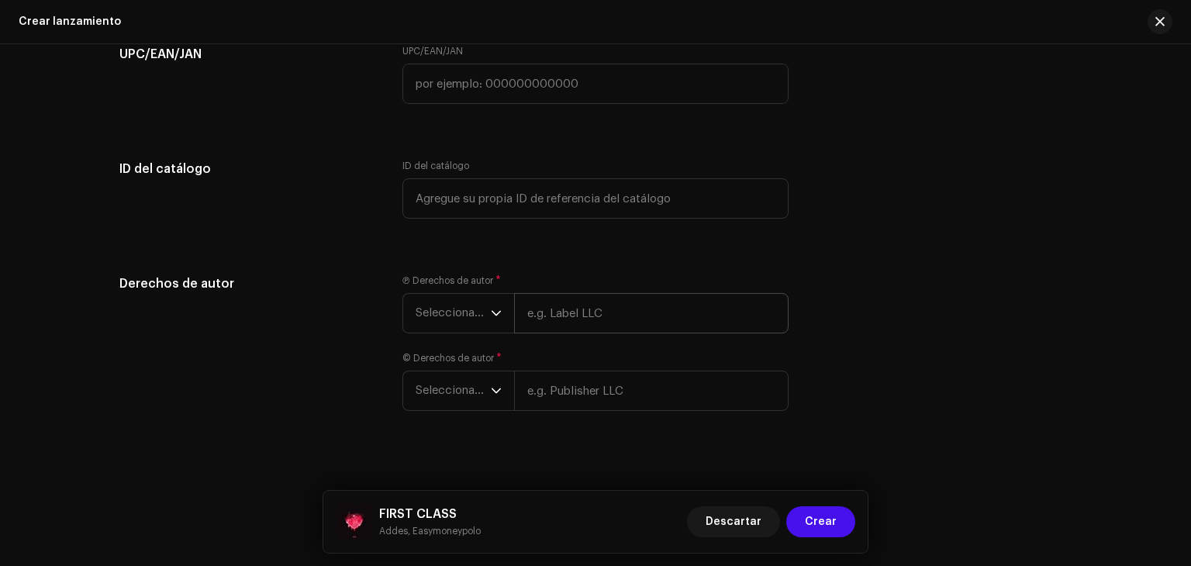
scroll to position [2570, 0]
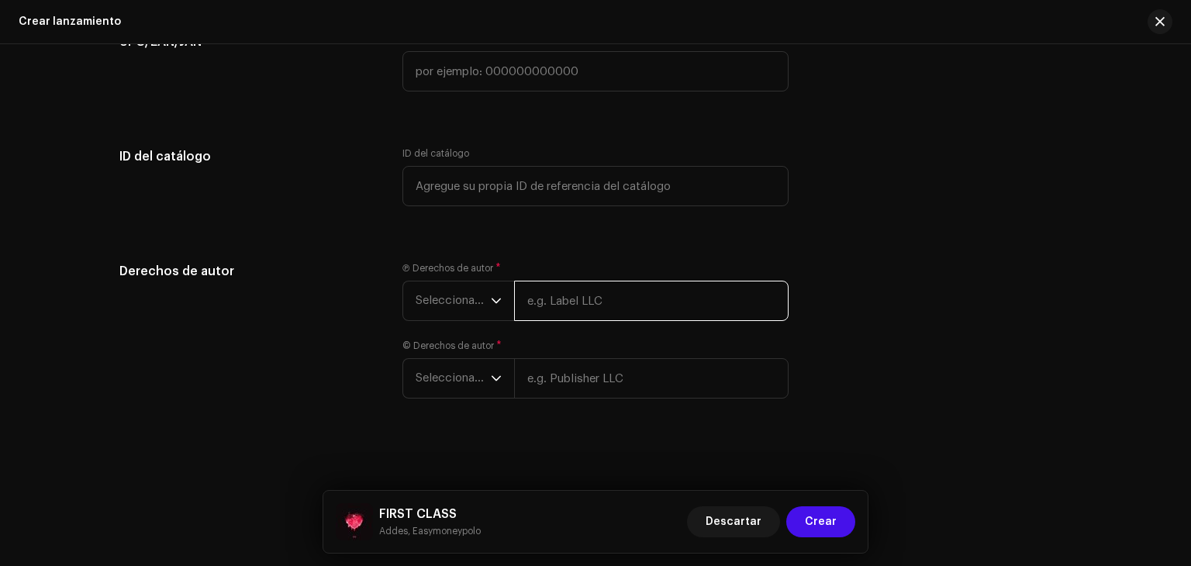
click at [583, 303] on input "text" at bounding box center [651, 301] width 275 height 40
type input "That's All"
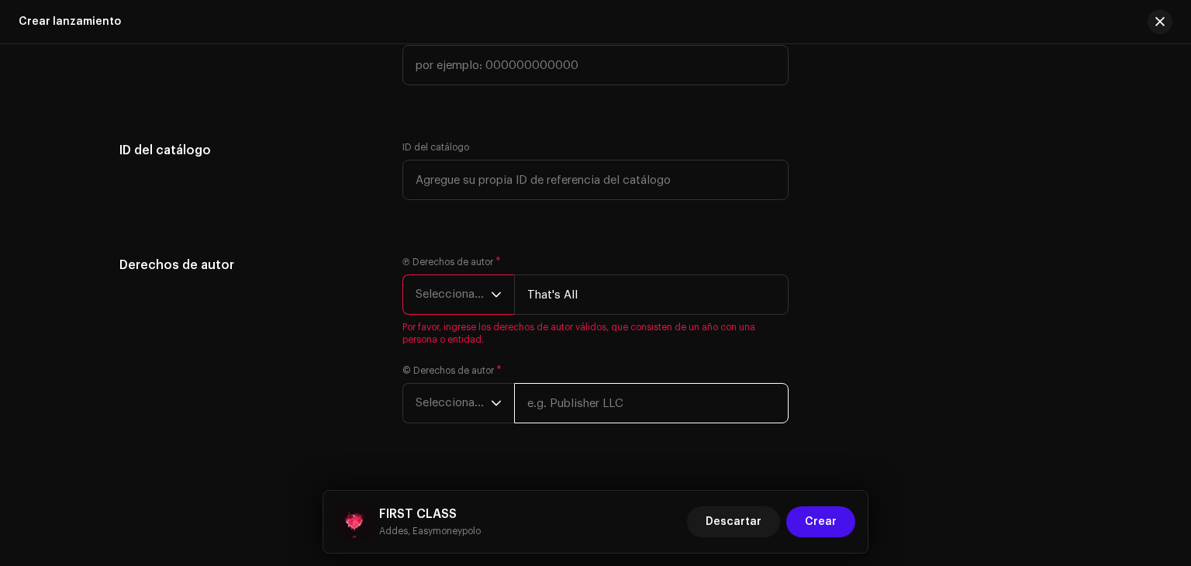
click at [575, 386] on div "© Derechos de autor * Seleccionar año" at bounding box center [596, 394] width 386 height 59
type input "That's All"
click at [459, 409] on span "Seleccionar año" at bounding box center [453, 403] width 75 height 39
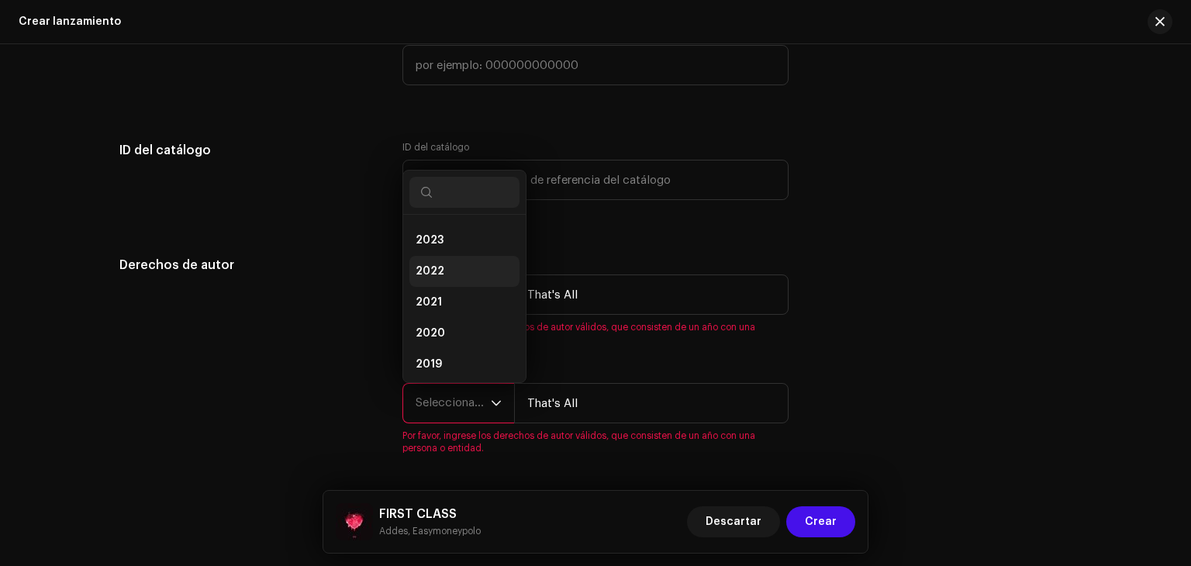
scroll to position [0, 0]
click at [441, 275] on li "2025" at bounding box center [465, 267] width 110 height 31
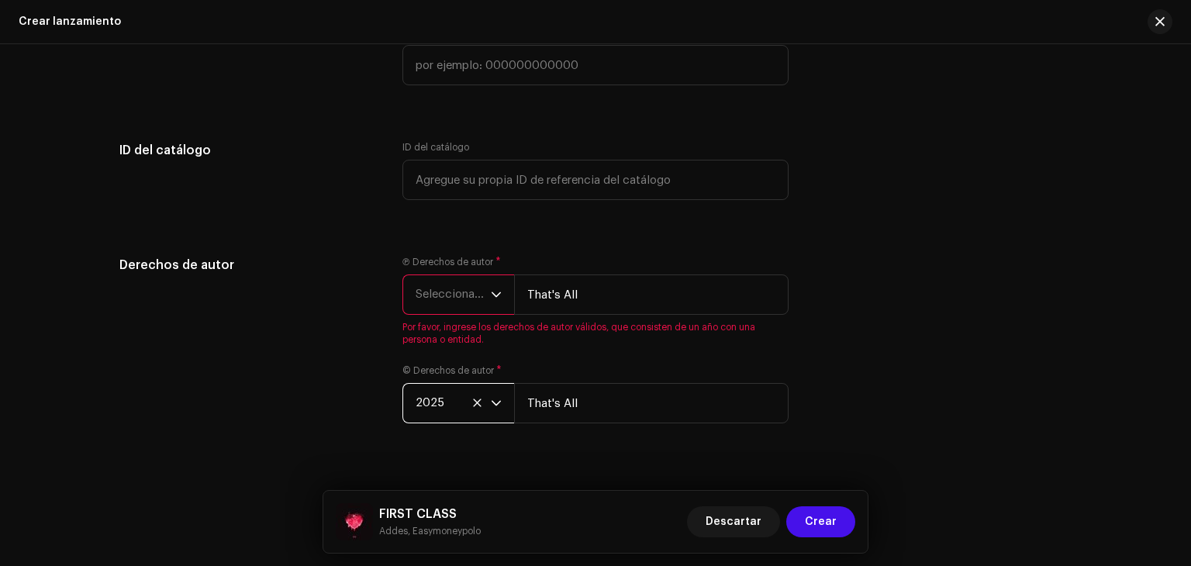
click at [466, 313] on span "Seleccionar año" at bounding box center [453, 294] width 75 height 39
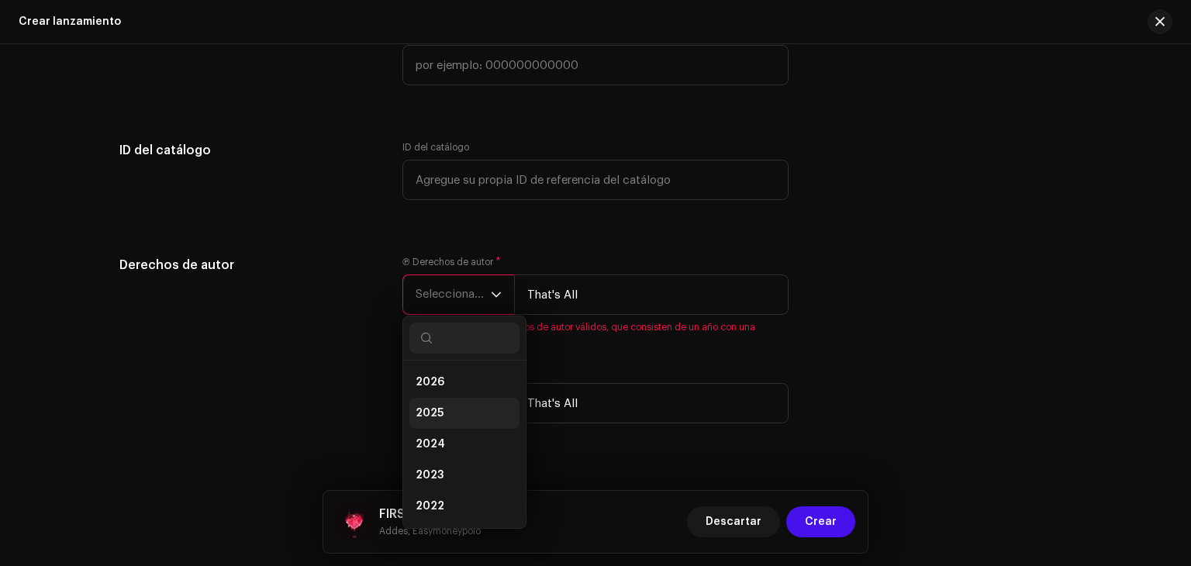
click at [452, 416] on li "2025" at bounding box center [465, 413] width 110 height 31
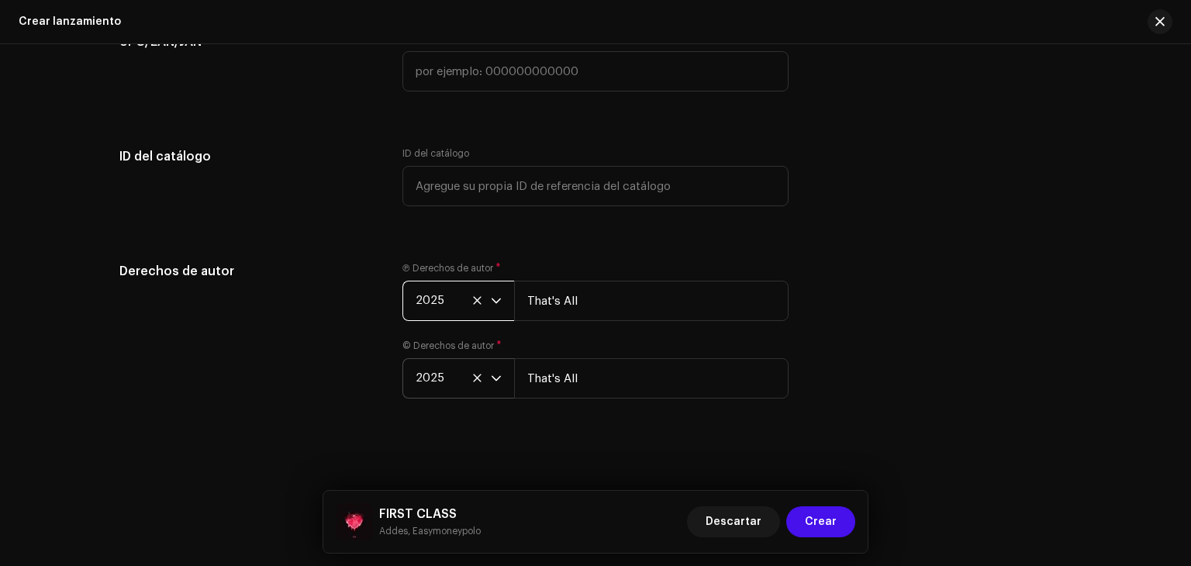
click at [956, 287] on div "Derechos de autor Ⓟ Derechos de autor * 2025 That's All © Derechos de autor * 2…" at bounding box center [595, 339] width 952 height 155
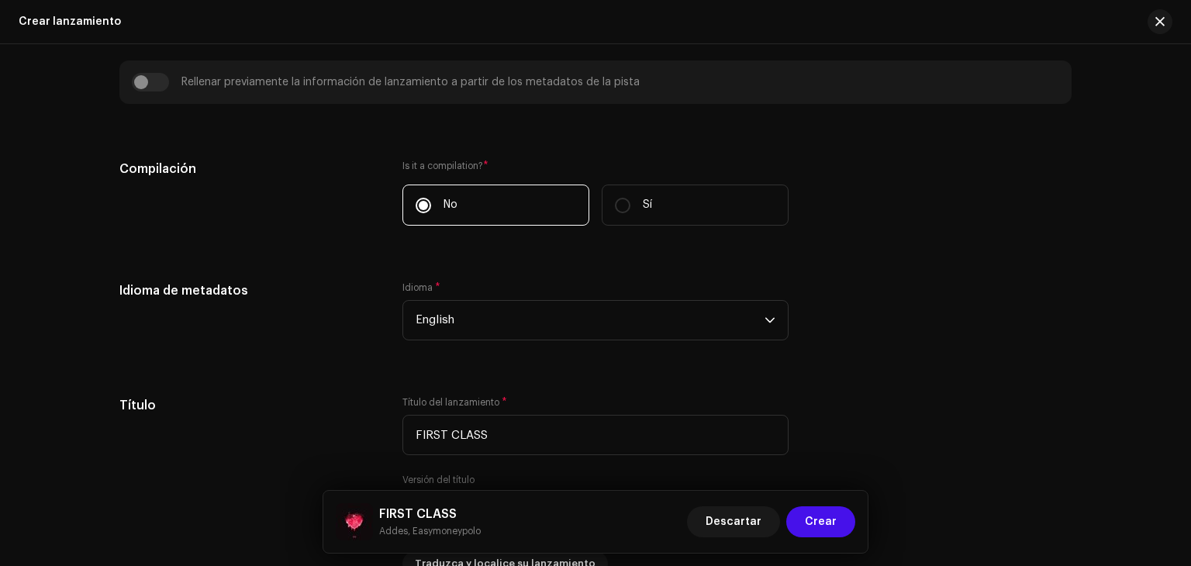
scroll to position [942, 0]
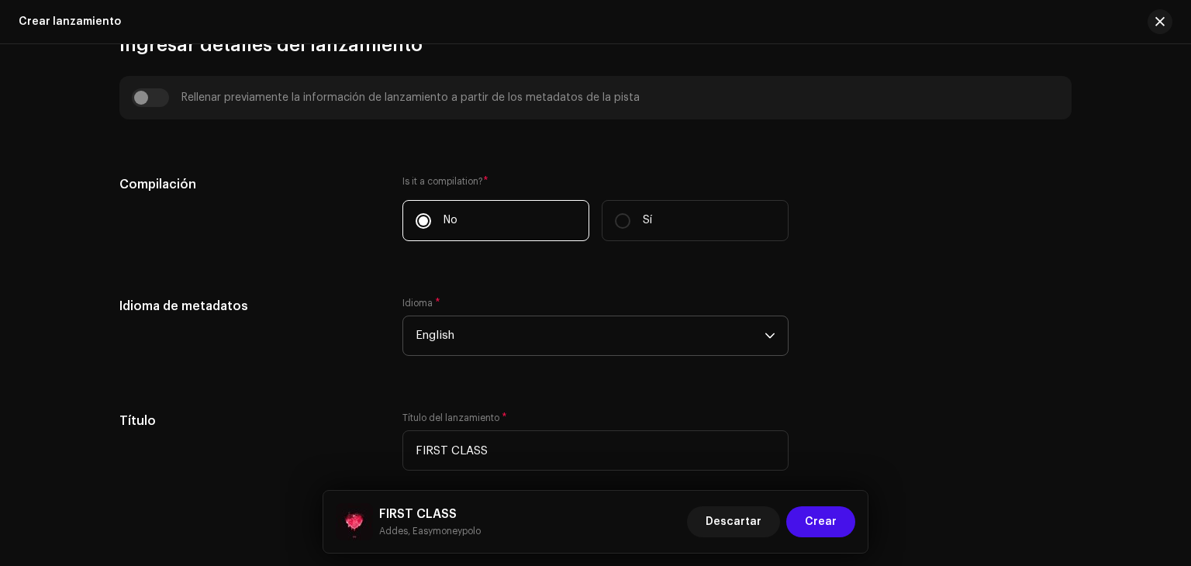
click at [615, 342] on span "English" at bounding box center [590, 335] width 349 height 39
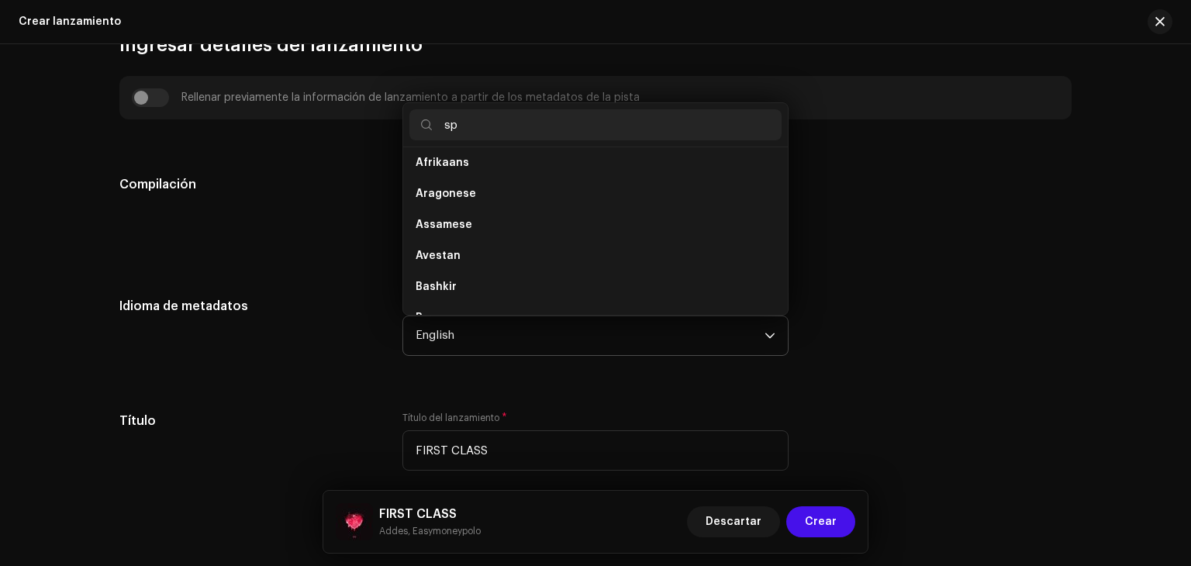
scroll to position [0, 0]
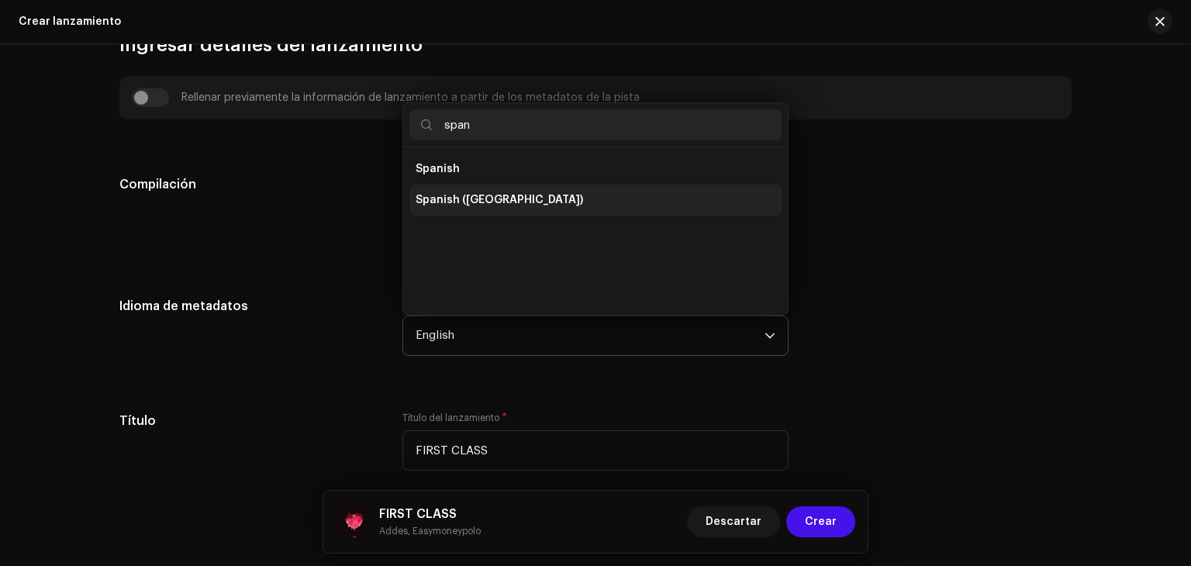
type input "span"
click at [506, 196] on span "Spanish ([GEOGRAPHIC_DATA])" at bounding box center [500, 200] width 168 height 16
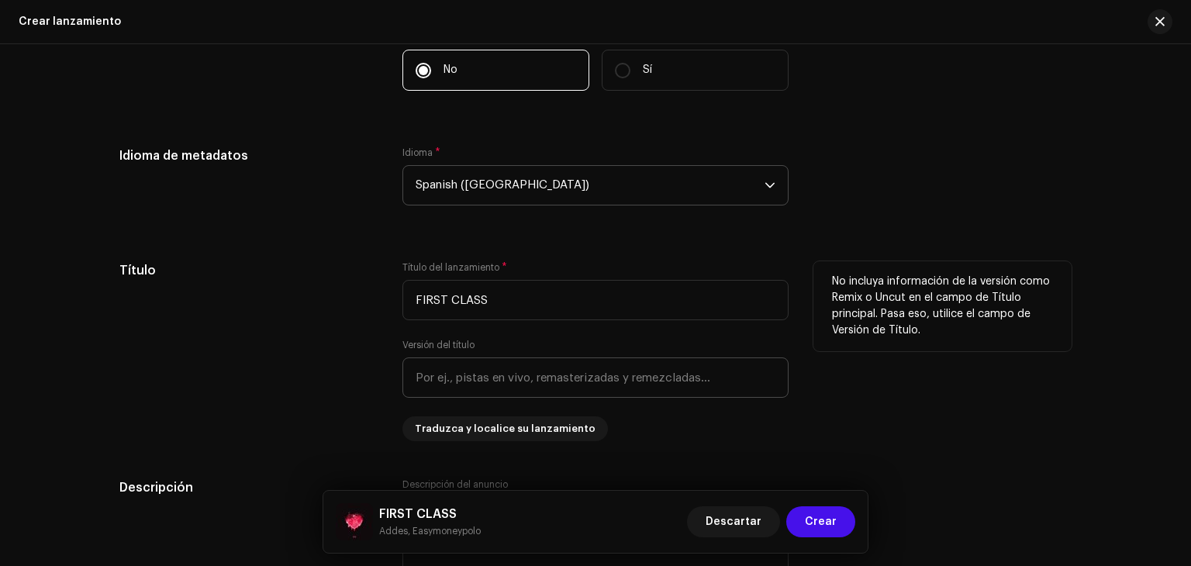
scroll to position [1097, 0]
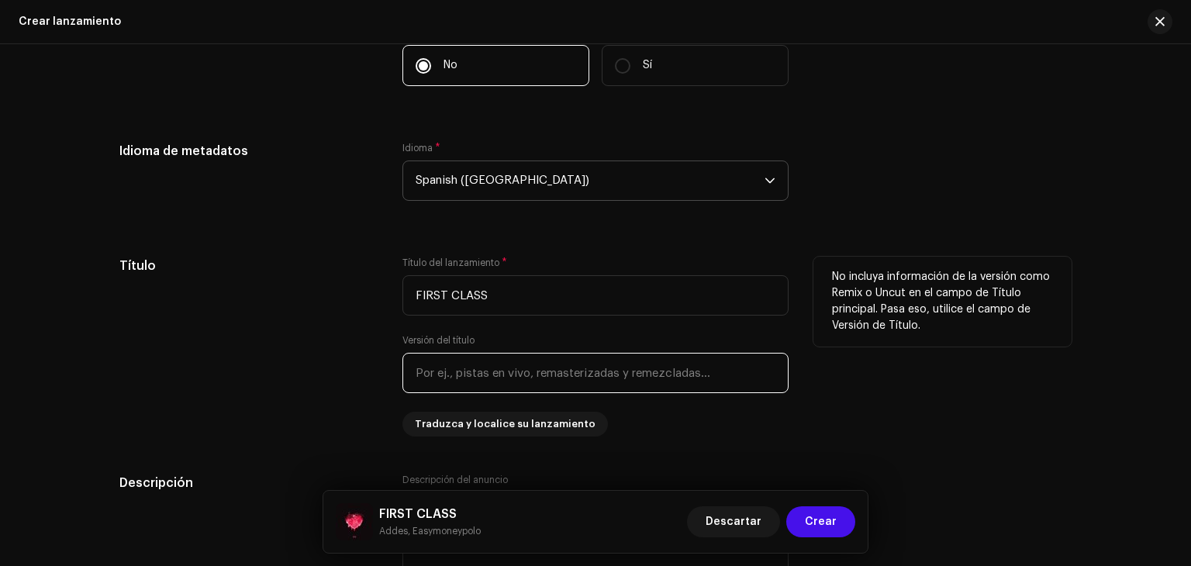
click at [520, 385] on input "text" at bounding box center [596, 373] width 386 height 40
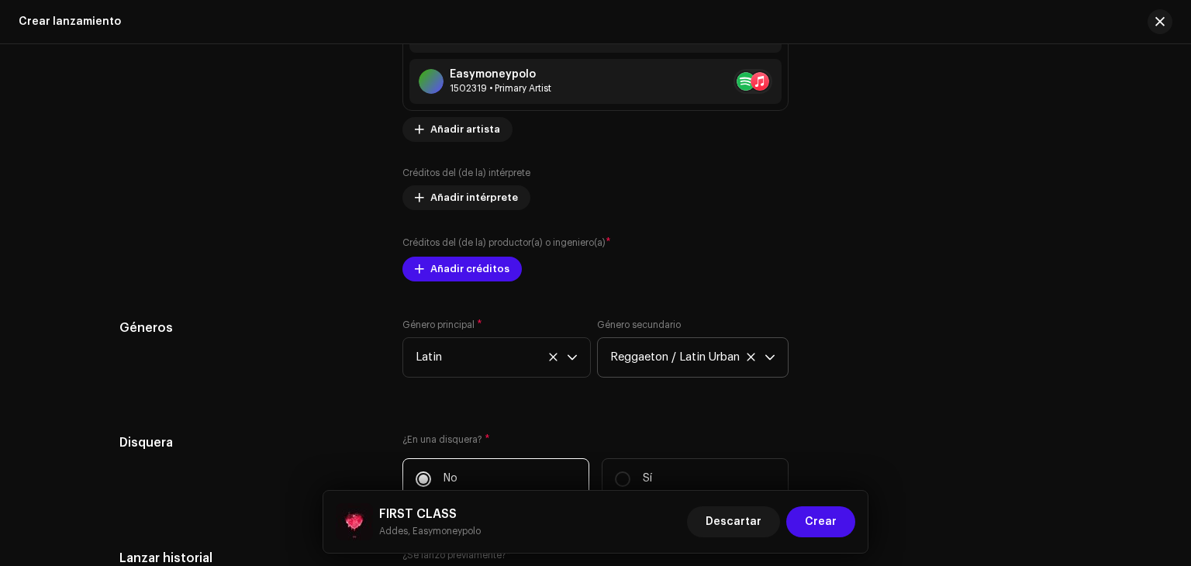
scroll to position [1950, 0]
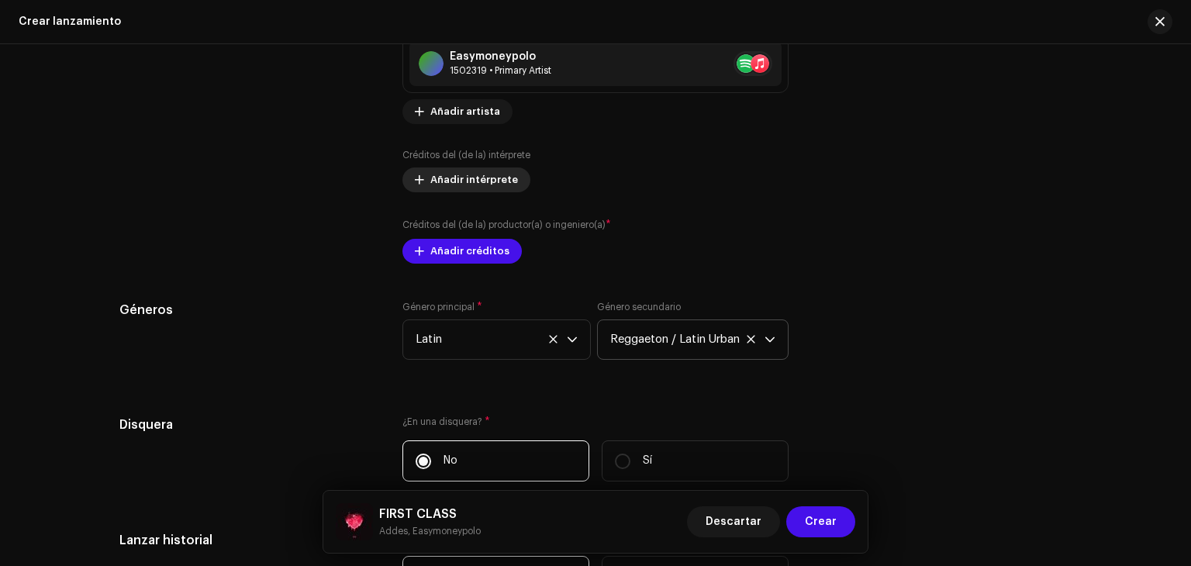
click at [470, 178] on span "Añadir intérprete" at bounding box center [474, 179] width 88 height 31
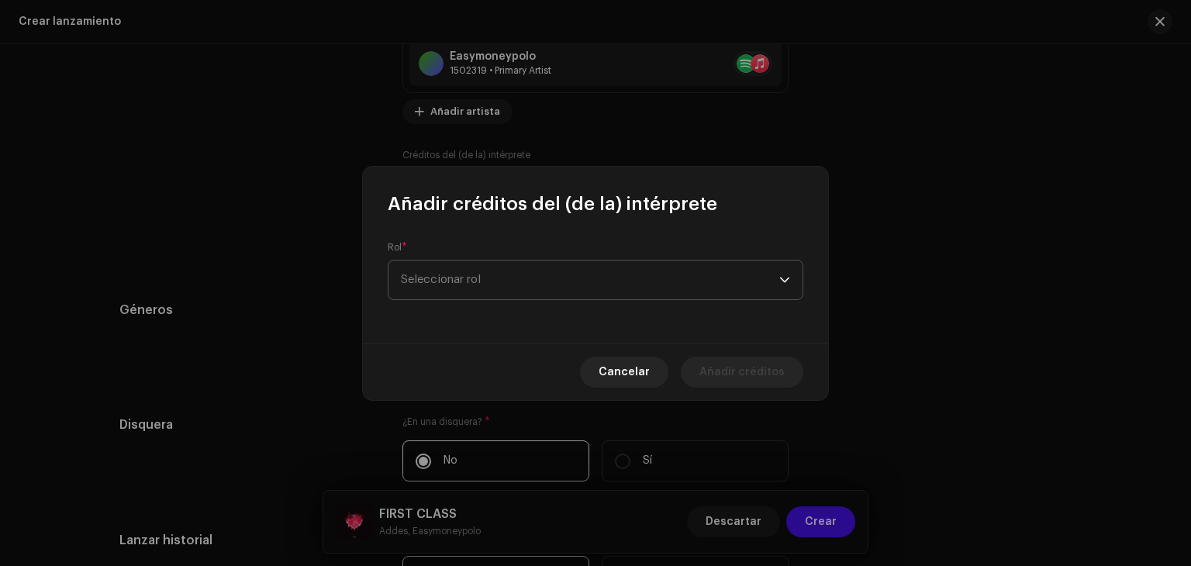
click at [624, 282] on span "Seleccionar rol" at bounding box center [590, 280] width 379 height 39
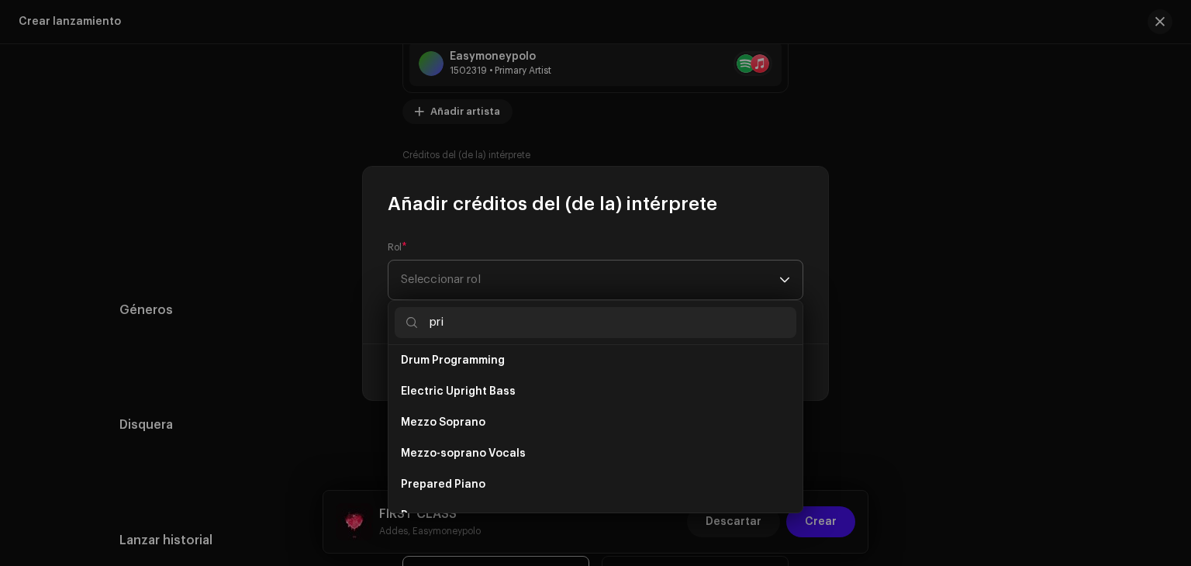
scroll to position [0, 0]
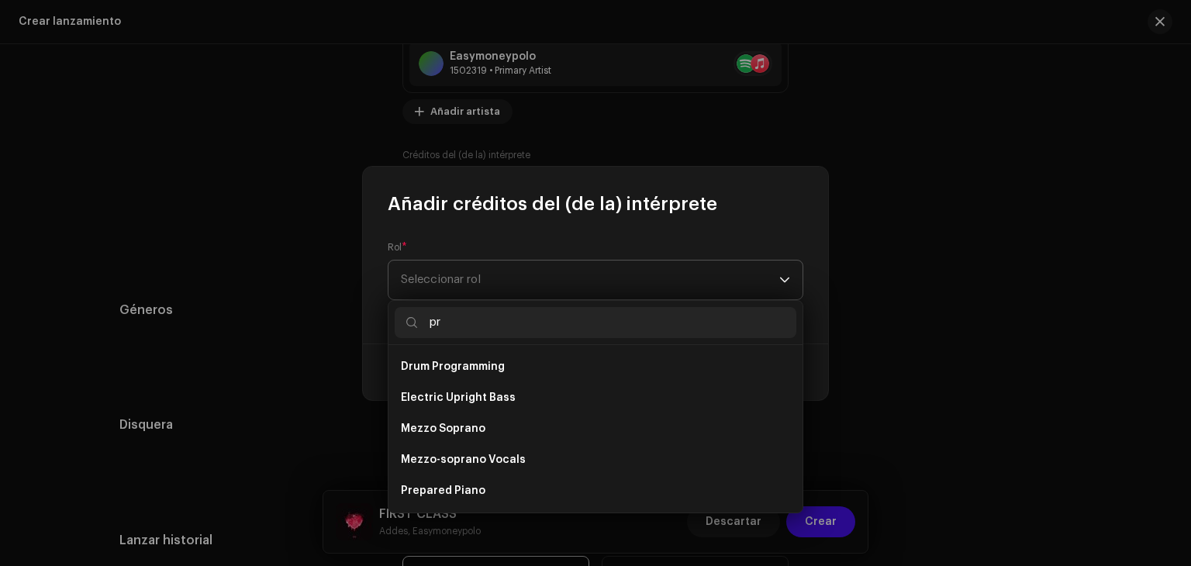
type input "p"
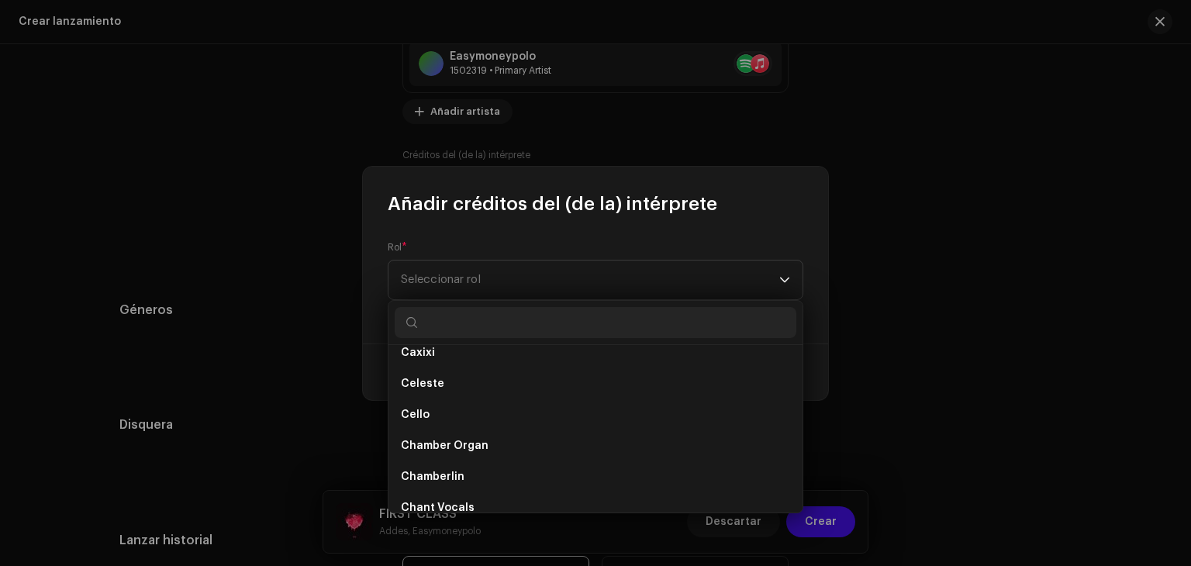
scroll to position [2085, 0]
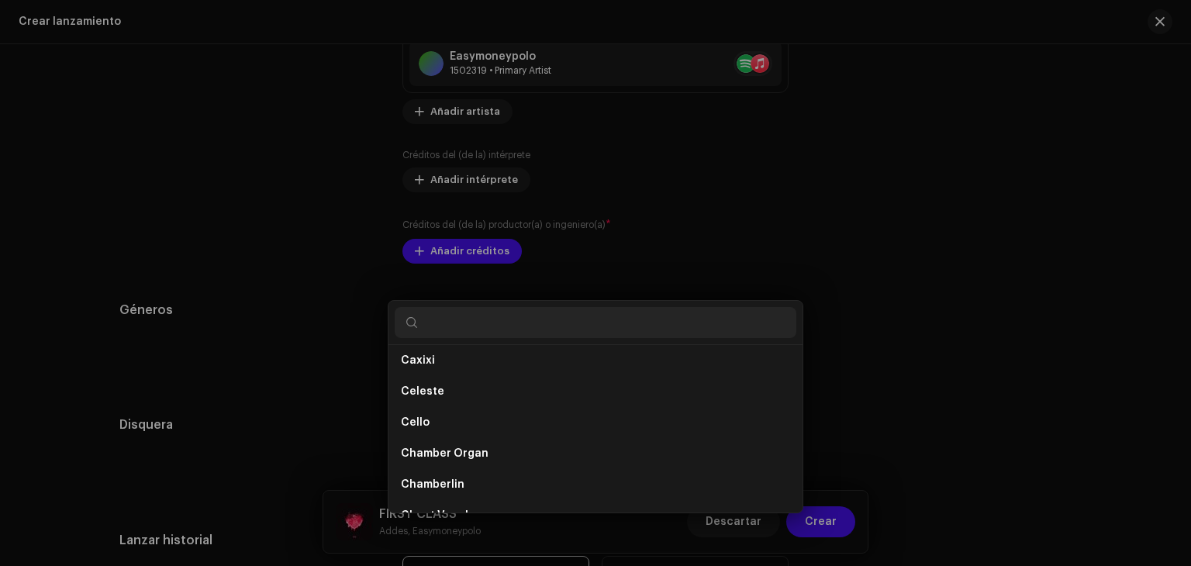
click at [937, 284] on div "Añadir créditos del (de la) intérprete Rol * Seleccionar rol Cancelar Añadir cr…" at bounding box center [595, 283] width 1191 height 566
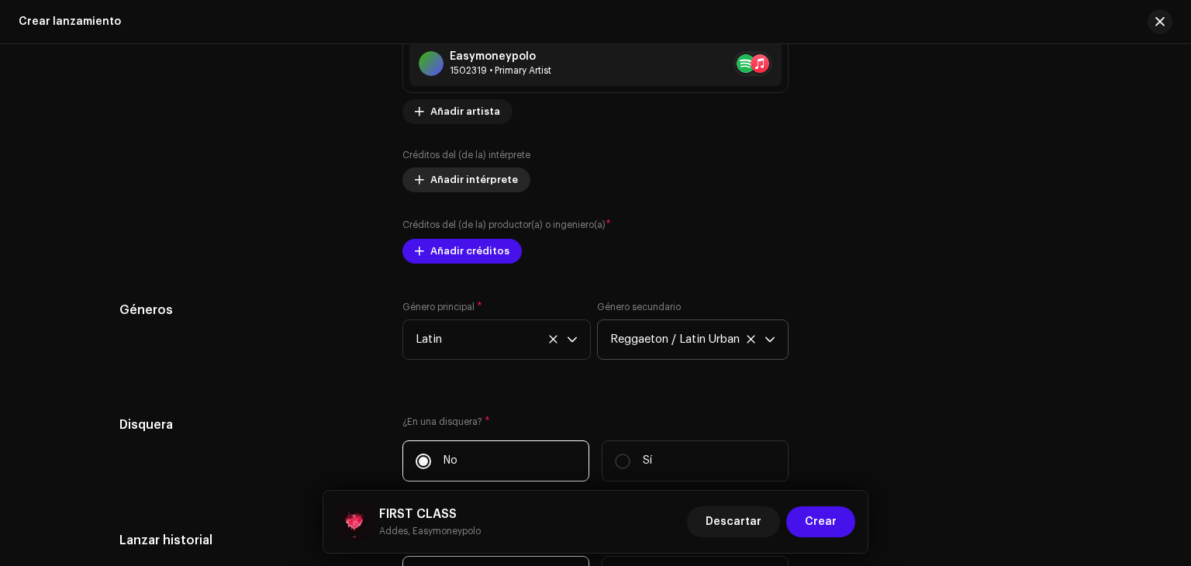
click at [471, 185] on span "Añadir intérprete" at bounding box center [474, 179] width 88 height 31
click at [1067, 164] on div "Añadir créditos del (de la) intérprete Rol * Seleccionar rol Cancelar Añadir cr…" at bounding box center [595, 283] width 1191 height 566
click at [444, 259] on span "Añadir créditos" at bounding box center [469, 251] width 79 height 31
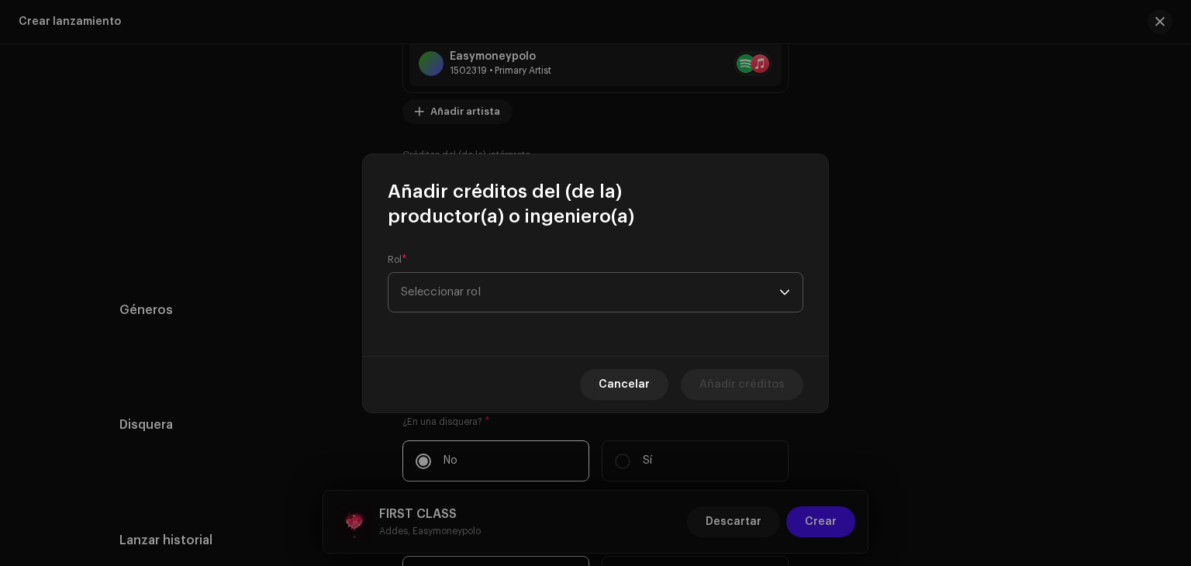
click at [655, 289] on span "Seleccionar rol" at bounding box center [590, 292] width 379 height 39
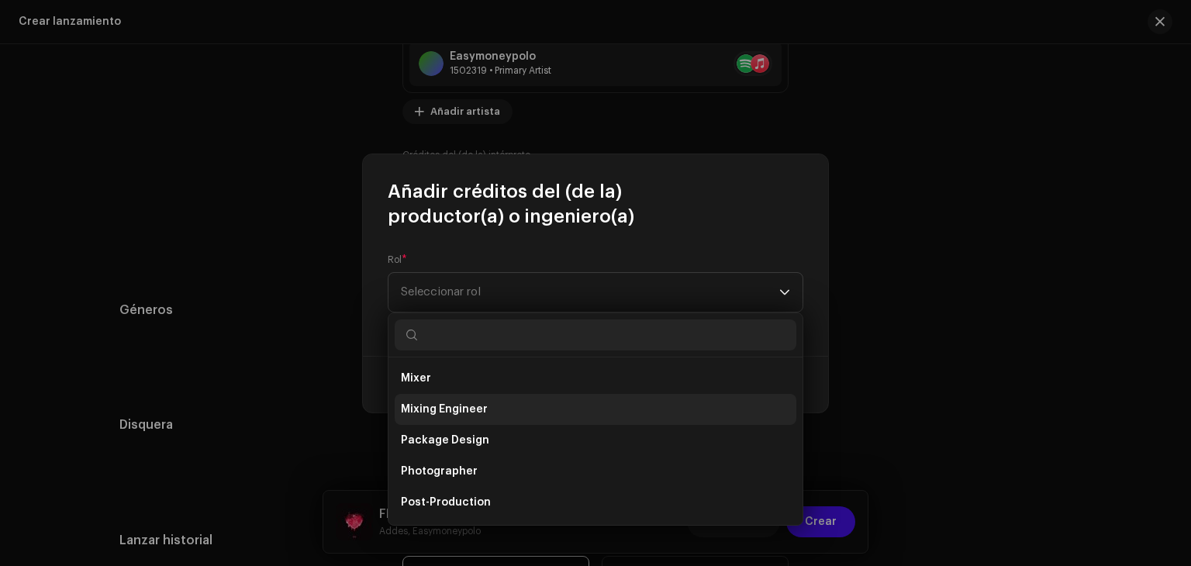
scroll to position [450, 0]
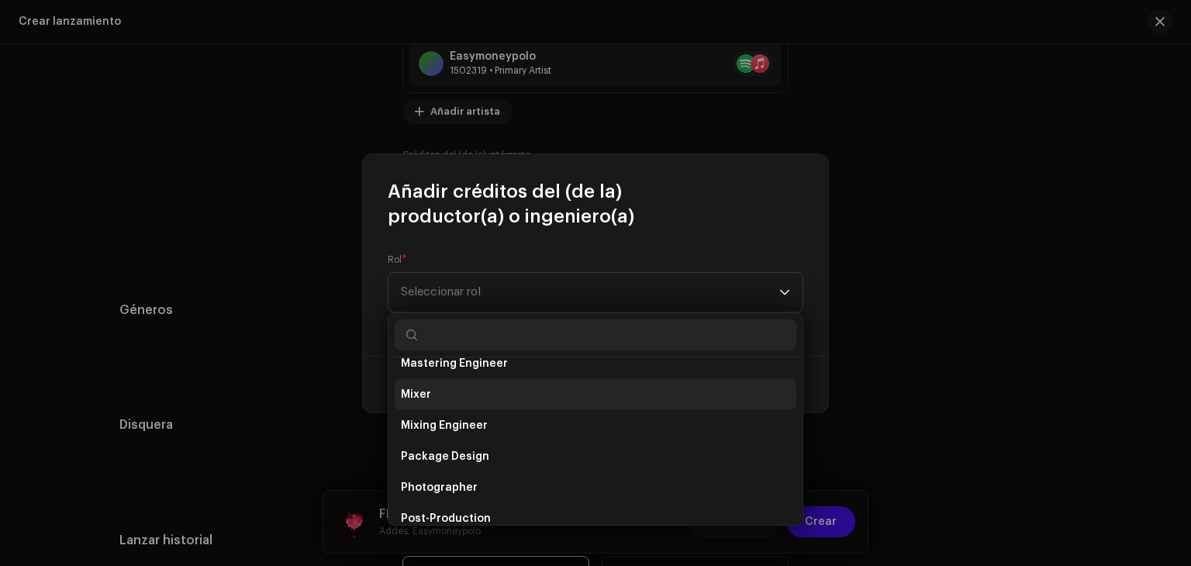
click at [472, 397] on li "Mixer" at bounding box center [596, 394] width 402 height 31
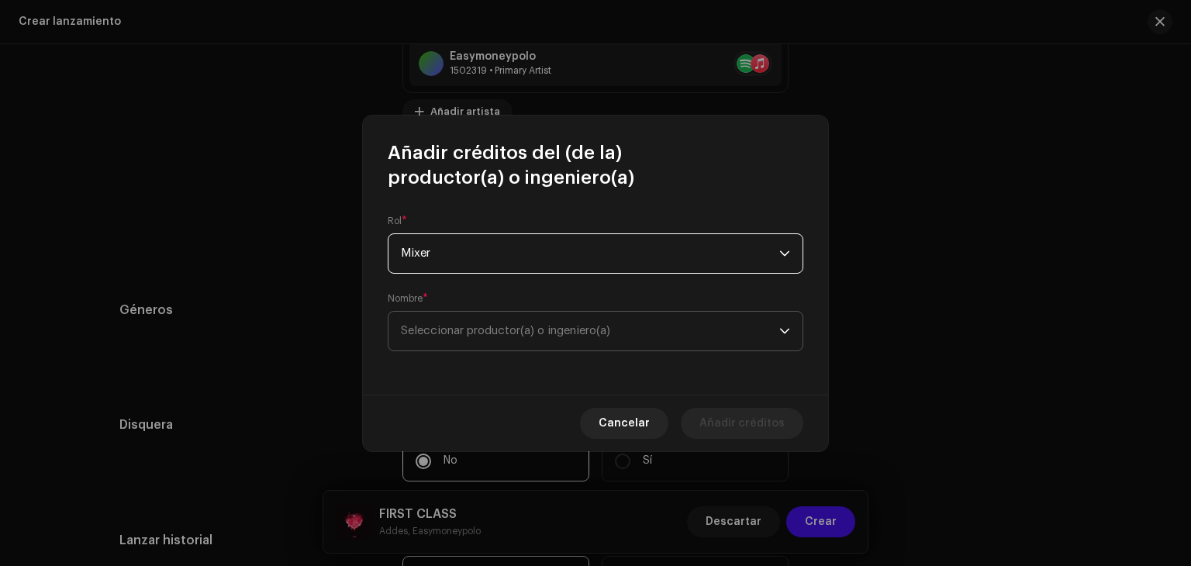
click at [494, 332] on span "Seleccionar productor(a) o ingeniero(a)" at bounding box center [505, 331] width 209 height 12
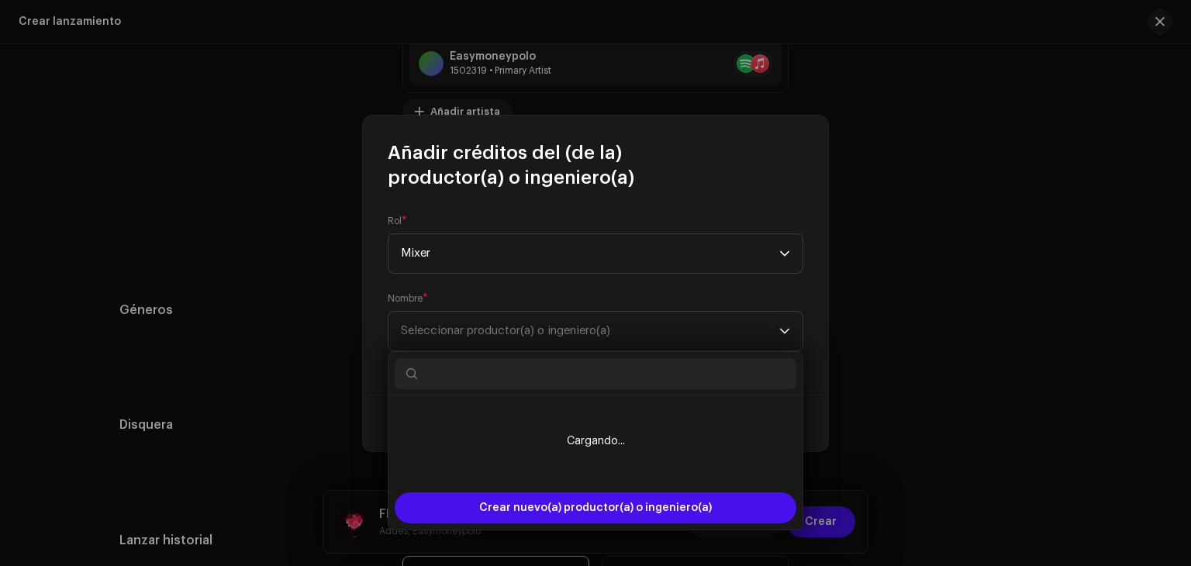
type input "e"
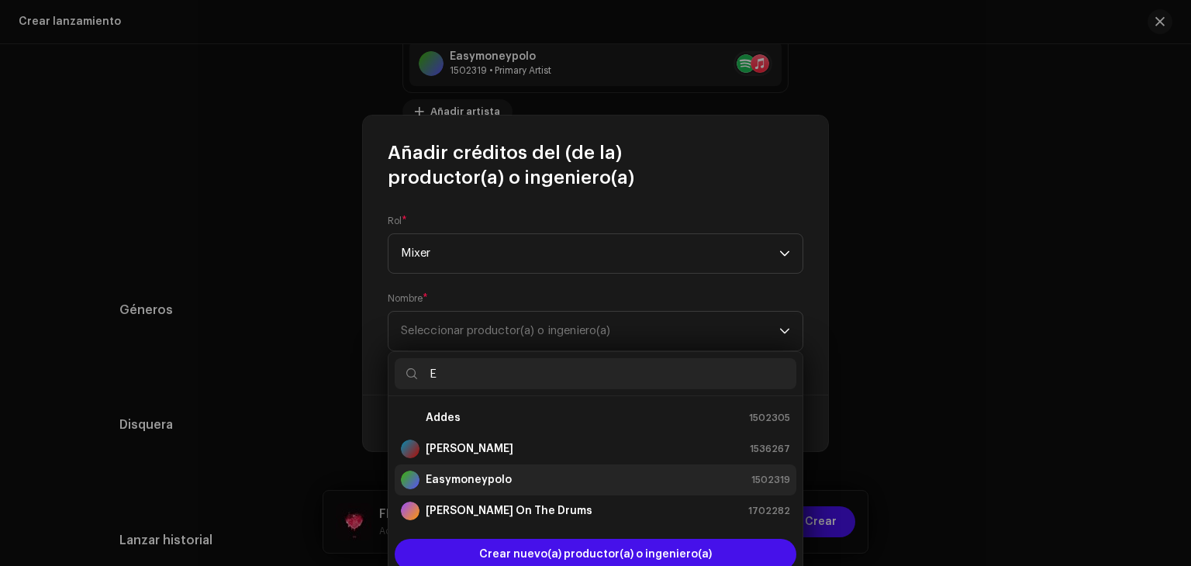
type input "E"
click at [474, 479] on strong "Easymoneypolo" at bounding box center [469, 480] width 86 height 16
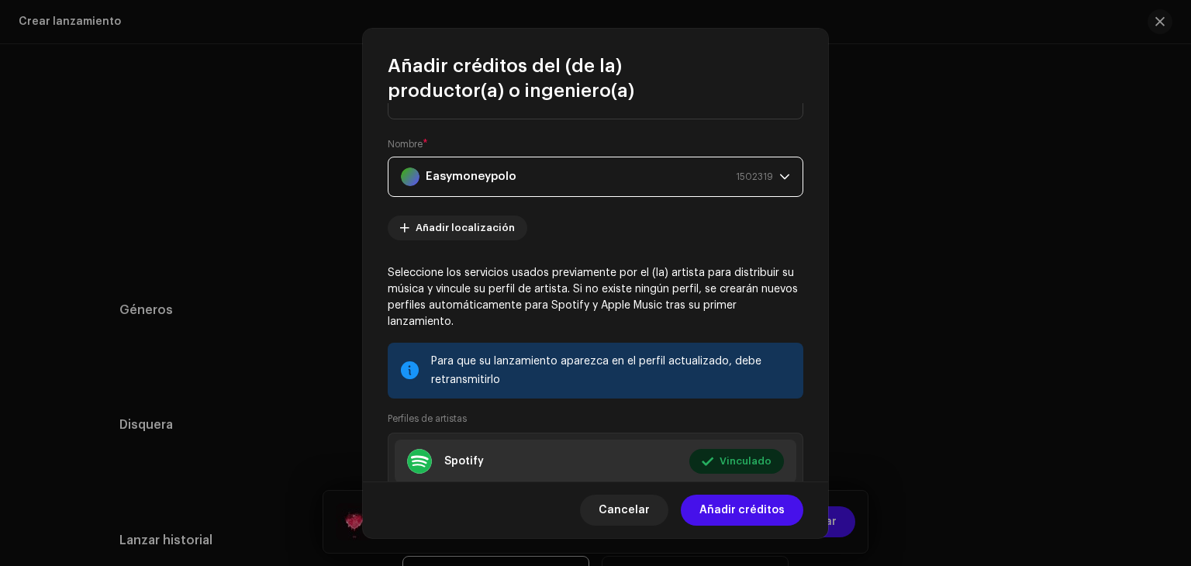
scroll to position [220, 0]
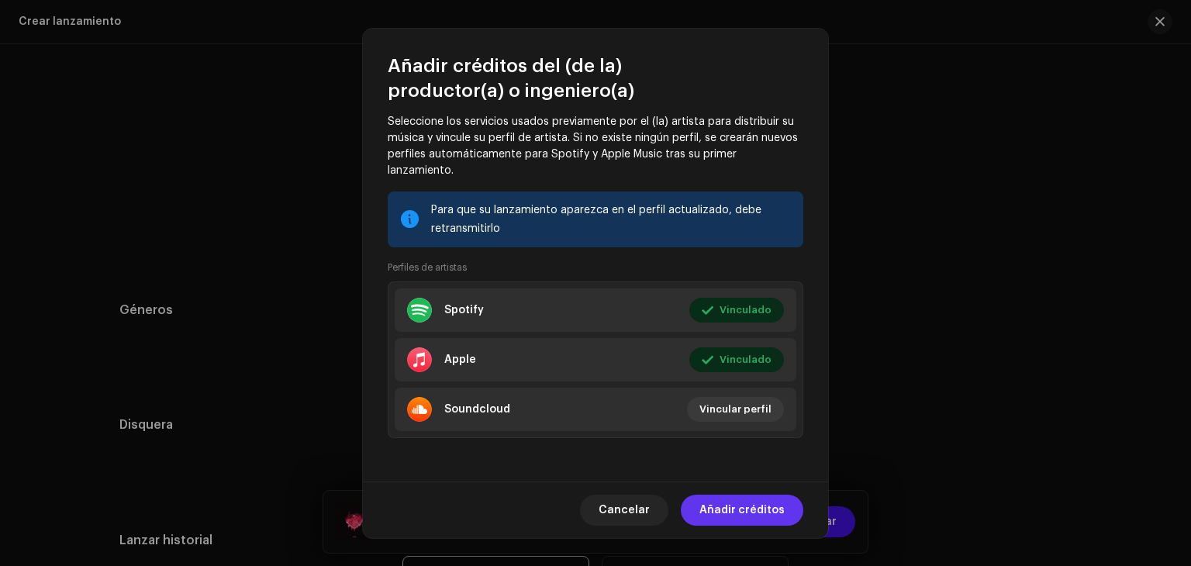
click at [761, 503] on span "Añadir créditos" at bounding box center [742, 510] width 85 height 31
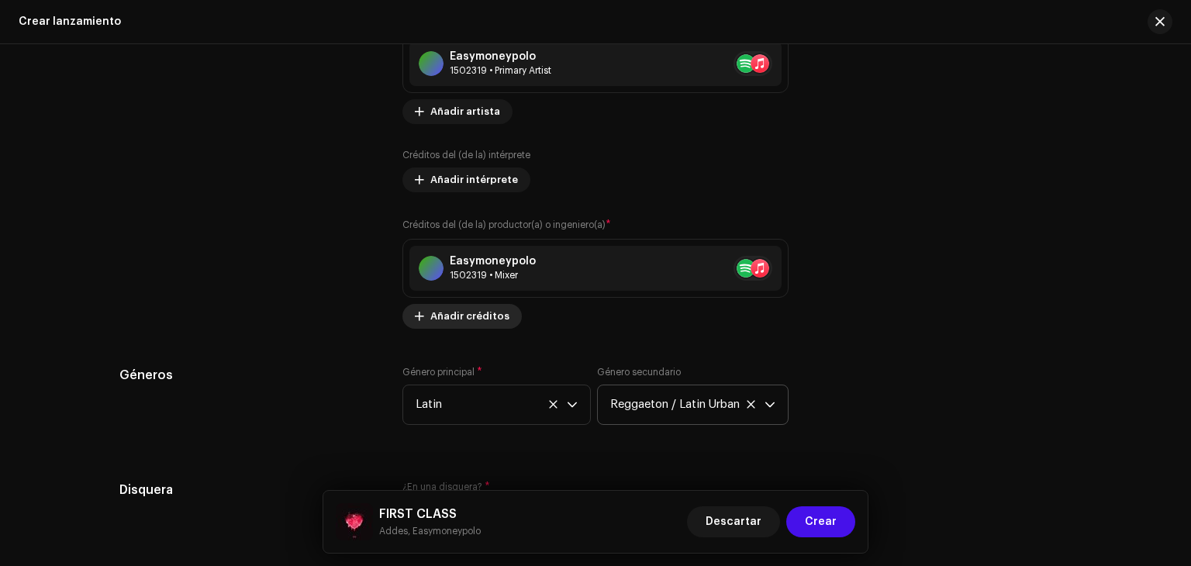
click at [482, 324] on span "Añadir créditos" at bounding box center [469, 316] width 79 height 31
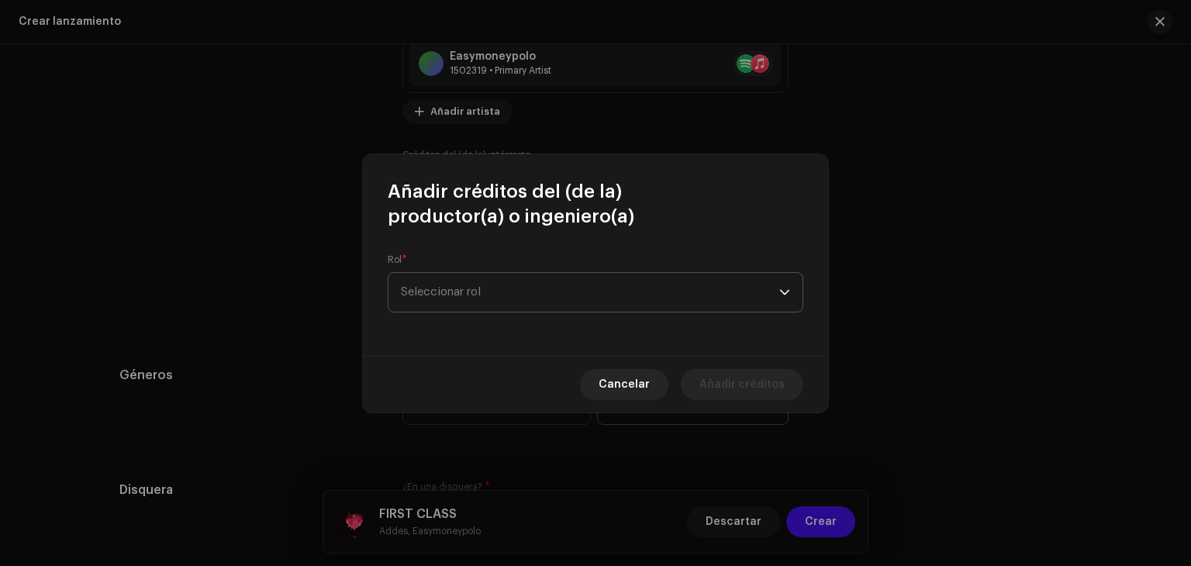
click at [611, 282] on span "Seleccionar rol" at bounding box center [590, 292] width 379 height 39
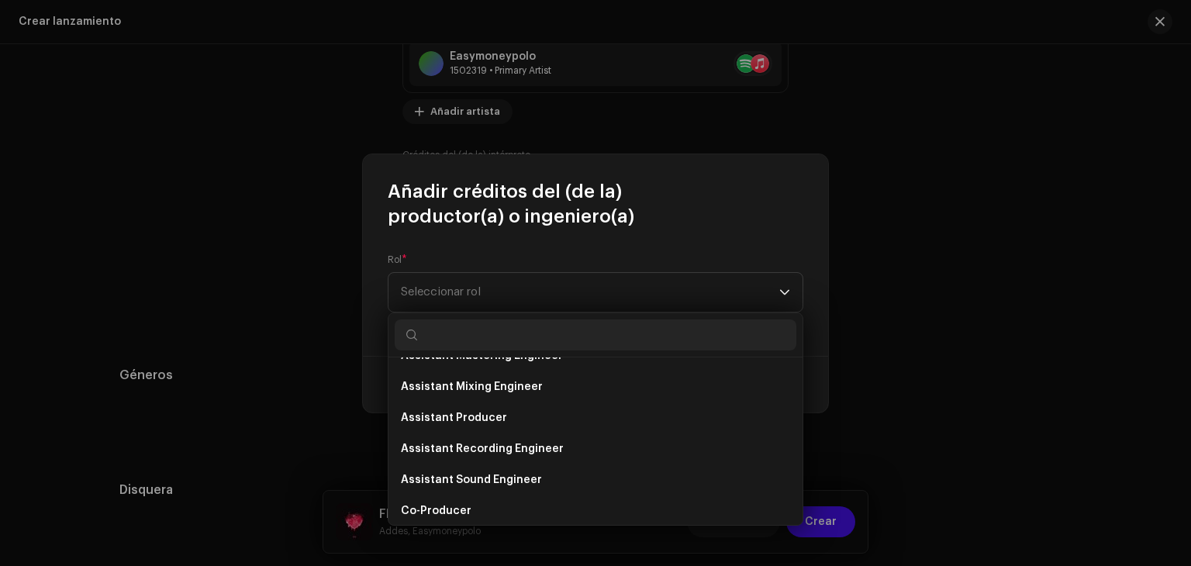
scroll to position [155, 0]
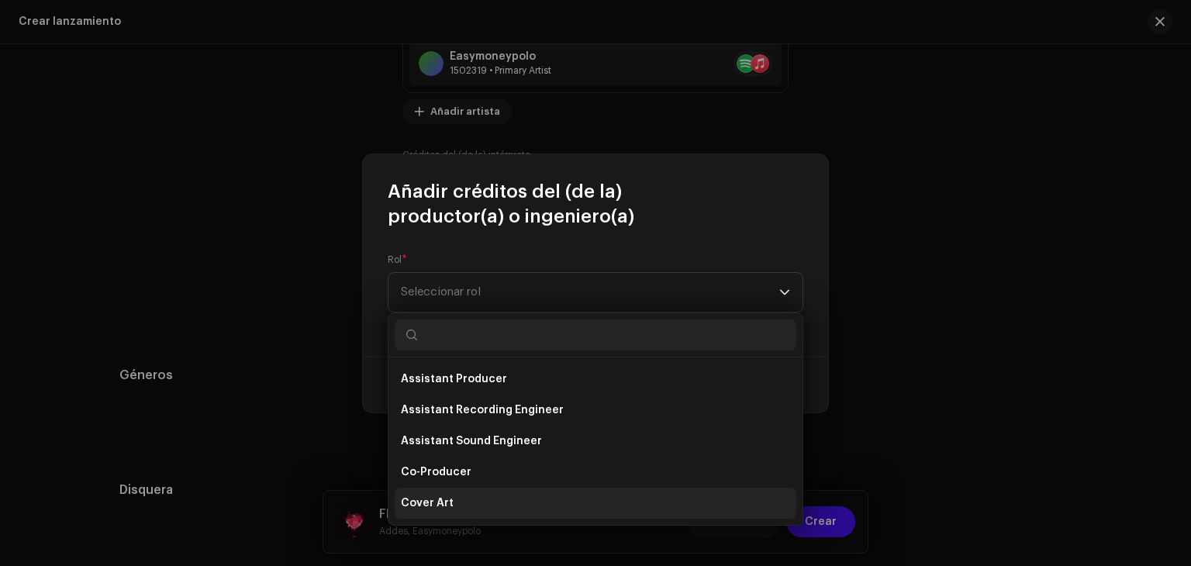
click at [482, 497] on li "Cover Art" at bounding box center [596, 503] width 402 height 31
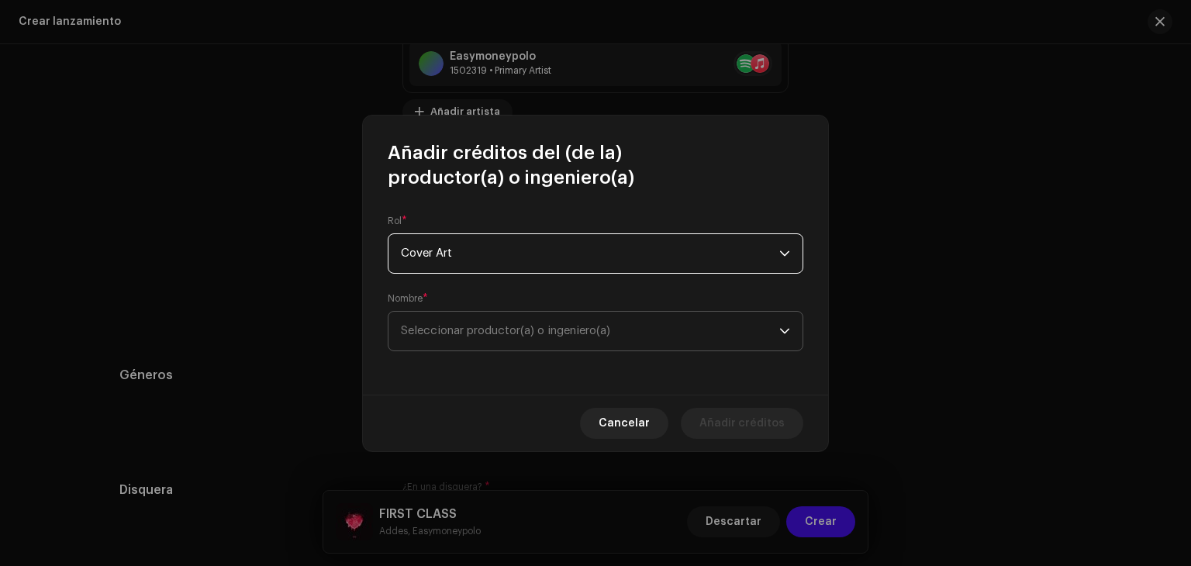
click at [555, 322] on span "Seleccionar productor(a) o ingeniero(a)" at bounding box center [590, 331] width 379 height 39
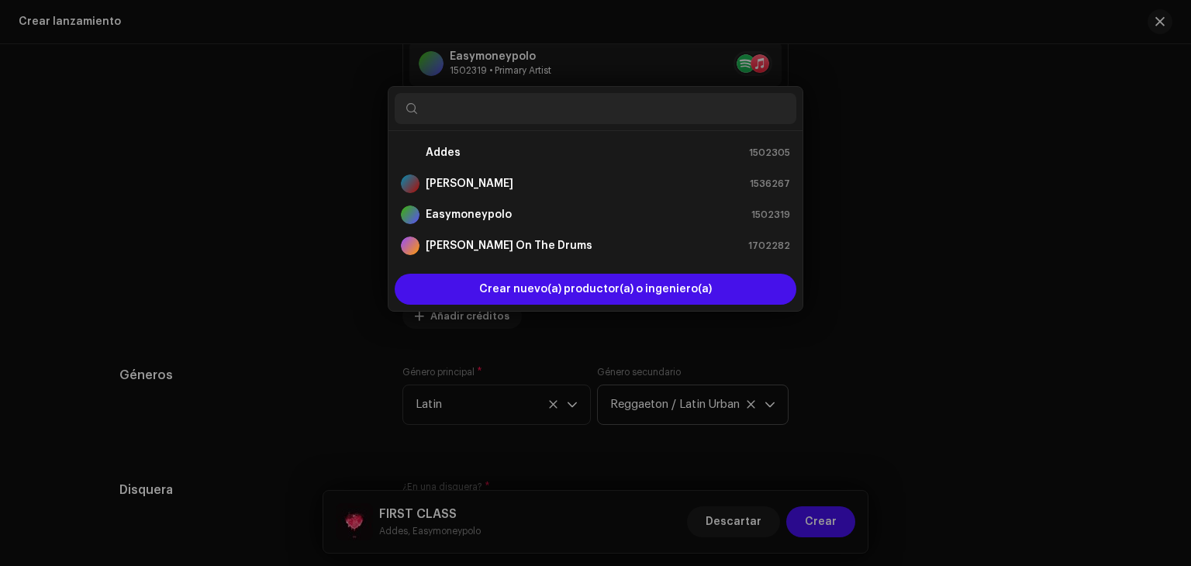
click at [1146, 188] on div "Añadir créditos del (de la) productor(a) o ingeniero(a) Rol * Cover Art Nombre …" at bounding box center [595, 283] width 1191 height 566
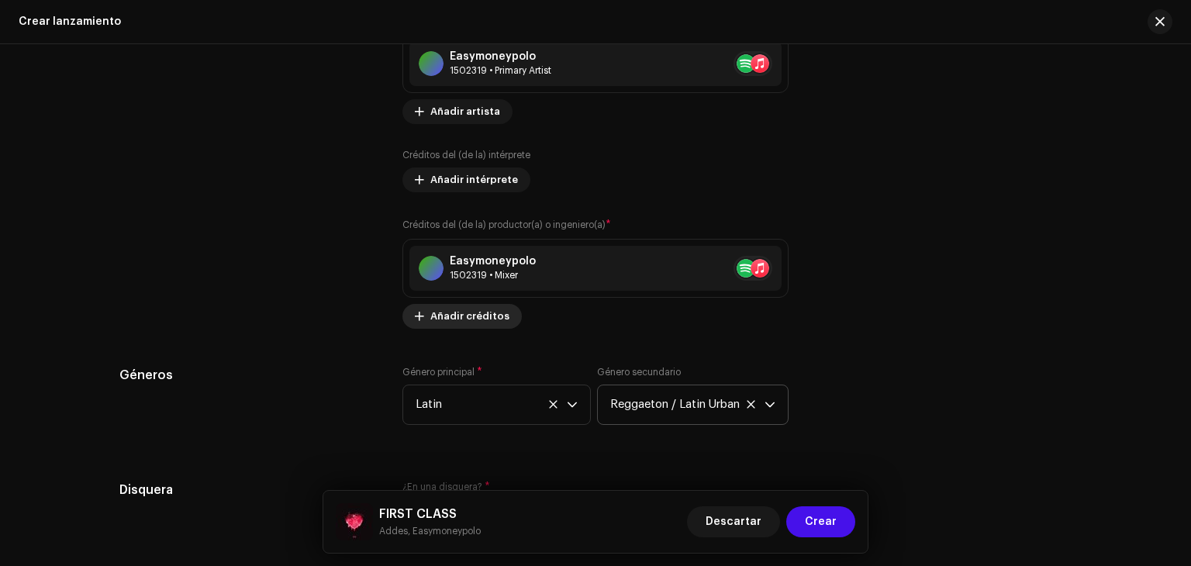
click at [485, 316] on span "Añadir créditos" at bounding box center [469, 316] width 79 height 31
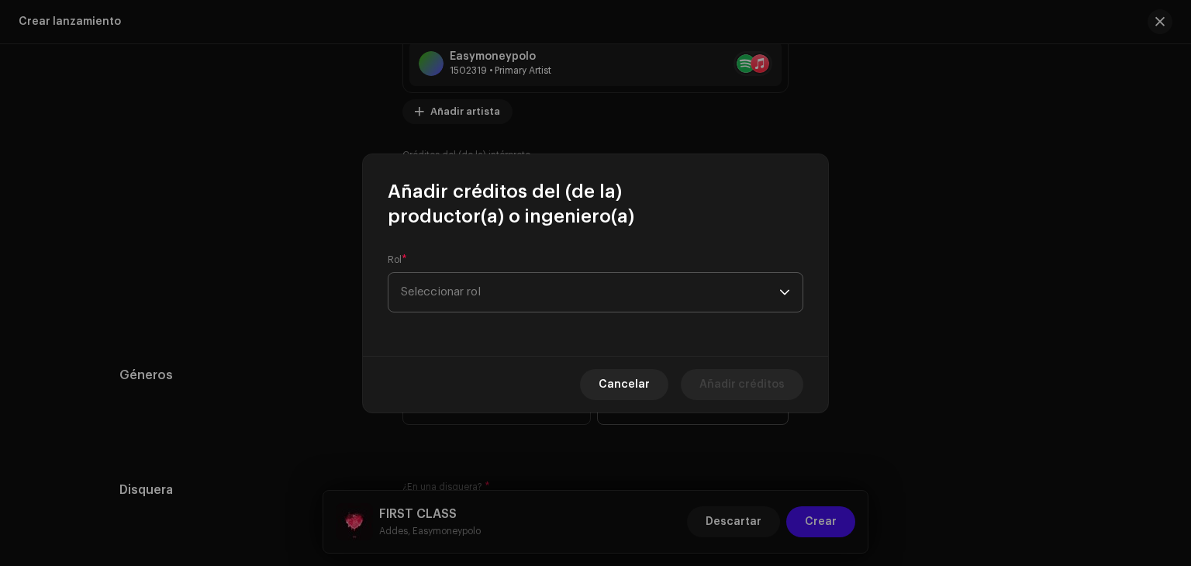
click at [569, 292] on span "Seleccionar rol" at bounding box center [590, 292] width 379 height 39
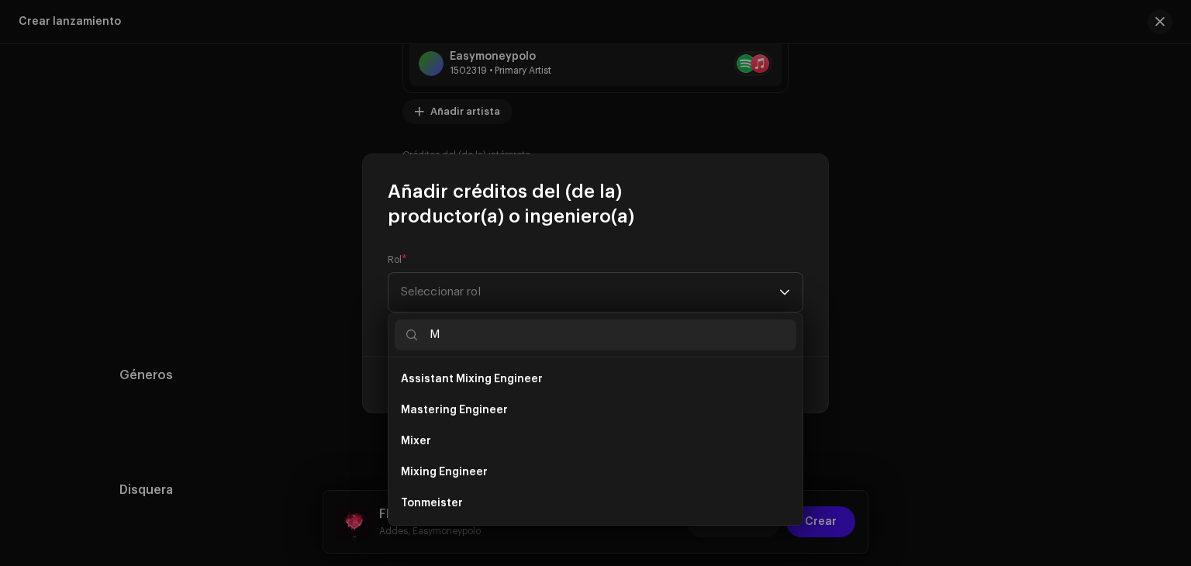
scroll to position [0, 0]
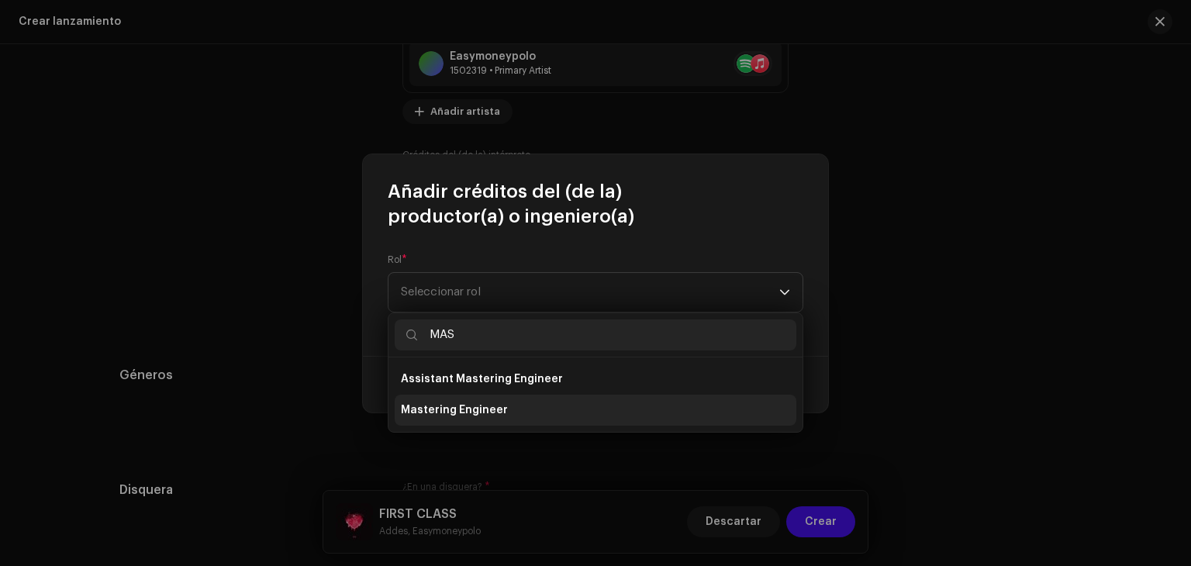
type input "MAS"
click at [500, 403] on span "Mastering Engineer" at bounding box center [454, 411] width 107 height 16
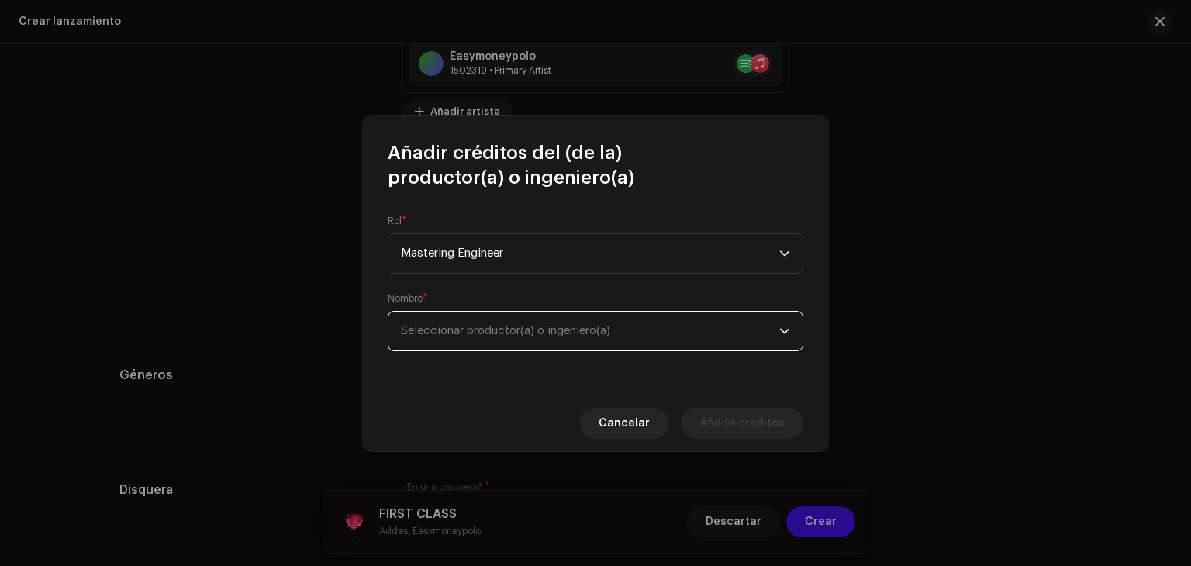
click at [487, 323] on span "Seleccionar productor(a) o ingeniero(a)" at bounding box center [590, 331] width 379 height 39
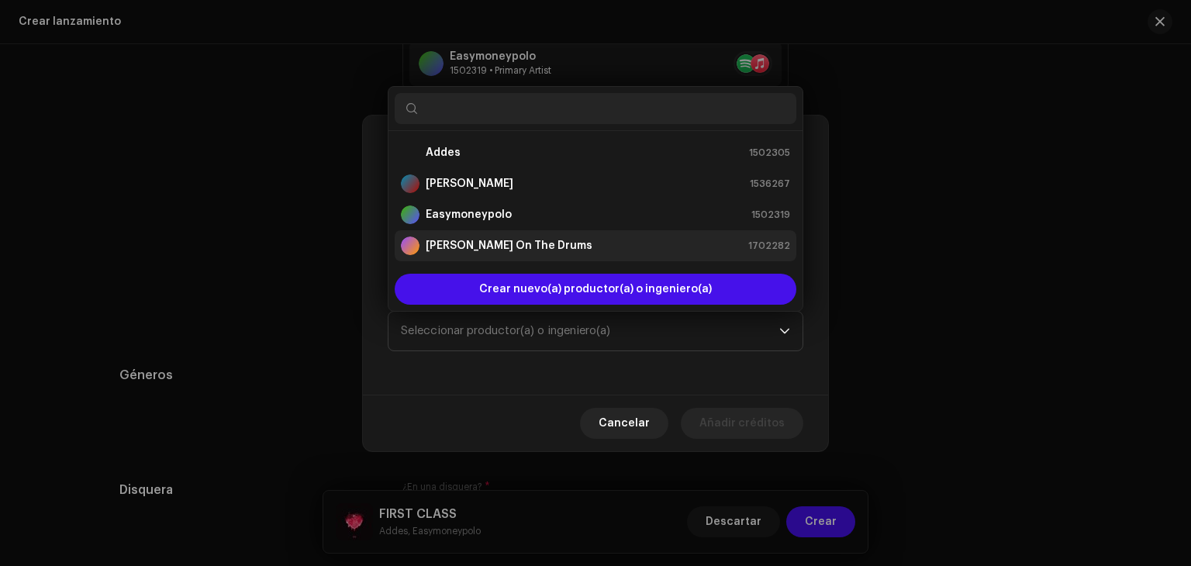
click at [506, 248] on strong "[PERSON_NAME] On The Drums" at bounding box center [509, 246] width 167 height 16
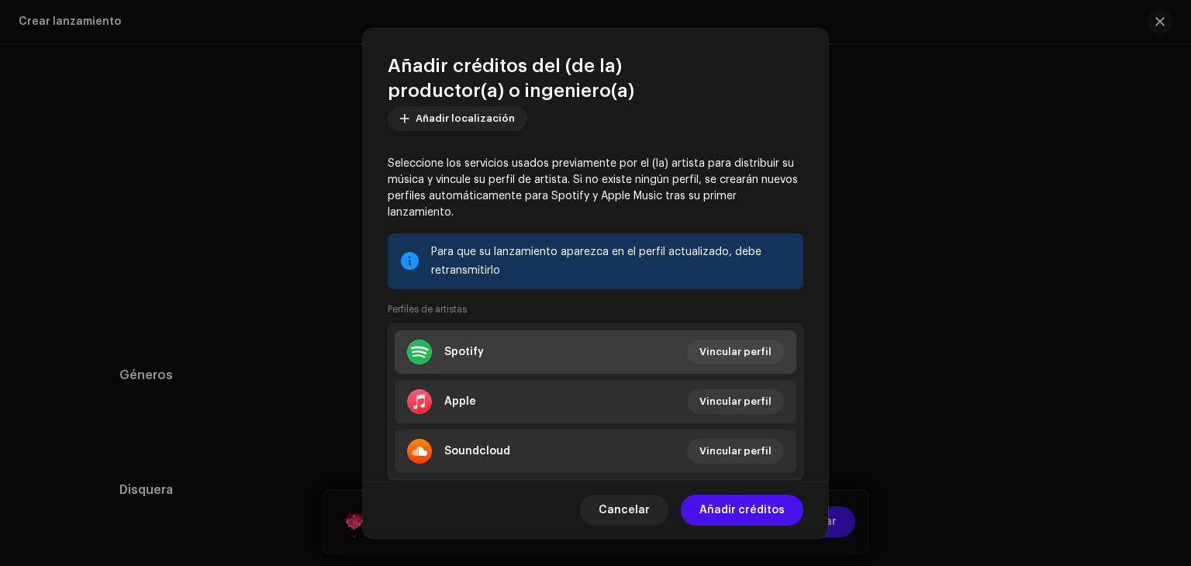
scroll to position [220, 0]
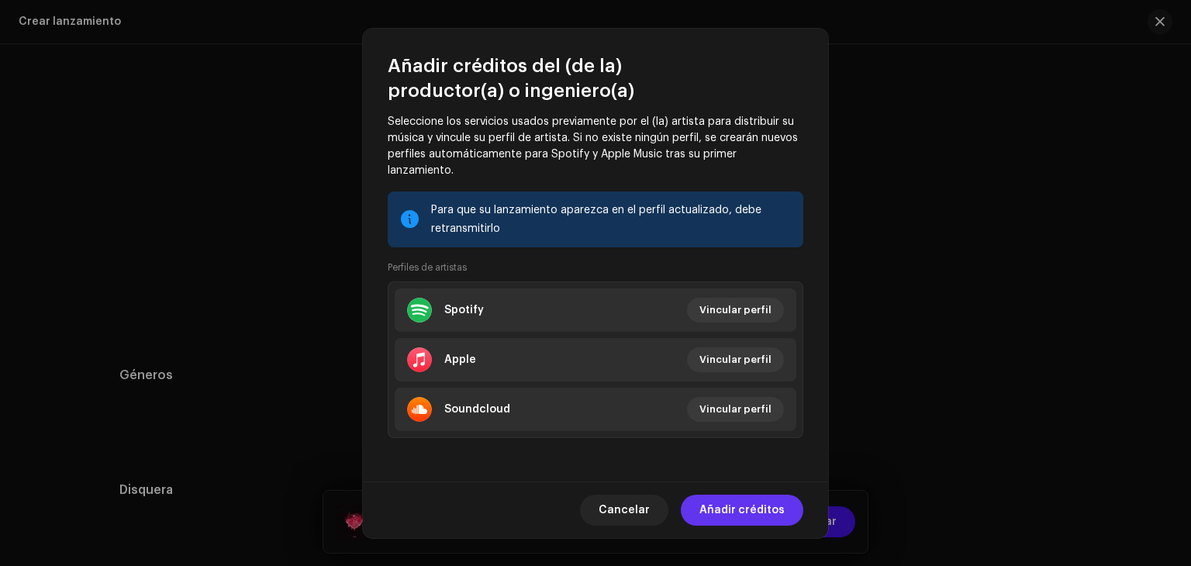
click at [725, 503] on span "Añadir créditos" at bounding box center [742, 510] width 85 height 31
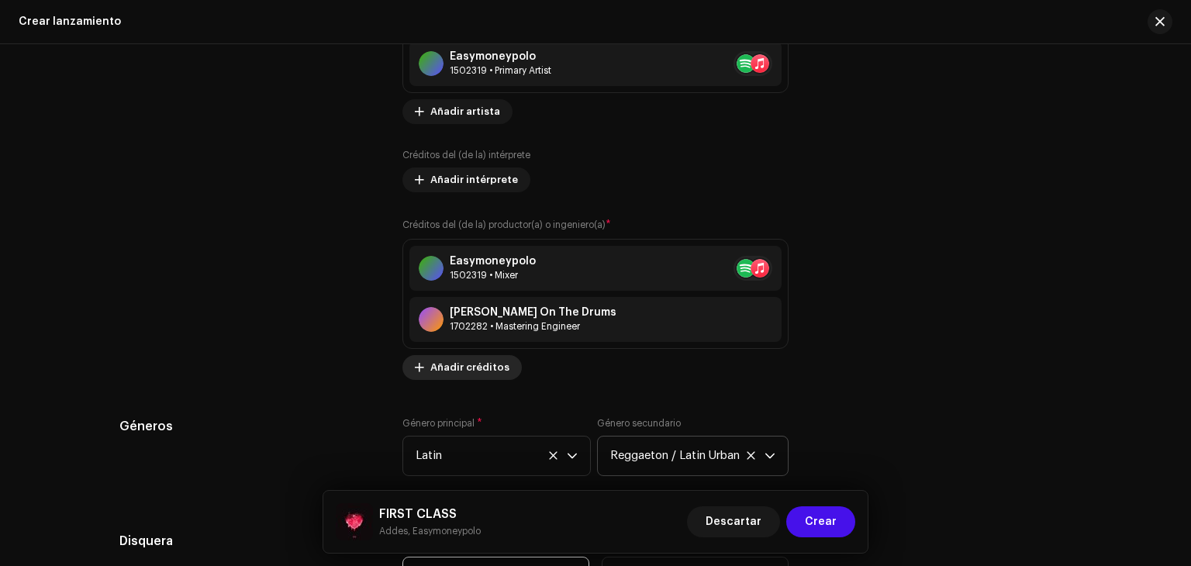
click at [459, 376] on span "Añadir créditos" at bounding box center [469, 367] width 79 height 31
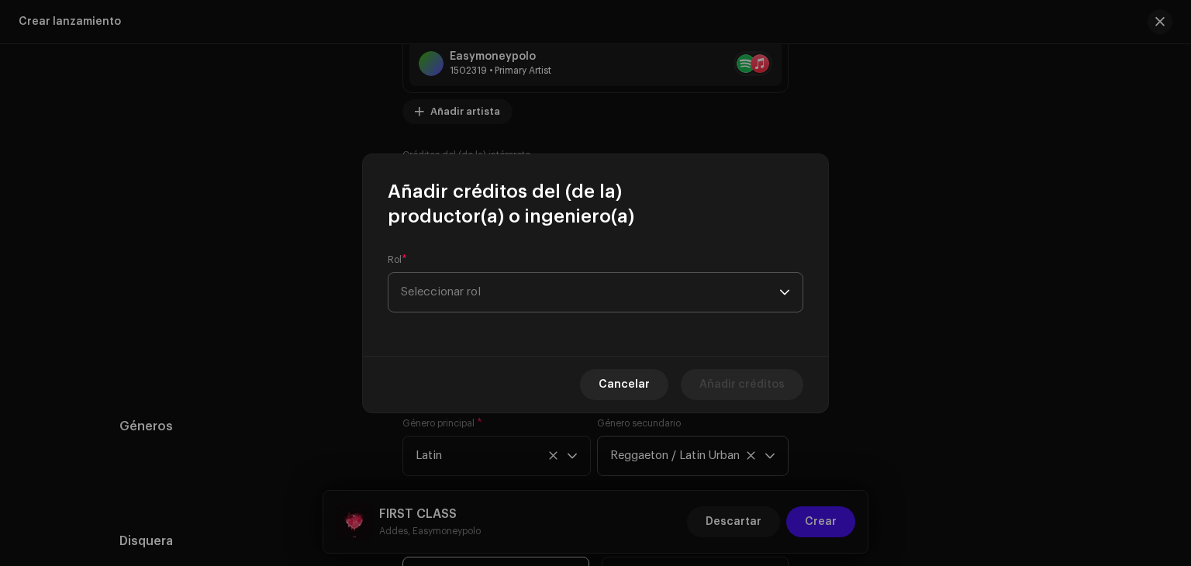
click at [551, 299] on span "Seleccionar rol" at bounding box center [590, 292] width 379 height 39
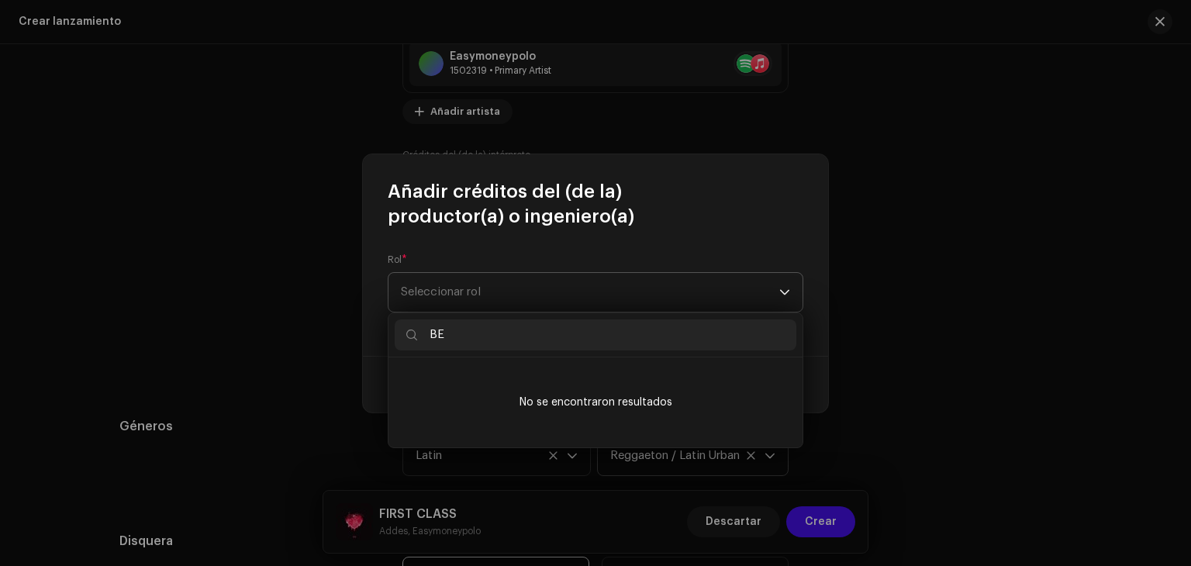
type input "B"
type input "i"
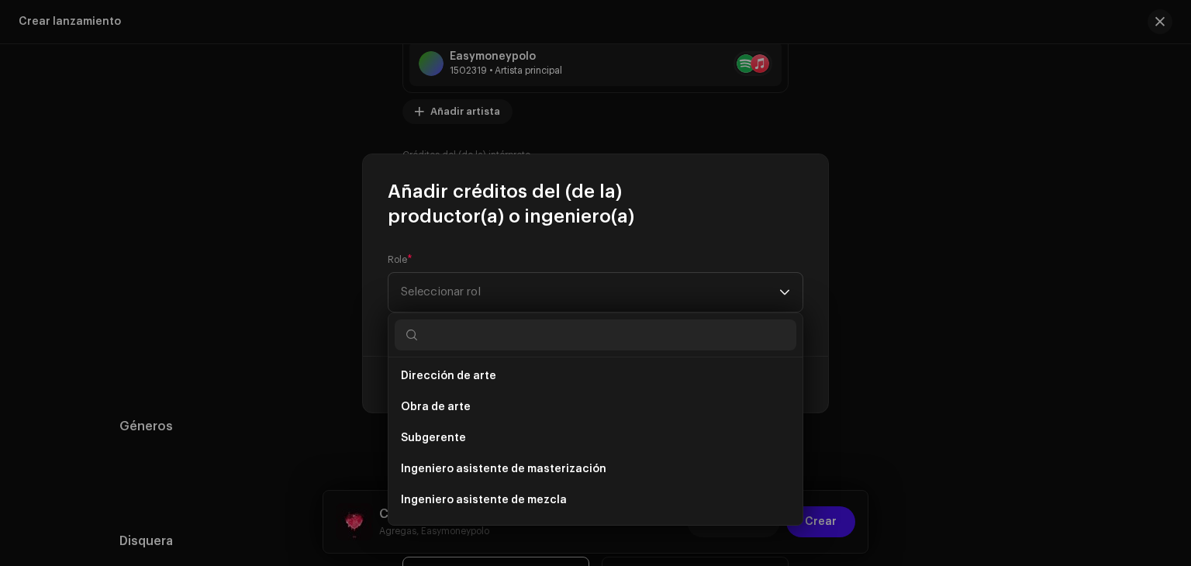
scroll to position [0, 0]
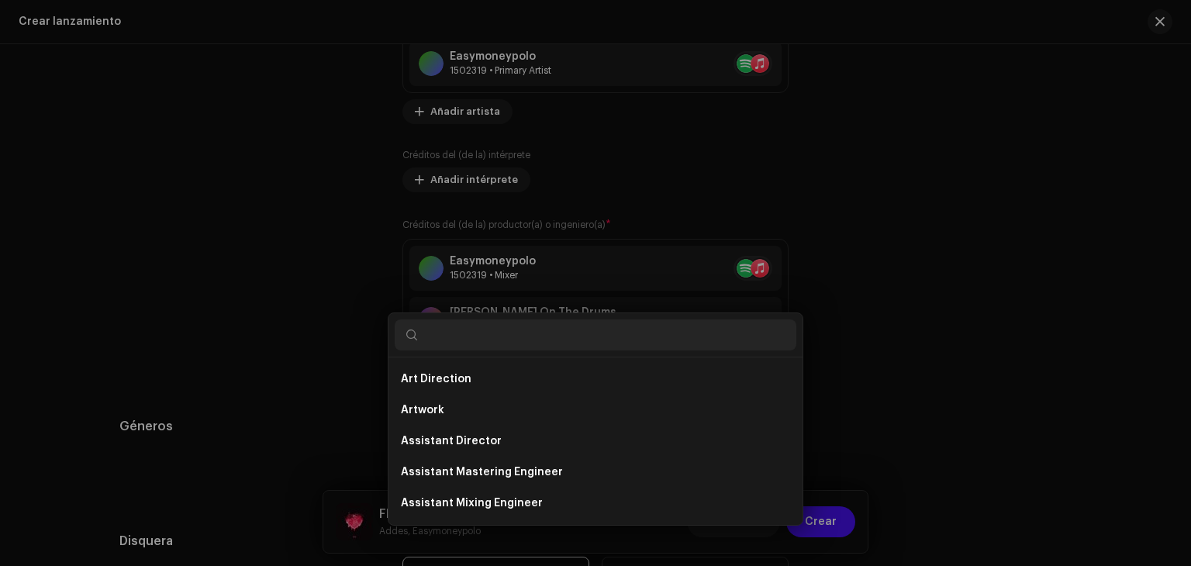
click at [889, 340] on div "Añadir créditos del (de la) productor(a) o ingeniero(a) Rol * Seleccionar rol C…" at bounding box center [595, 283] width 1191 height 566
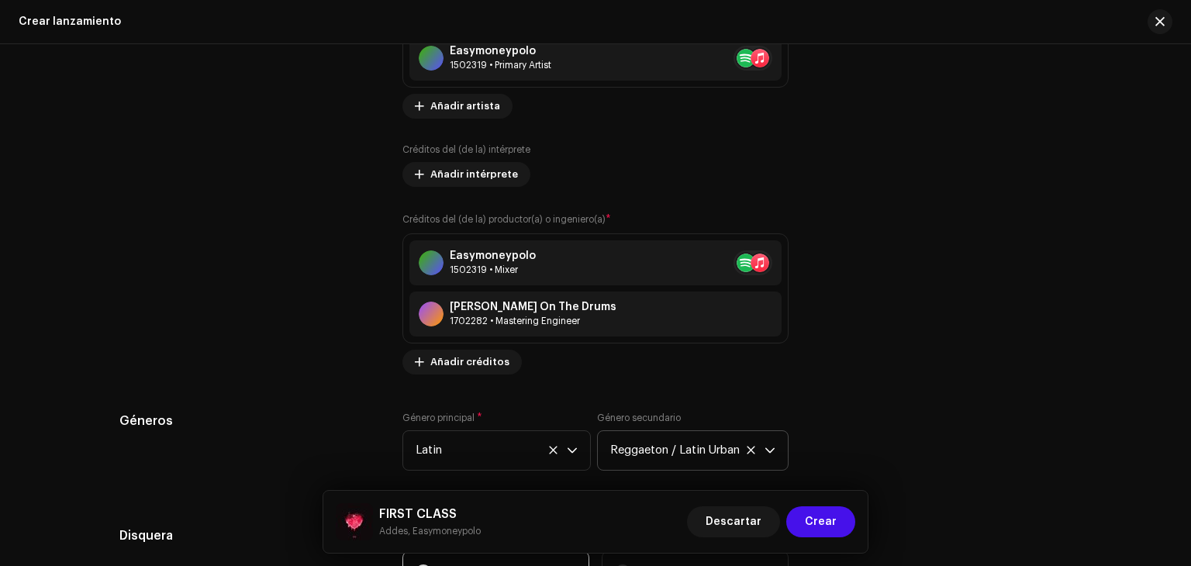
scroll to position [1950, 0]
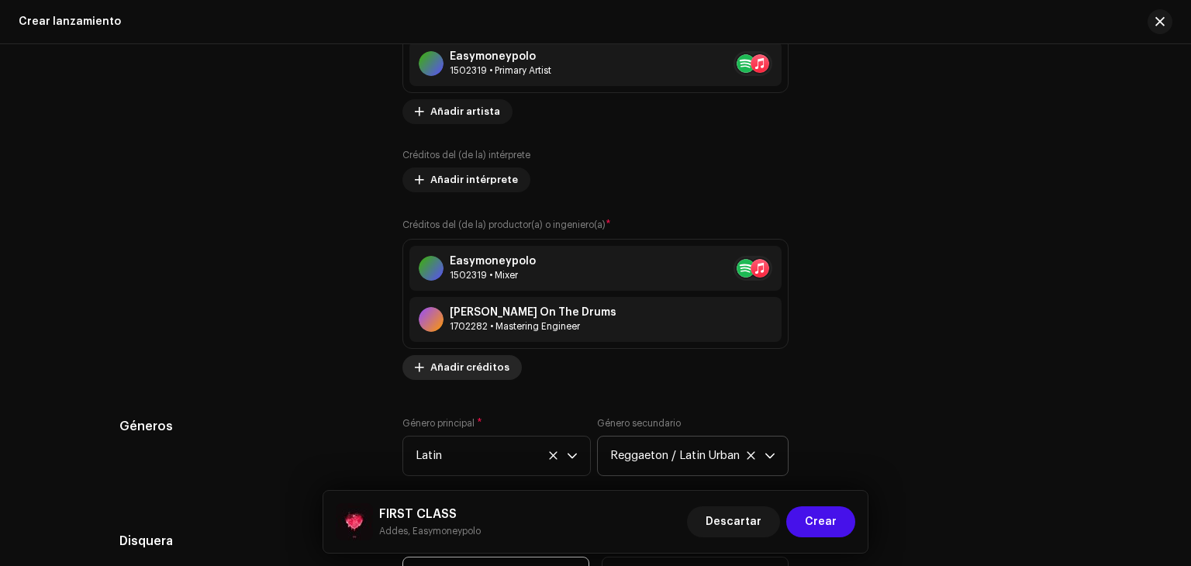
click at [470, 372] on span "Añadir créditos" at bounding box center [469, 367] width 79 height 31
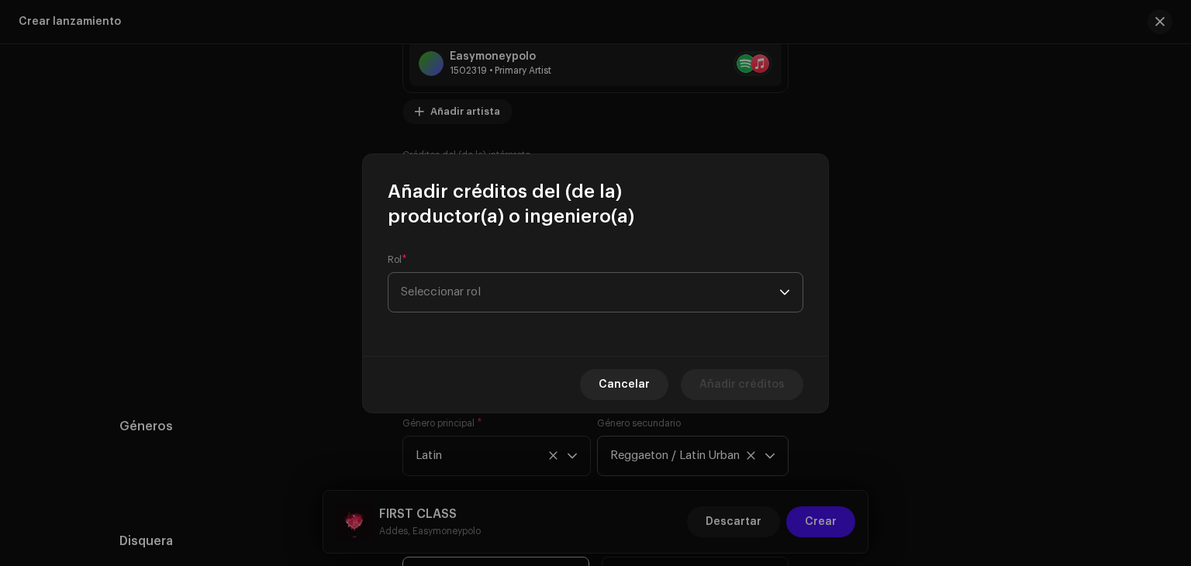
click at [534, 303] on span "Seleccionar rol" at bounding box center [590, 292] width 379 height 39
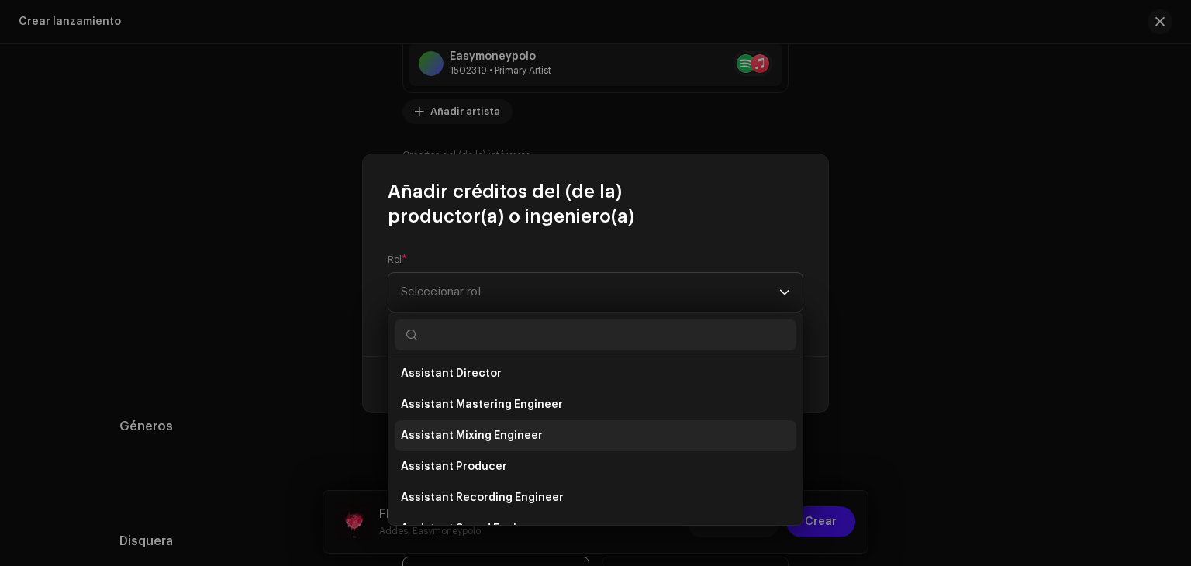
scroll to position [78, 0]
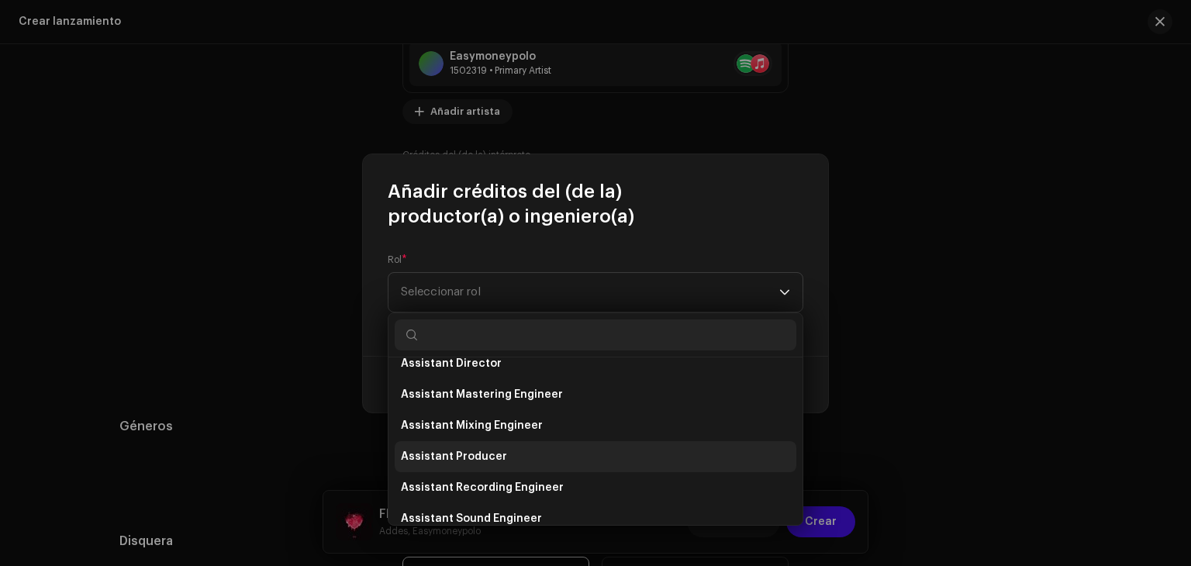
click at [514, 453] on li "Assistant Producer" at bounding box center [596, 456] width 402 height 31
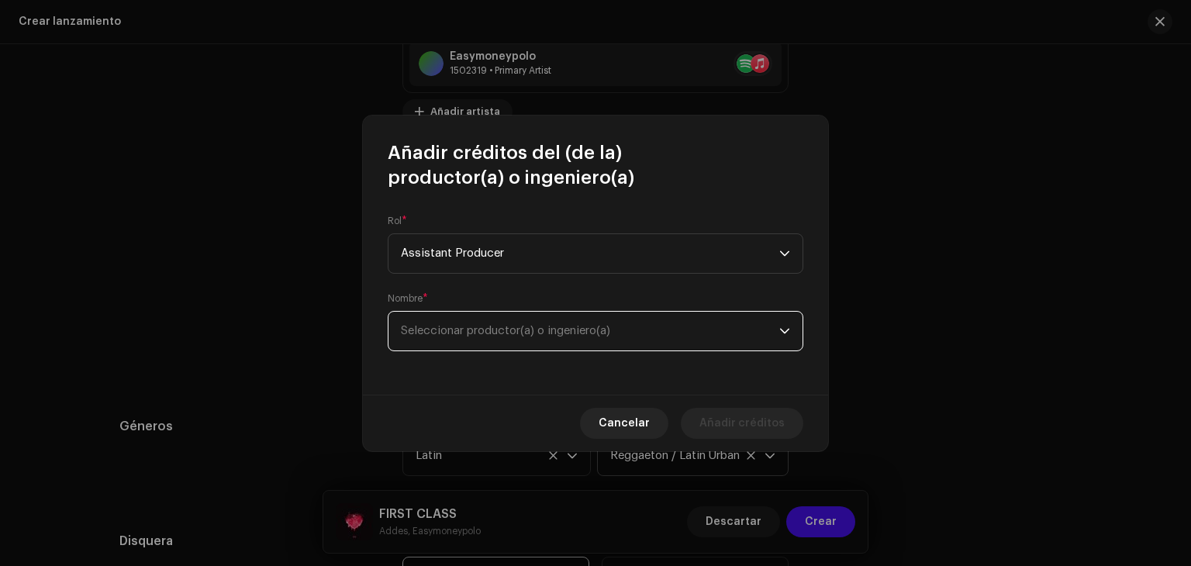
click at [489, 333] on span "Seleccionar productor(a) o ingeniero(a)" at bounding box center [505, 331] width 209 height 12
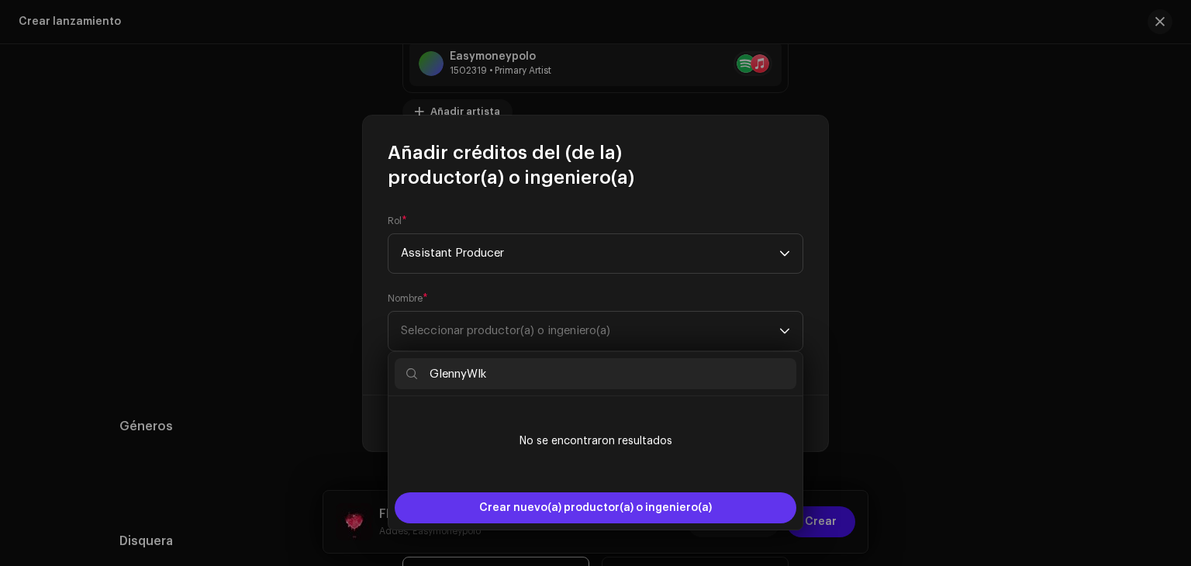
type input "GlennyWlk"
click at [698, 493] on span "Crear nuevo(a) productor(a) o ingeniero(a)" at bounding box center [595, 508] width 233 height 31
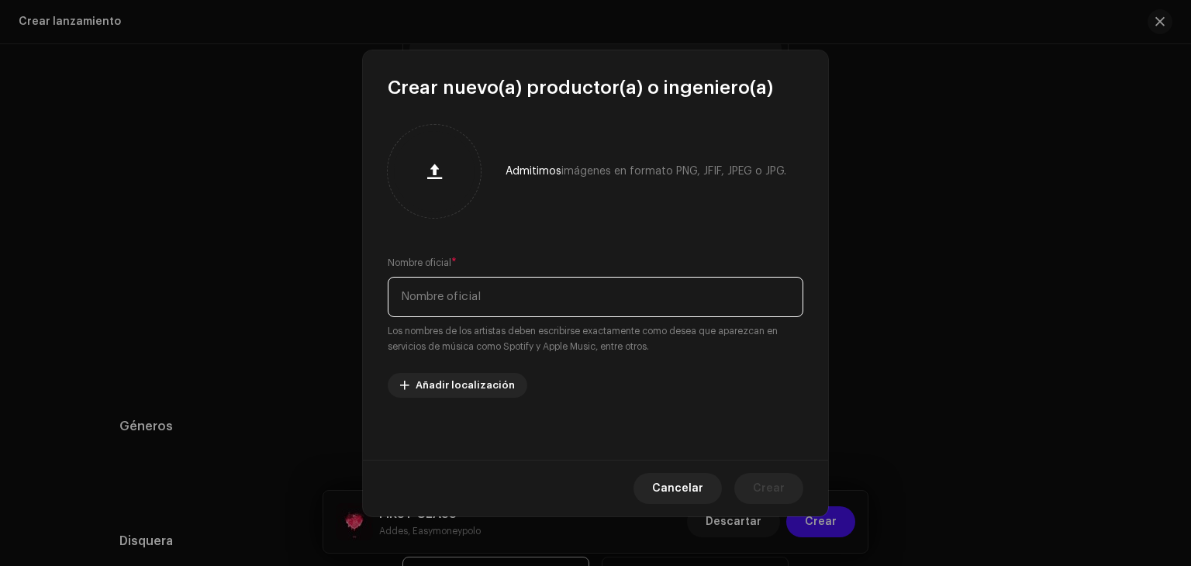
click at [593, 286] on input "text" at bounding box center [596, 297] width 416 height 40
type input "GlennyWlk"
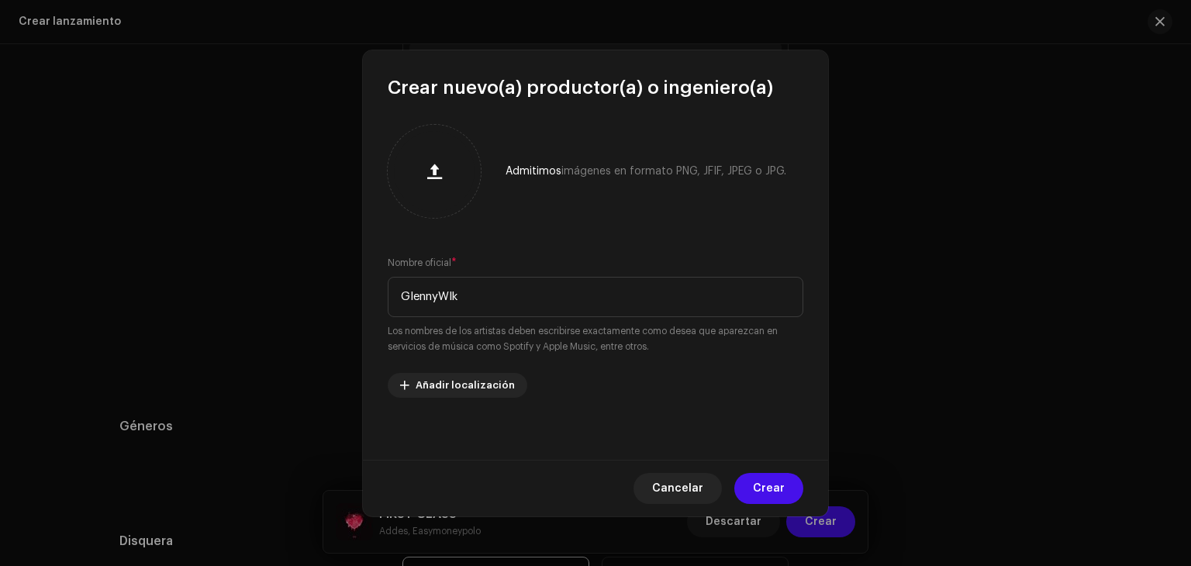
click at [777, 483] on span "Crear" at bounding box center [769, 488] width 32 height 31
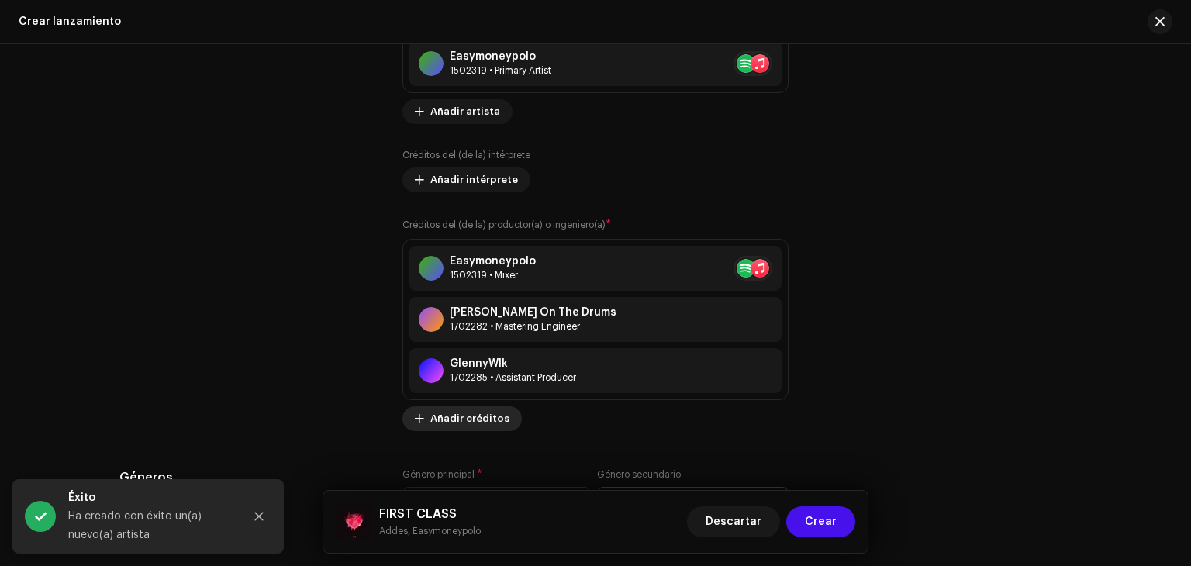
click at [472, 416] on span "Añadir créditos" at bounding box center [469, 418] width 79 height 31
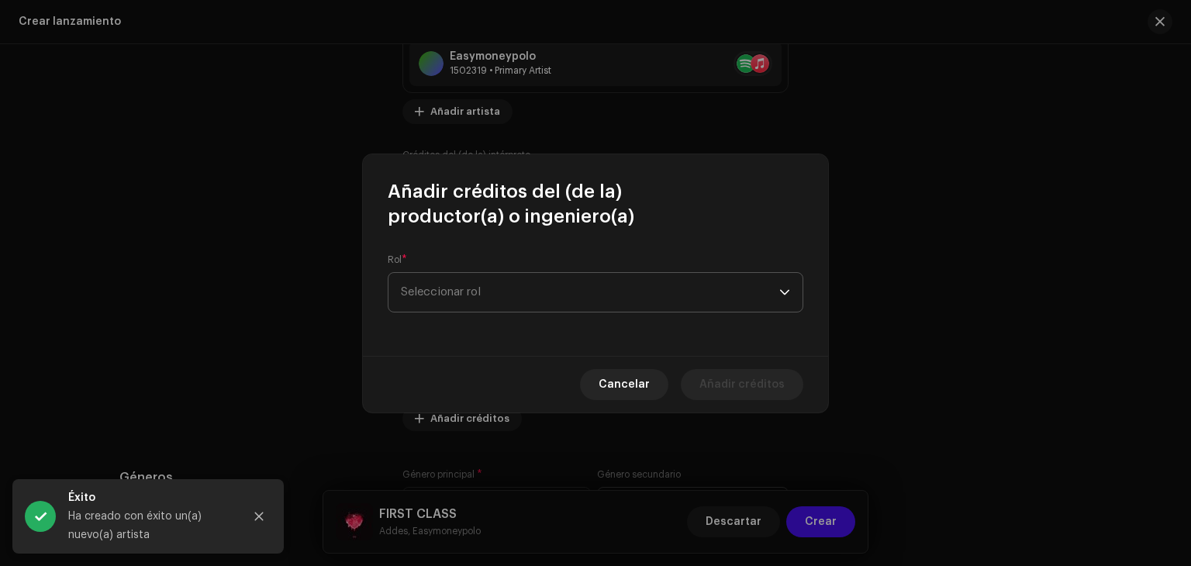
click at [589, 298] on span "Seleccionar rol" at bounding box center [590, 292] width 379 height 39
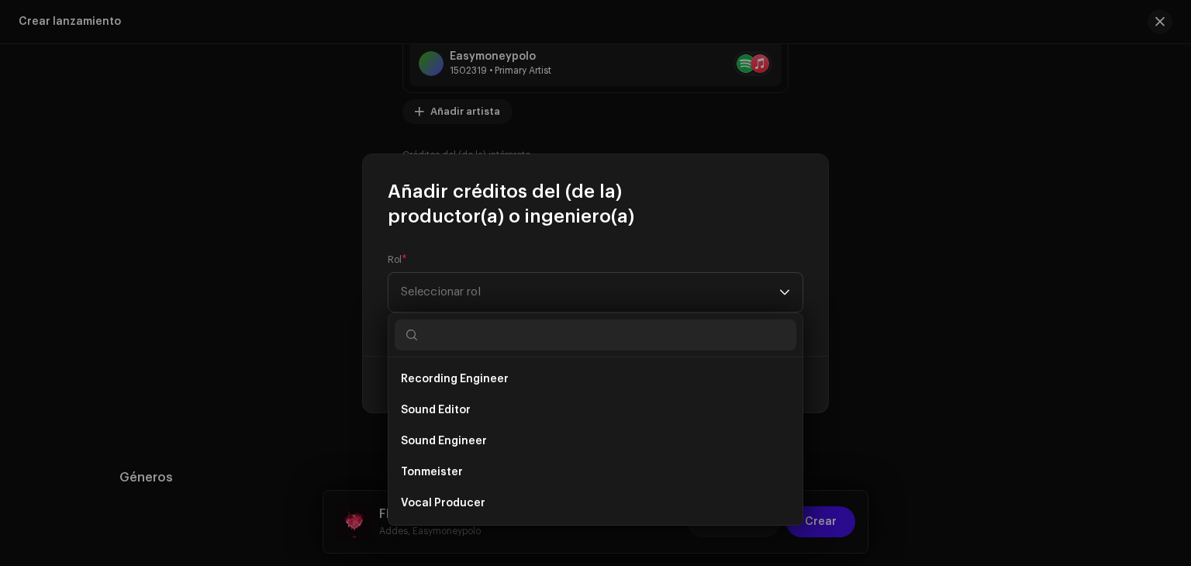
scroll to position [658, 0]
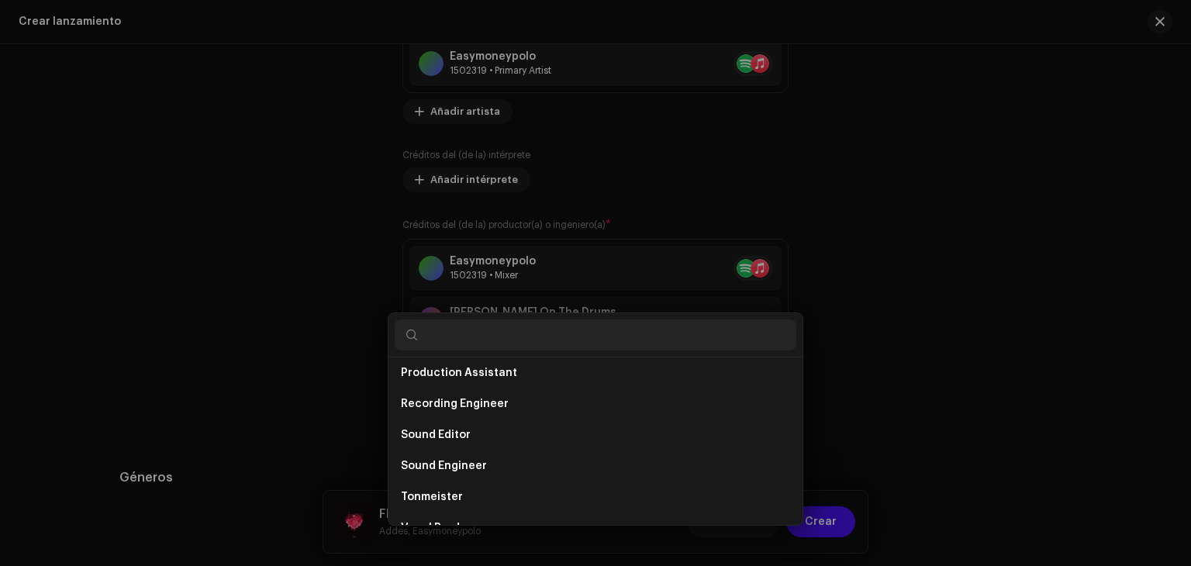
click at [1034, 300] on div "Añadir créditos del (de la) productor(a) o ingeniero(a) Rol * Seleccionar rol C…" at bounding box center [595, 283] width 1191 height 566
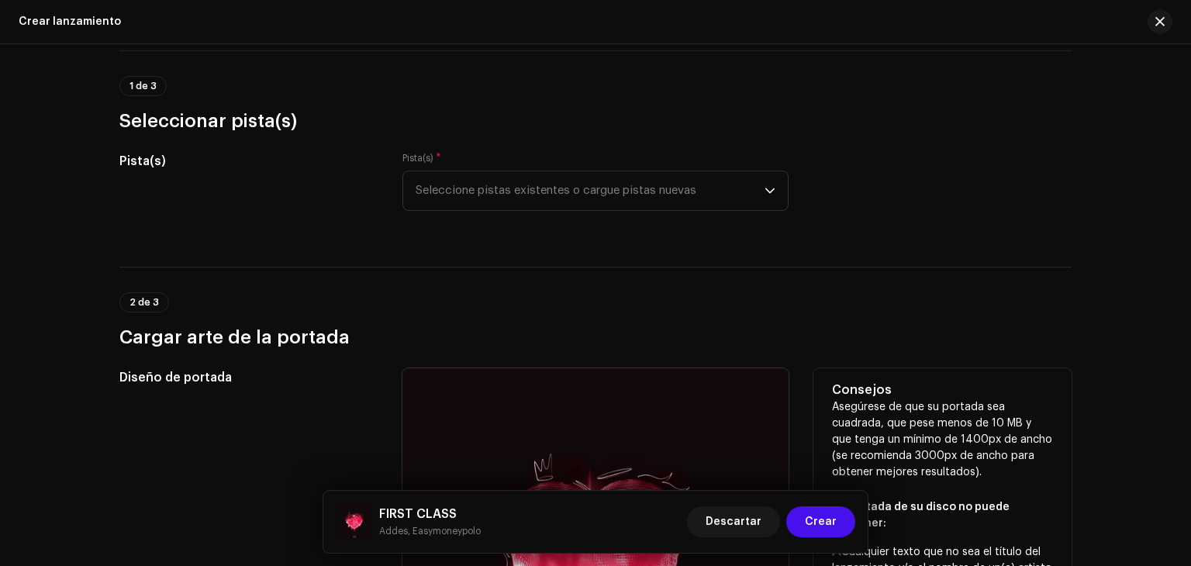
scroll to position [22, 0]
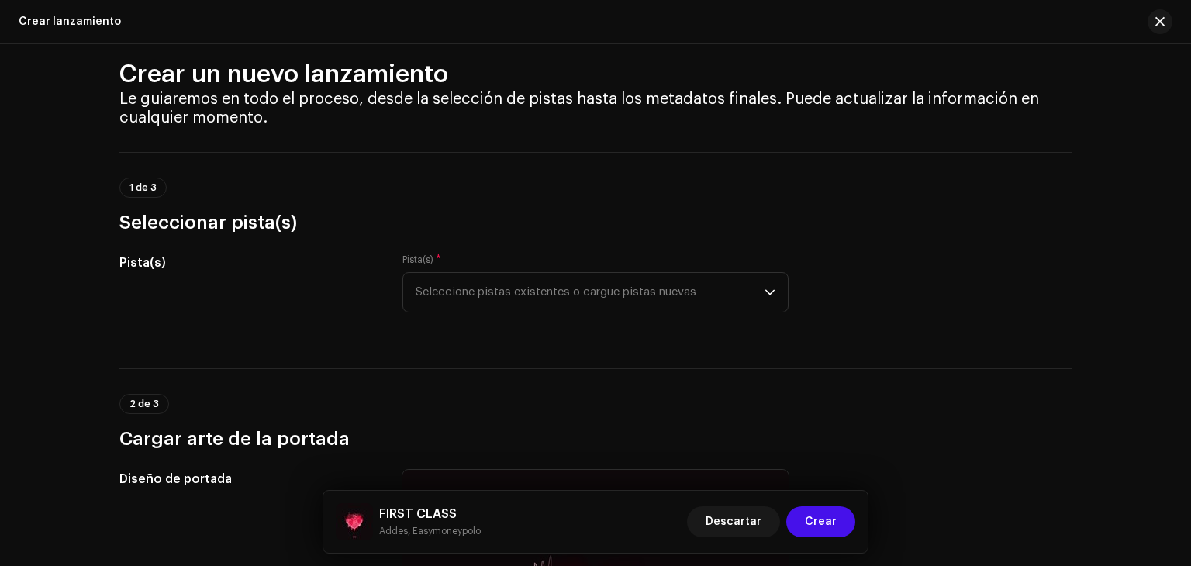
click at [343, 522] on img at bounding box center [354, 521] width 37 height 37
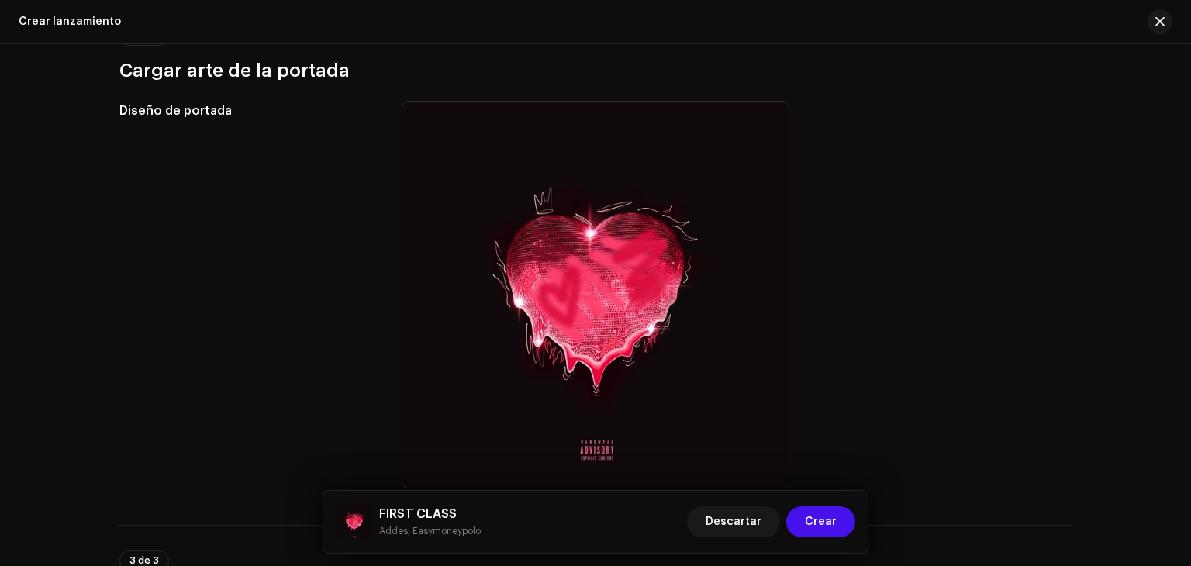
scroll to position [388, 0]
